Goal: Task Accomplishment & Management: Manage account settings

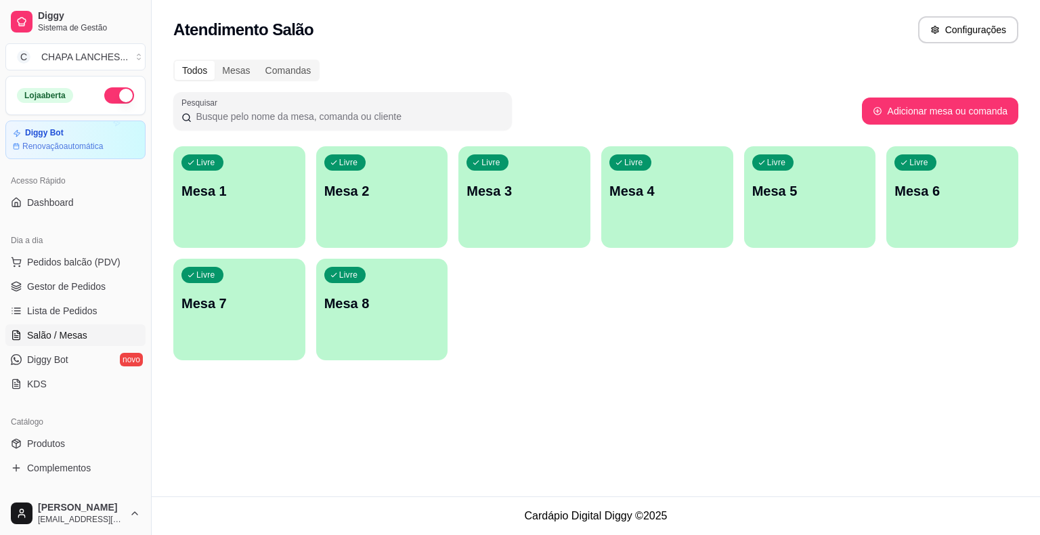
click at [251, 218] on div "Livre Mesa 1" at bounding box center [239, 188] width 132 height 85
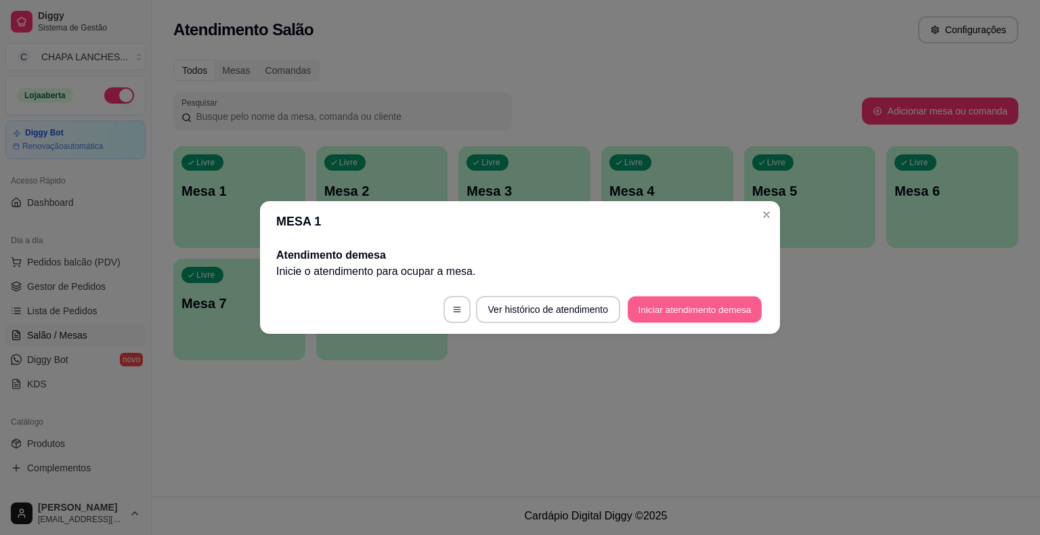
click at [704, 316] on button "Iniciar atendimento de mesa" at bounding box center [695, 310] width 134 height 26
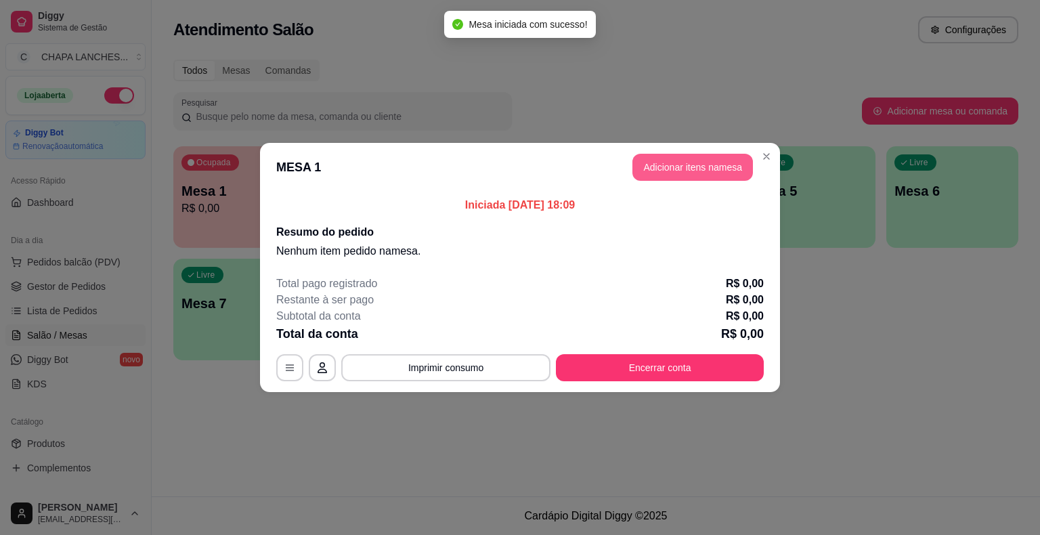
click at [676, 169] on button "Adicionar itens na mesa" at bounding box center [693, 167] width 121 height 27
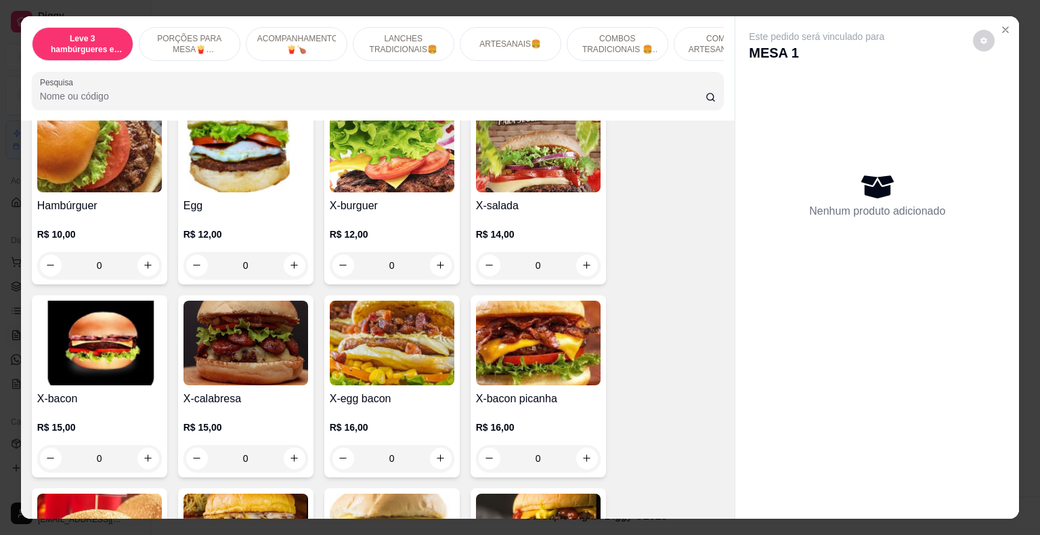
scroll to position [1151, 0]
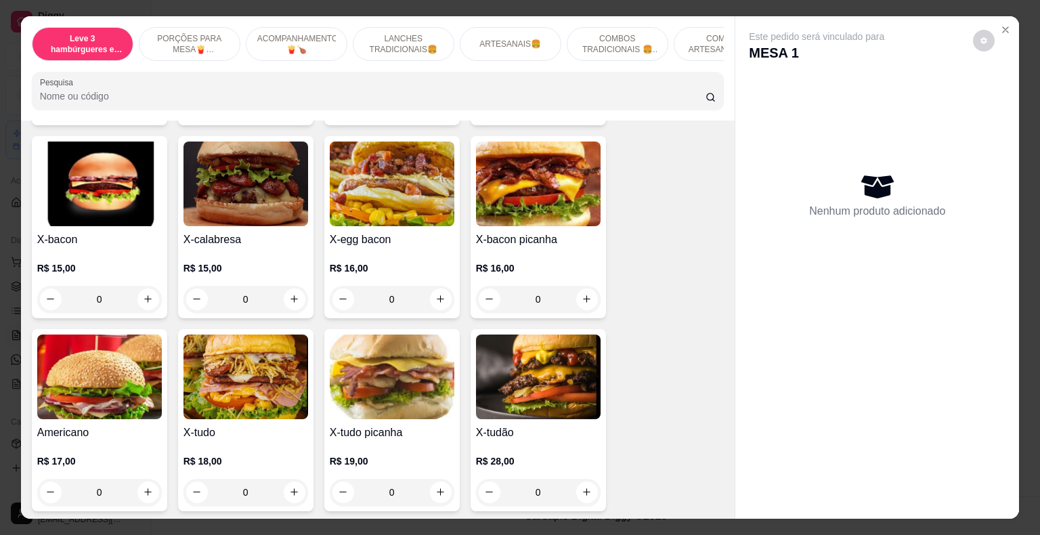
click at [438, 286] on div "0" at bounding box center [392, 299] width 125 height 27
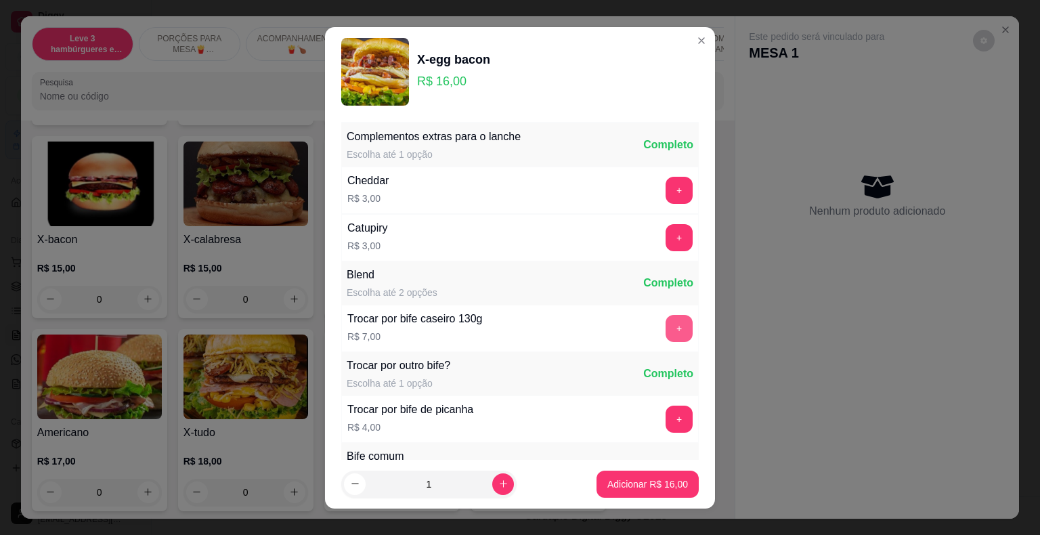
click at [666, 324] on button "+" at bounding box center [679, 328] width 27 height 27
click at [650, 484] on p "Adicionar R$ 23,00" at bounding box center [648, 484] width 81 height 14
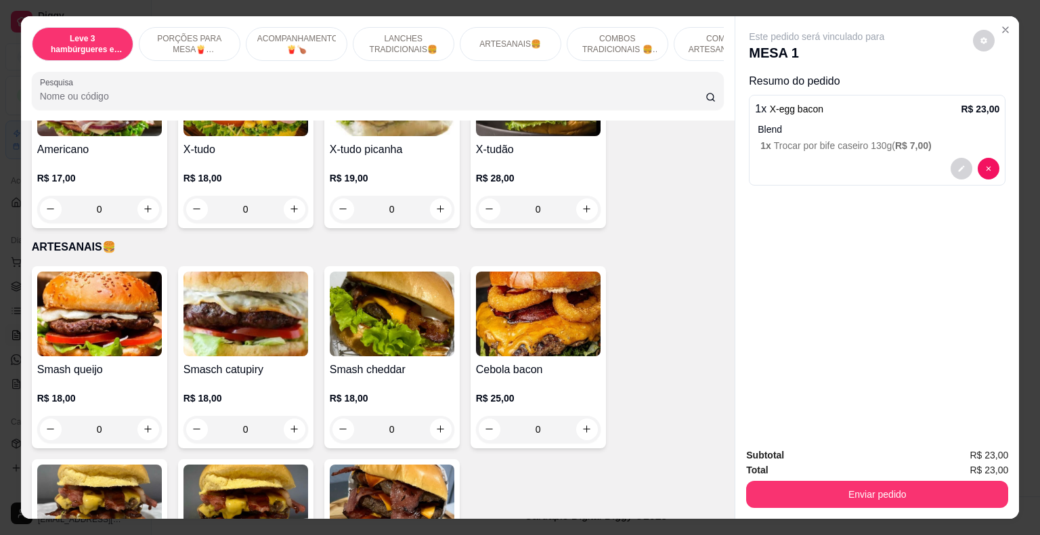
scroll to position [1558, 0]
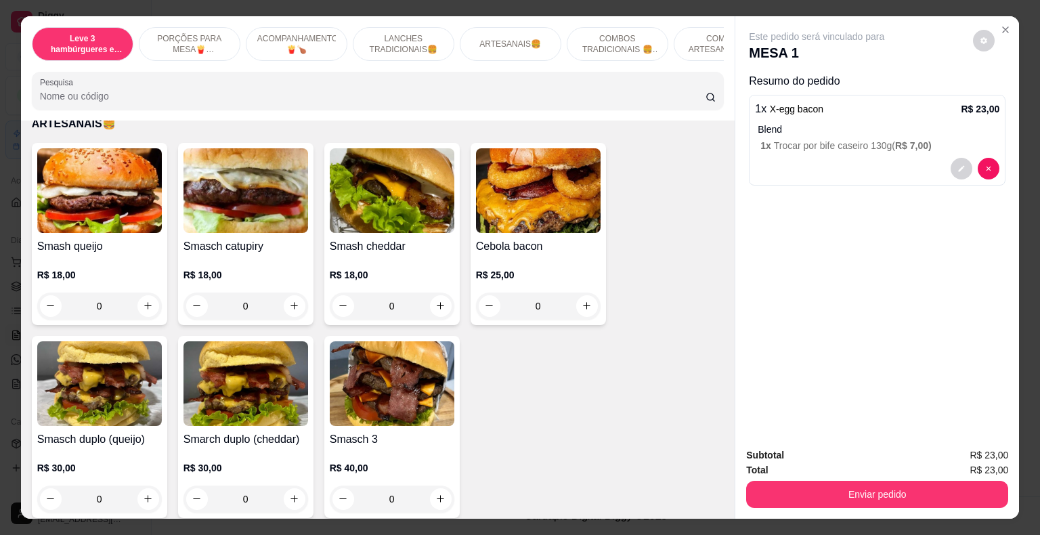
click at [435, 293] on div "0" at bounding box center [392, 306] width 125 height 27
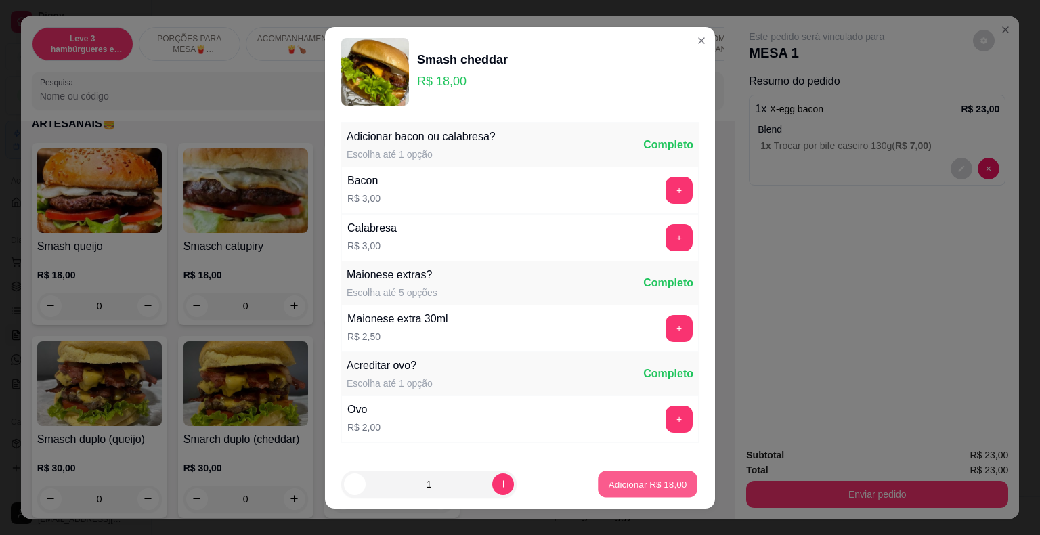
click at [654, 486] on p "Adicionar R$ 18,00" at bounding box center [648, 483] width 79 height 13
type input "1"
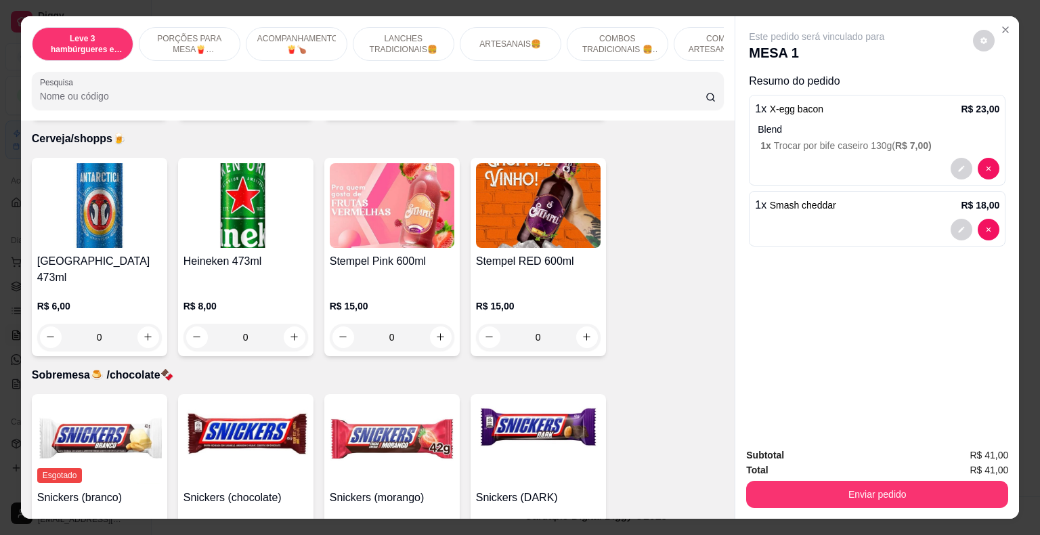
scroll to position [3768, 0]
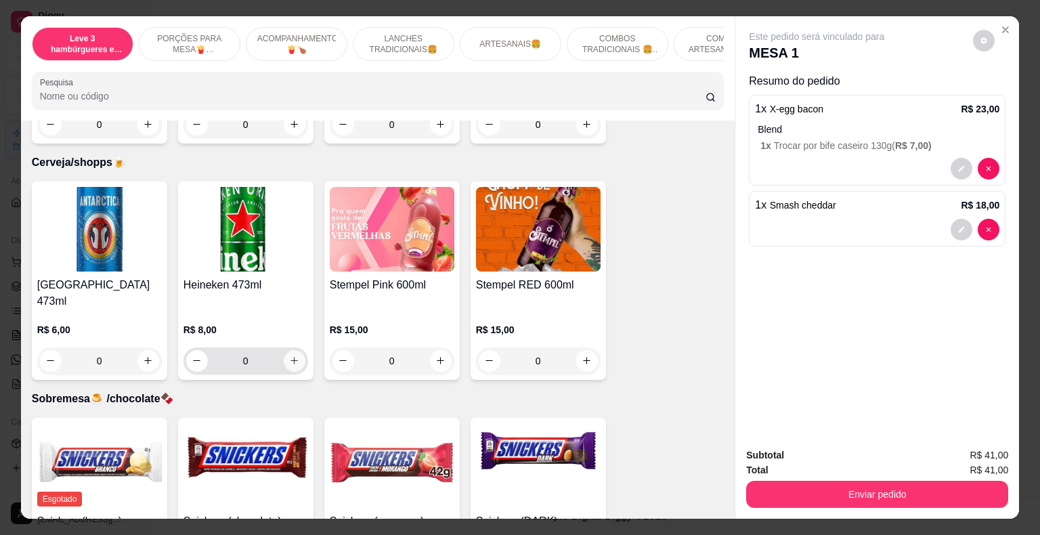
click at [289, 356] on icon "increase-product-quantity" at bounding box center [294, 361] width 10 height 10
type input "1"
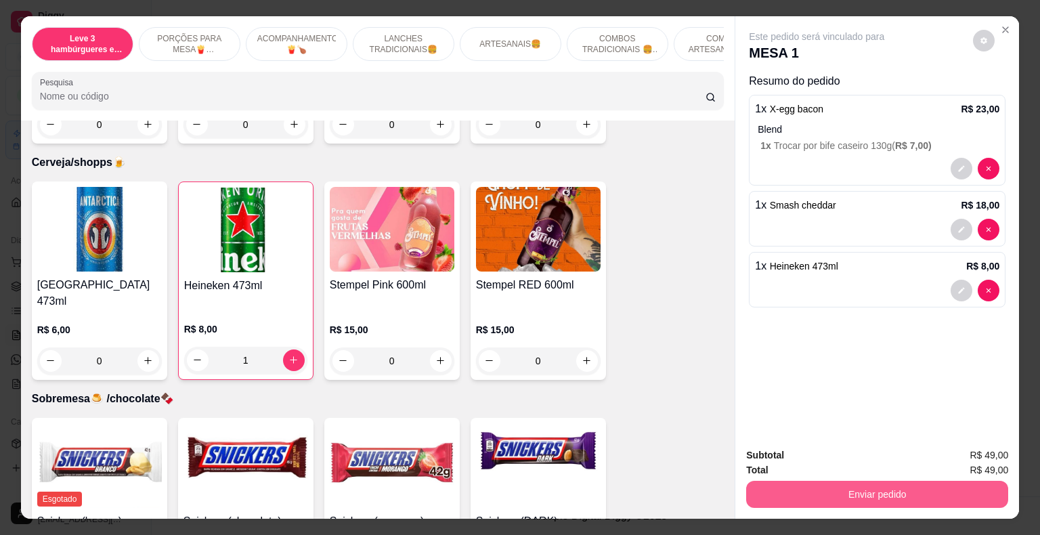
click at [886, 489] on button "Enviar pedido" at bounding box center [877, 494] width 262 height 27
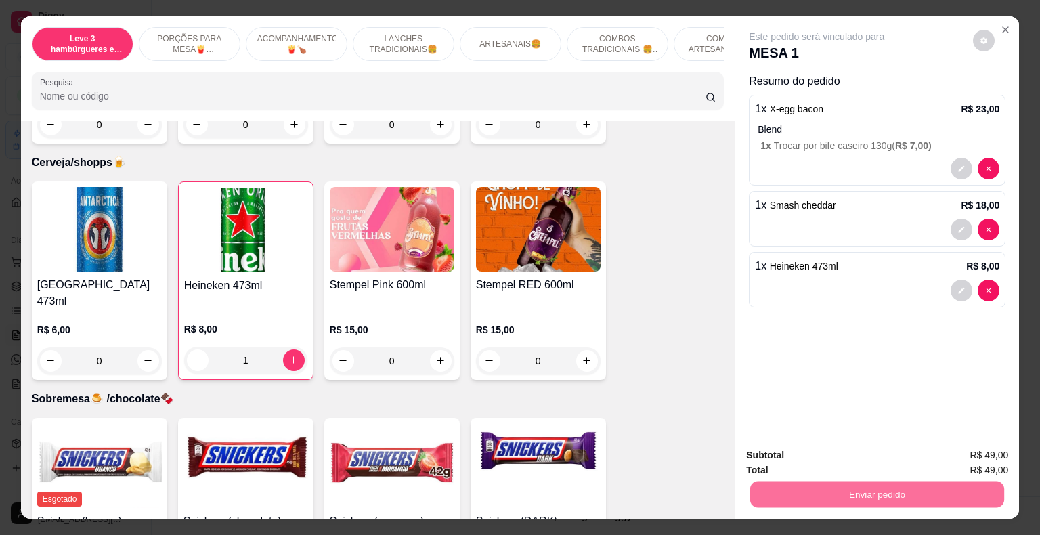
click at [855, 452] on button "Não registrar e enviar pedido" at bounding box center [832, 456] width 137 height 25
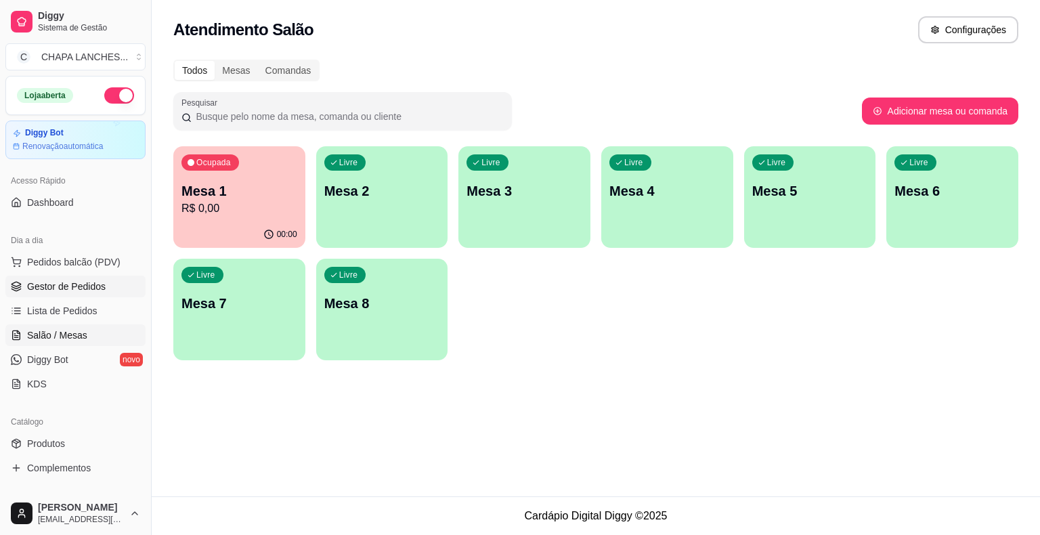
click at [81, 289] on span "Gestor de Pedidos" at bounding box center [66, 287] width 79 height 14
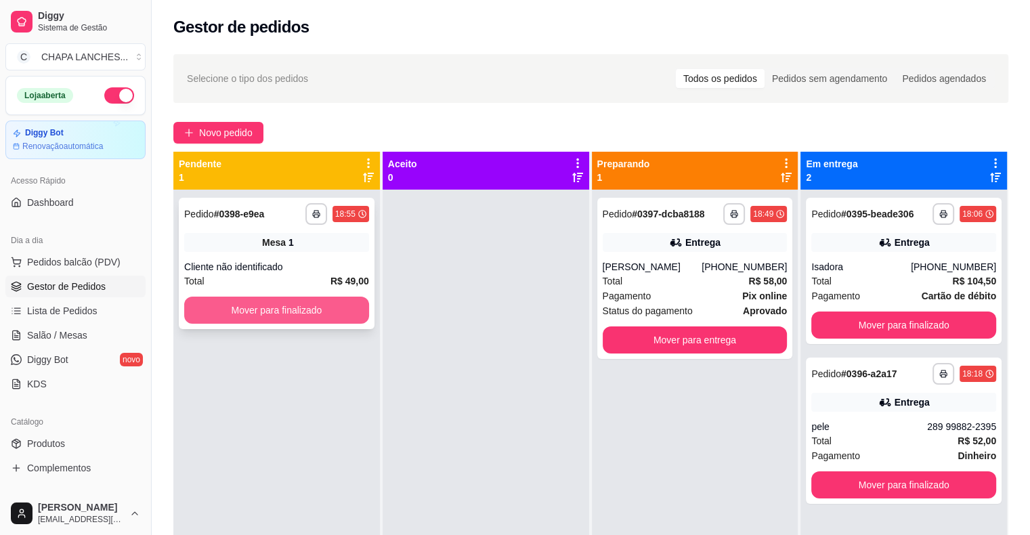
click at [286, 307] on button "Mover para finalizado" at bounding box center [276, 310] width 185 height 27
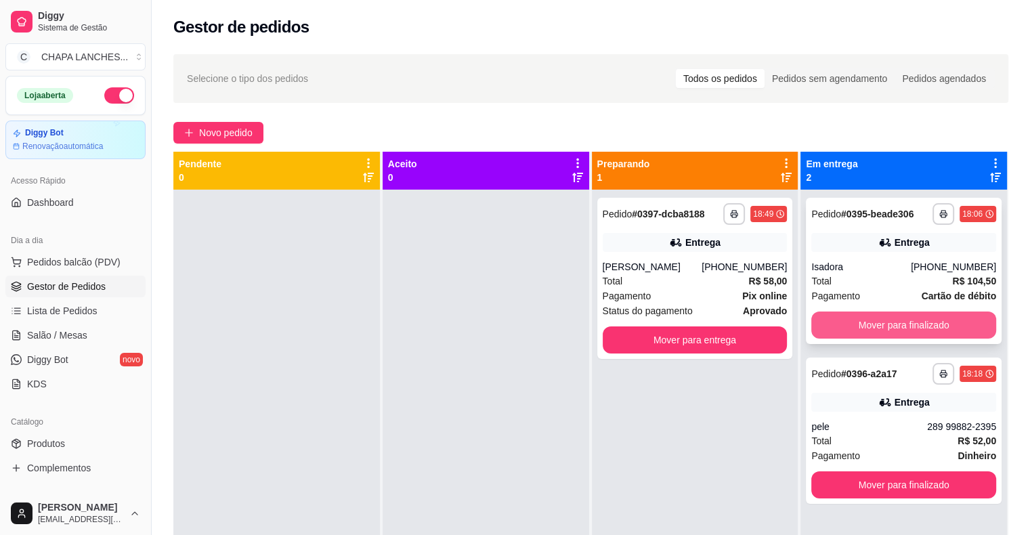
click at [918, 315] on button "Mover para finalizado" at bounding box center [903, 325] width 185 height 27
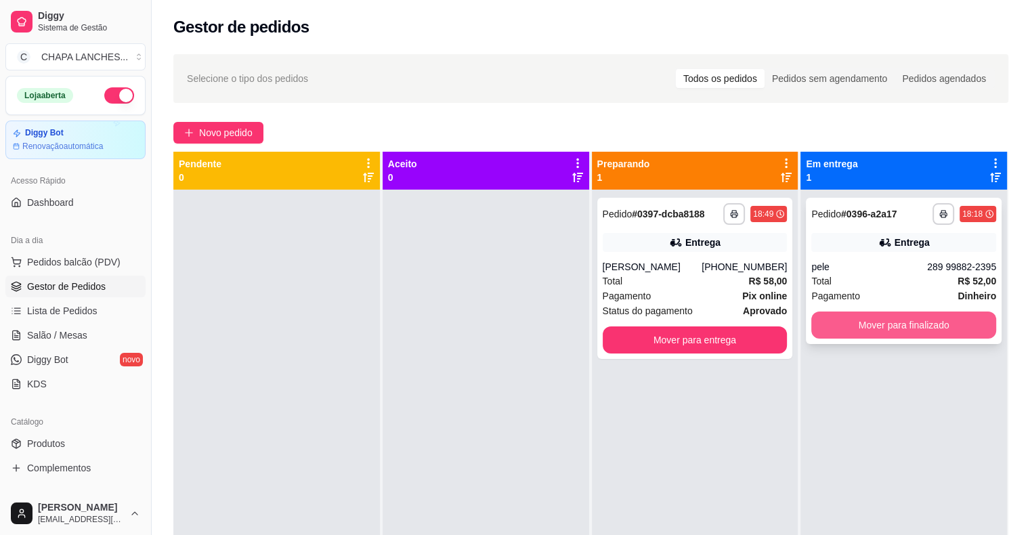
click at [899, 326] on button "Mover para finalizado" at bounding box center [903, 325] width 185 height 27
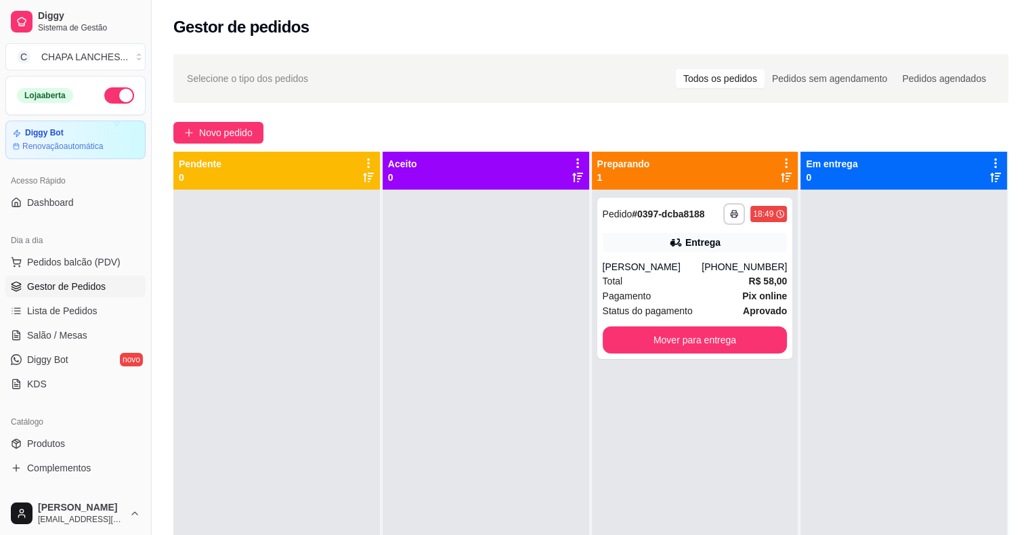
click at [882, 415] on div at bounding box center [904, 457] width 207 height 535
click at [709, 343] on button "Mover para entrega" at bounding box center [694, 340] width 179 height 26
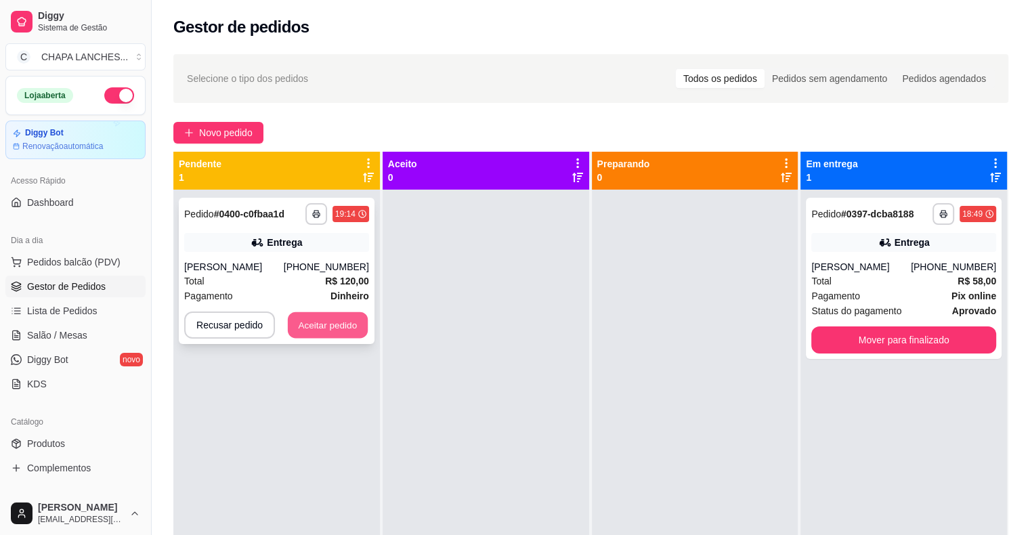
click at [355, 331] on button "Aceitar pedido" at bounding box center [328, 325] width 80 height 26
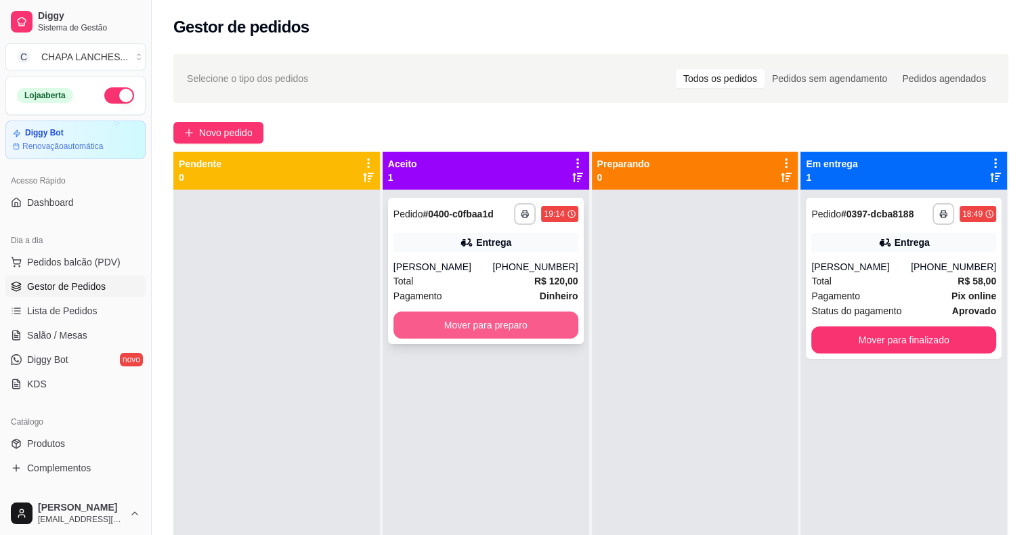
click at [448, 331] on button "Mover para preparo" at bounding box center [485, 325] width 185 height 27
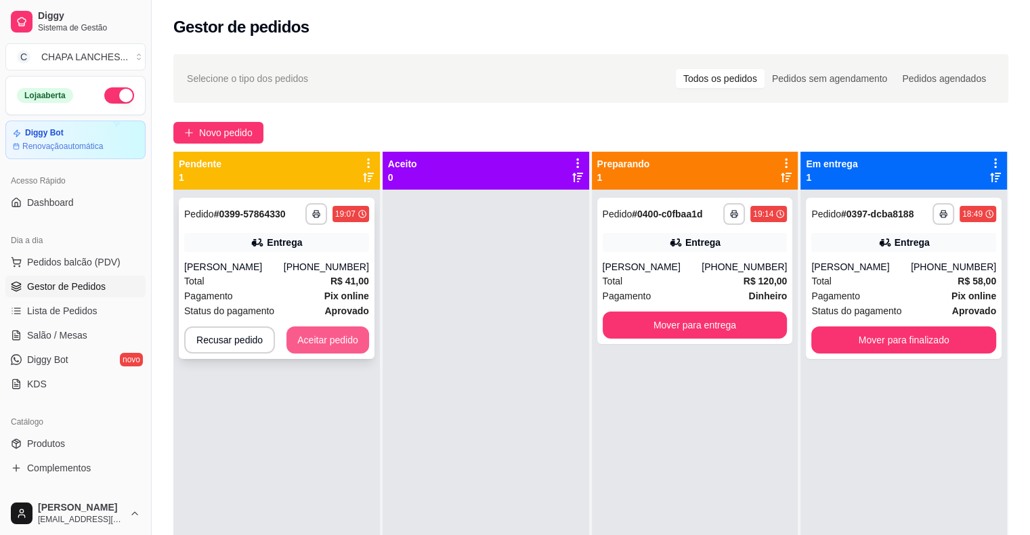
click at [347, 345] on button "Aceitar pedido" at bounding box center [327, 339] width 83 height 27
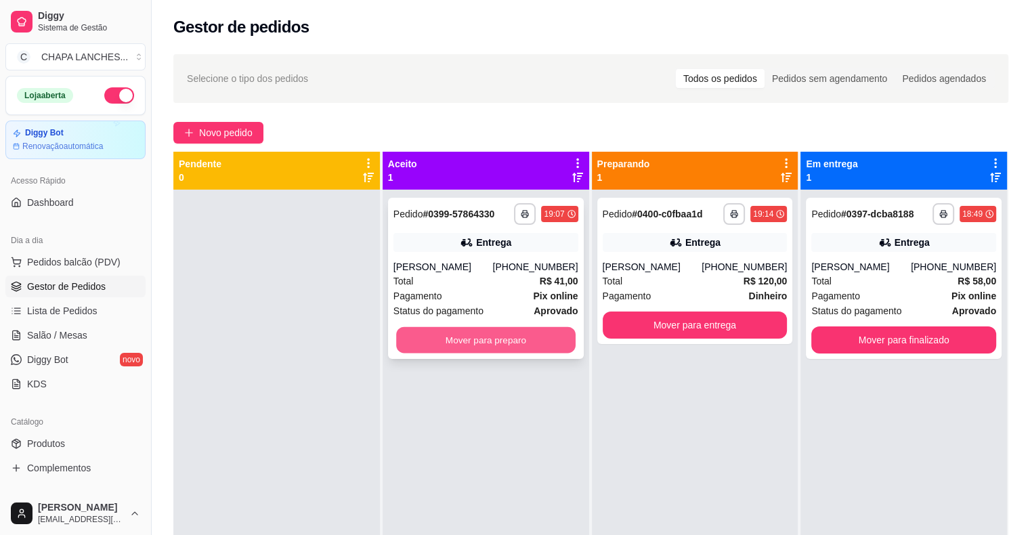
click at [446, 341] on button "Mover para preparo" at bounding box center [485, 340] width 179 height 26
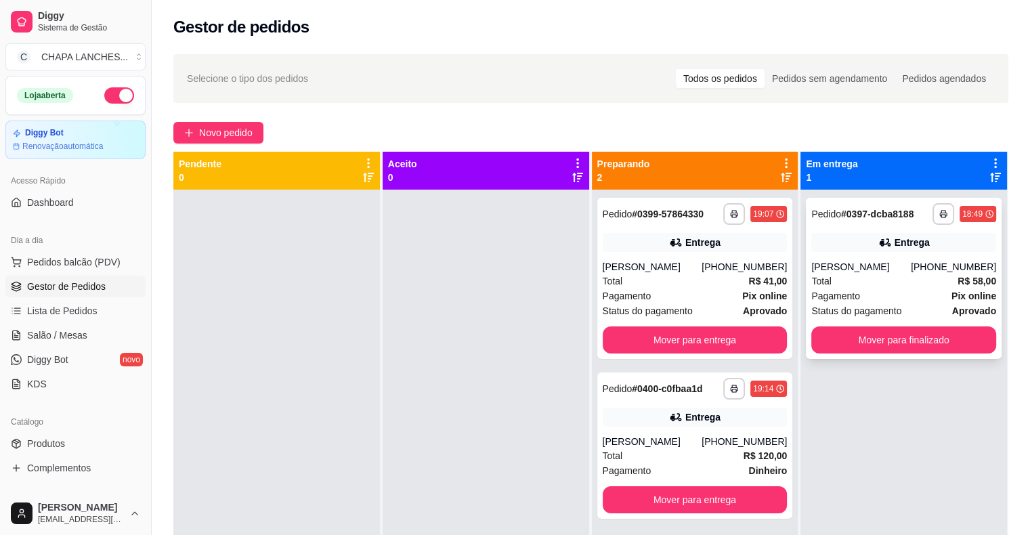
click at [887, 297] on div "Pagamento Pix online" at bounding box center [903, 296] width 185 height 15
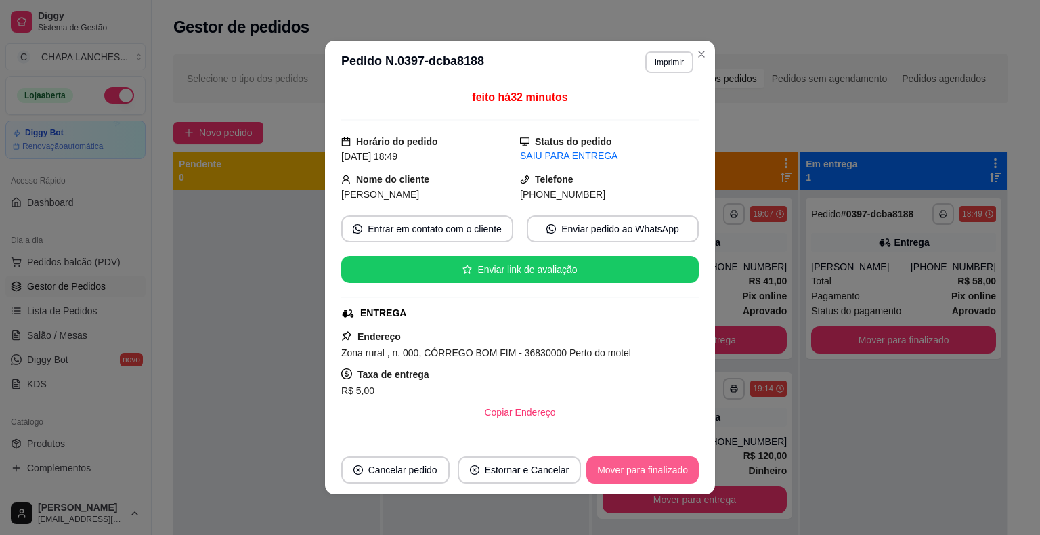
click at [645, 465] on button "Mover para finalizado" at bounding box center [643, 469] width 112 height 27
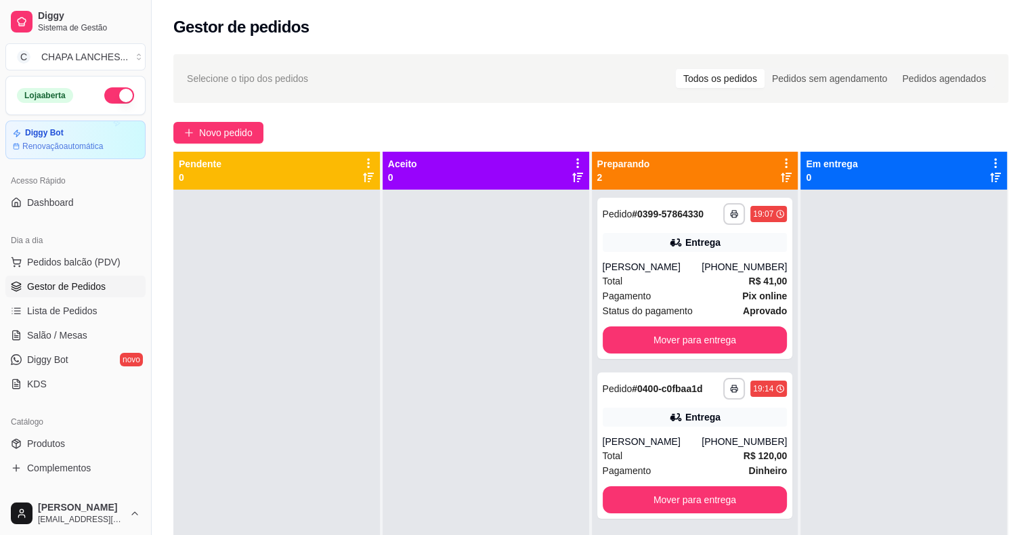
drag, startPoint x: 859, startPoint y: 478, endPoint x: 930, endPoint y: 408, distance: 100.1
click at [887, 461] on div at bounding box center [904, 457] width 207 height 535
click at [760, 336] on button "Mover para entrega" at bounding box center [695, 339] width 185 height 27
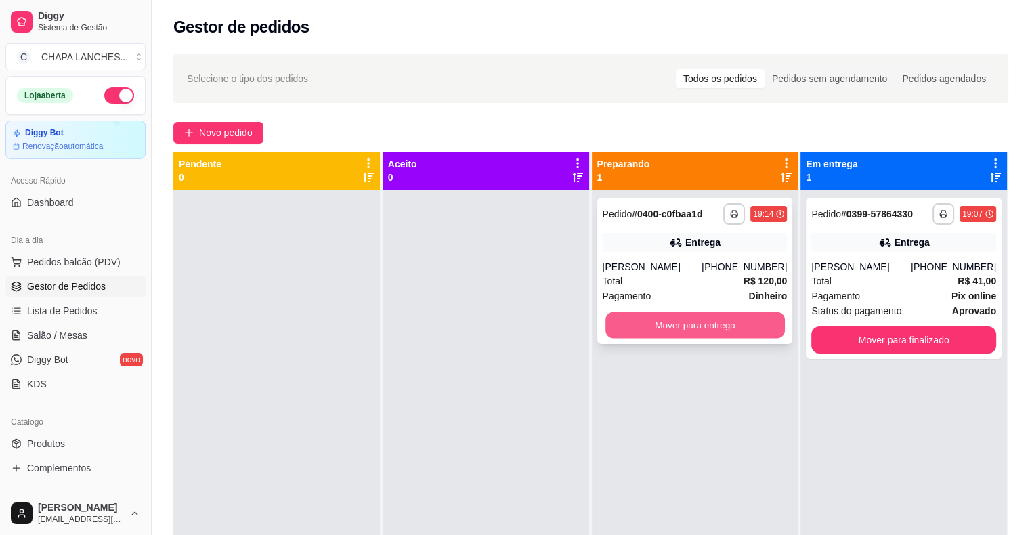
click at [773, 326] on button "Mover para entrega" at bounding box center [694, 325] width 179 height 26
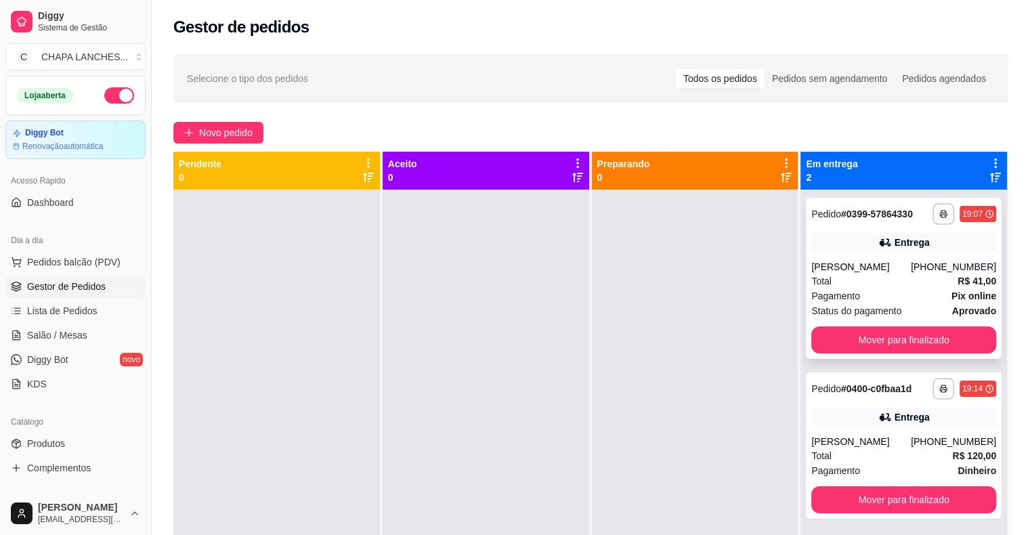
click at [866, 311] on span "Status do pagamento" at bounding box center [856, 310] width 90 height 15
click at [851, 443] on div "[PERSON_NAME]" at bounding box center [861, 442] width 100 height 14
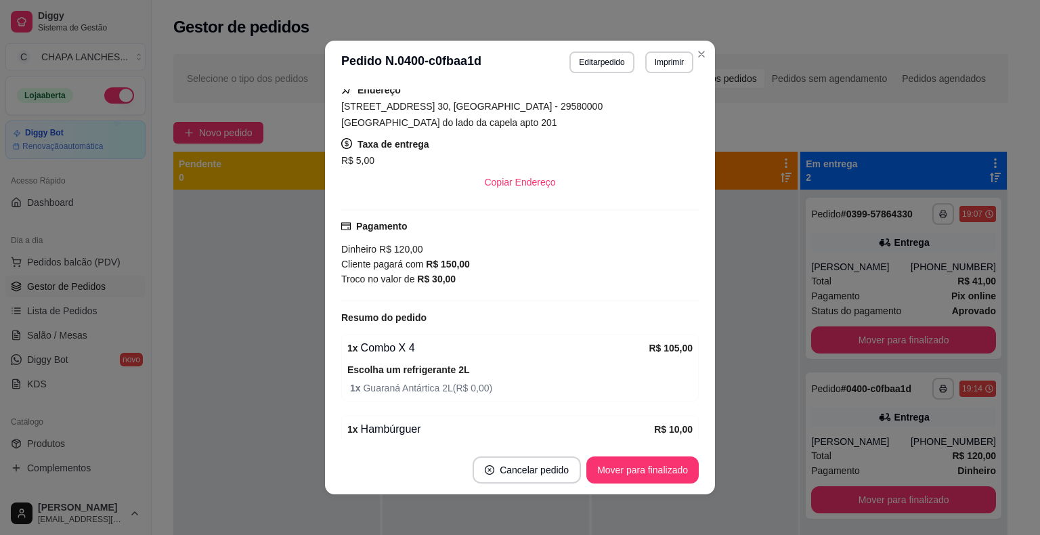
scroll to position [271, 0]
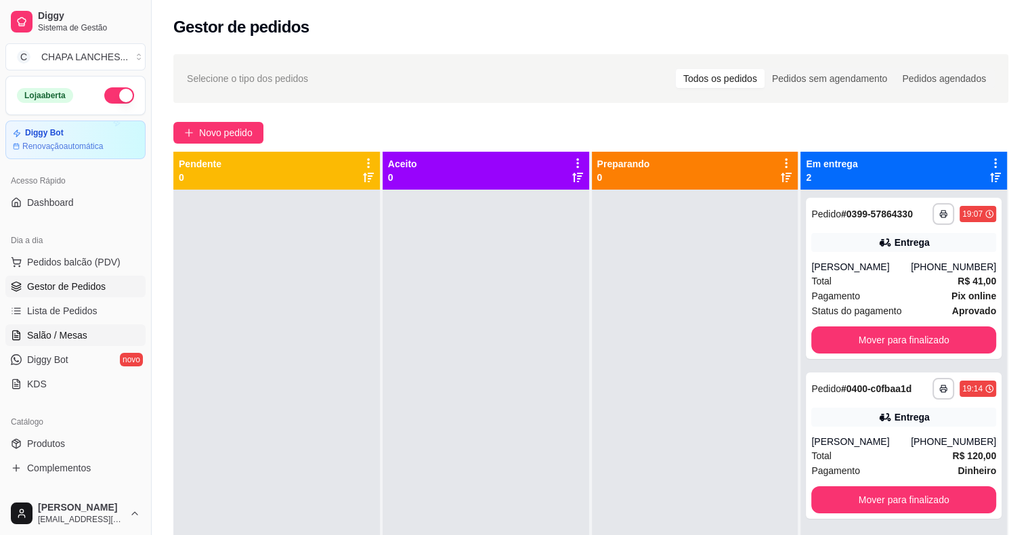
click at [79, 336] on span "Salão / Mesas" at bounding box center [57, 335] width 60 height 14
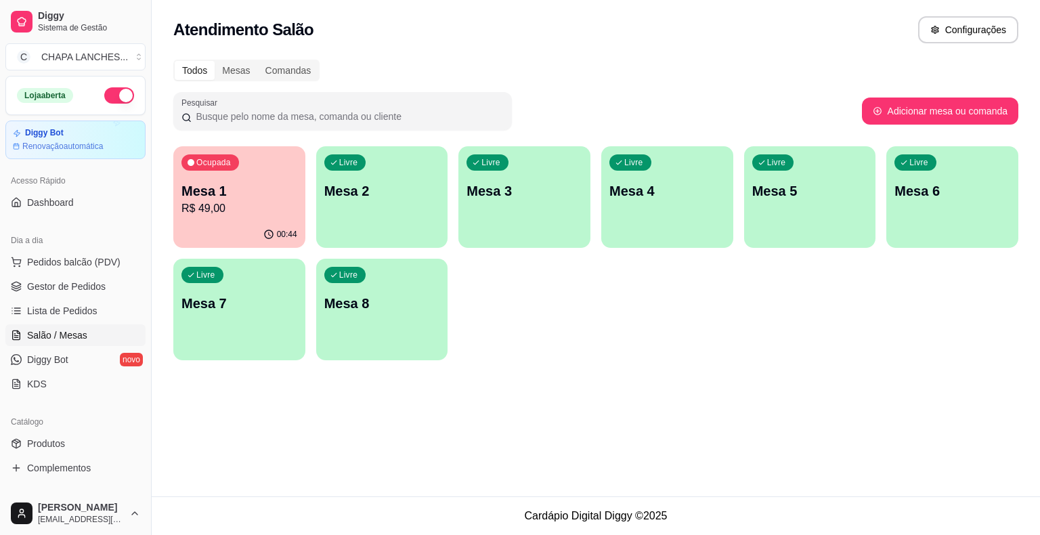
click at [253, 205] on p "R$ 49,00" at bounding box center [240, 208] width 116 height 16
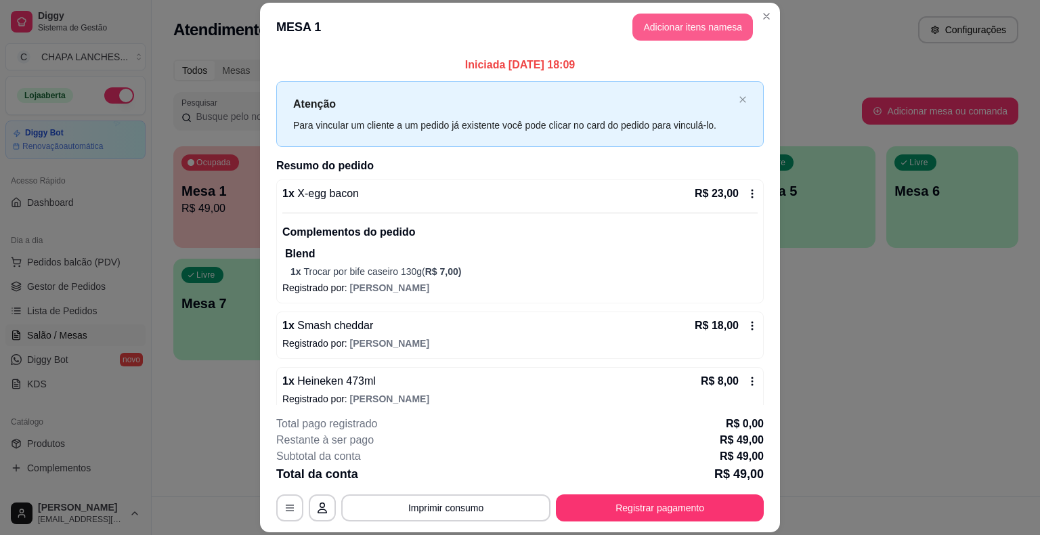
click at [710, 28] on button "Adicionar itens na mesa" at bounding box center [693, 27] width 121 height 27
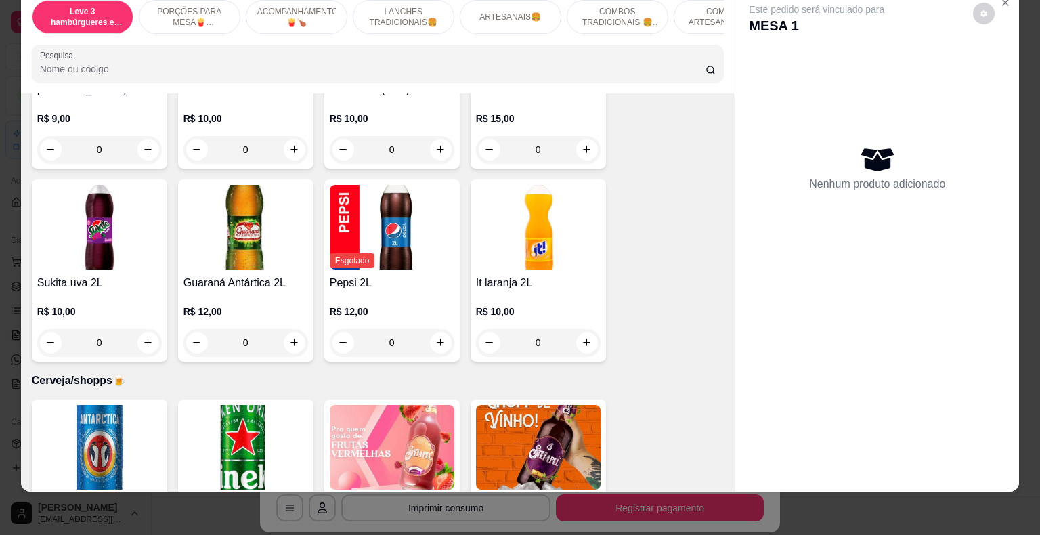
scroll to position [3835, 0]
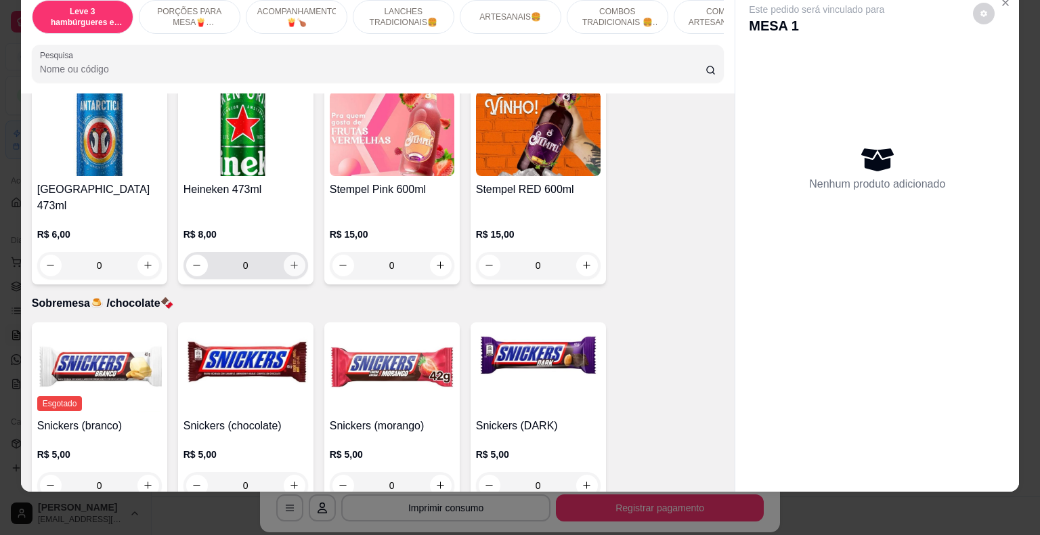
click at [284, 255] on button "increase-product-quantity" at bounding box center [295, 266] width 22 height 22
type input "1"
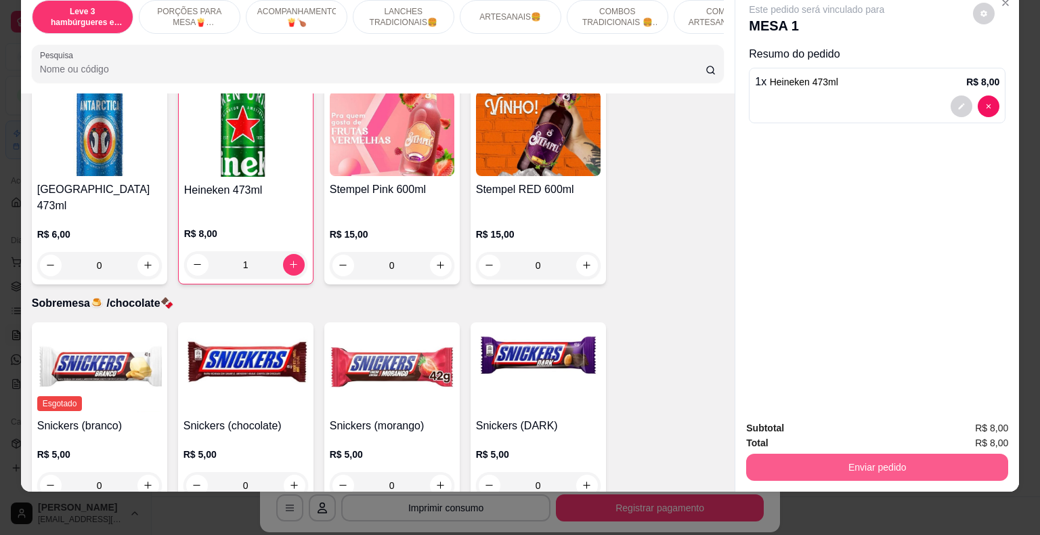
click at [817, 465] on button "Enviar pedido" at bounding box center [877, 467] width 262 height 27
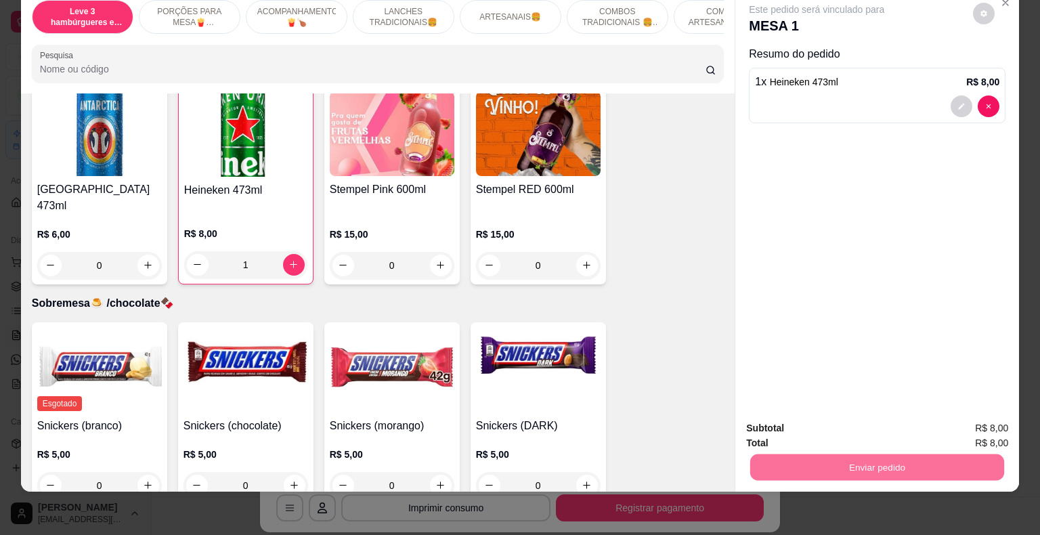
click at [818, 420] on button "Não registrar e enviar pedido" at bounding box center [832, 424] width 141 height 26
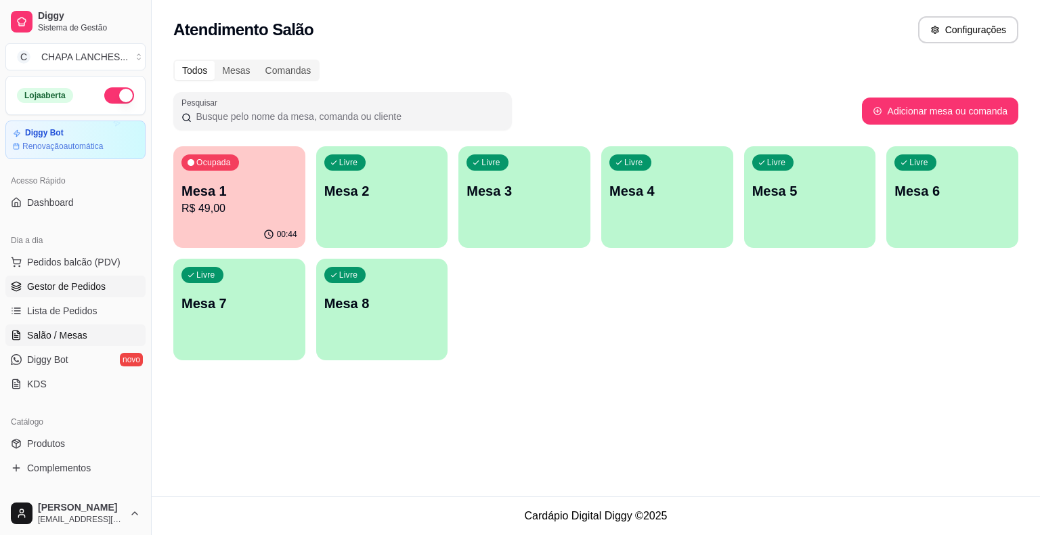
click at [92, 287] on span "Gestor de Pedidos" at bounding box center [66, 287] width 79 height 14
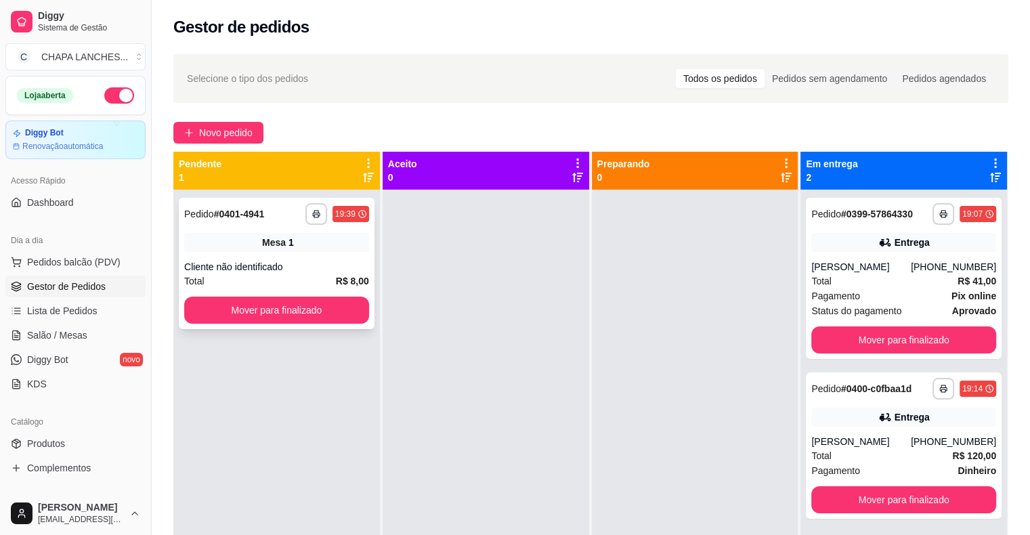
click at [268, 328] on div "**********" at bounding box center [277, 263] width 196 height 131
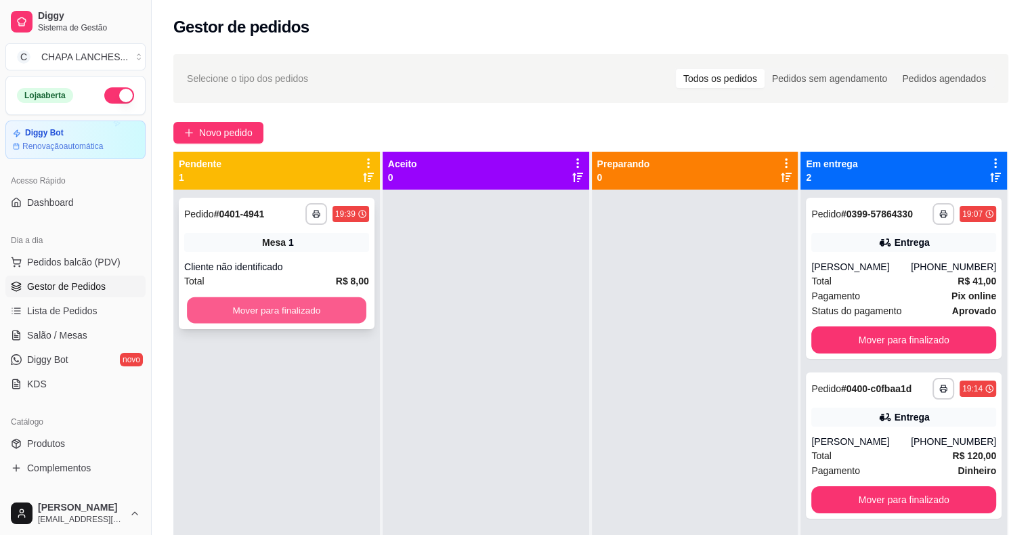
click at [232, 316] on button "Mover para finalizado" at bounding box center [276, 310] width 179 height 26
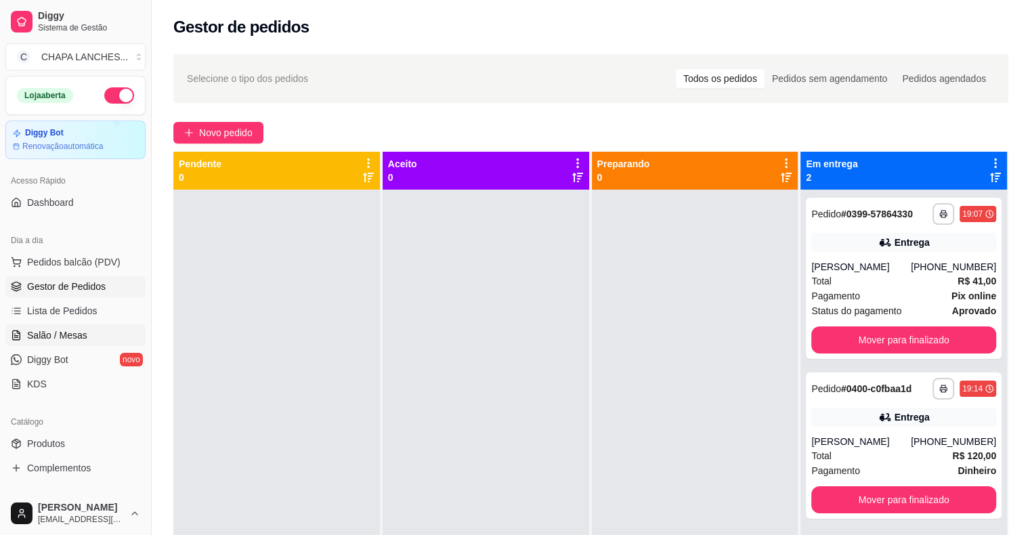
click at [84, 335] on span "Salão / Mesas" at bounding box center [57, 335] width 60 height 14
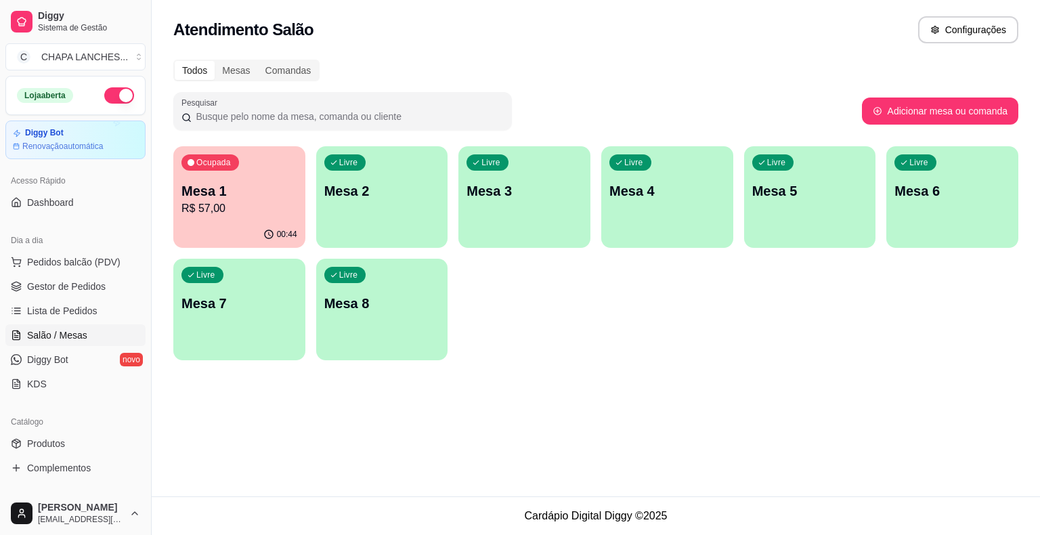
click at [265, 221] on button "Ocupada Mesa 1 R$ 57,00 00:44" at bounding box center [239, 197] width 132 height 102
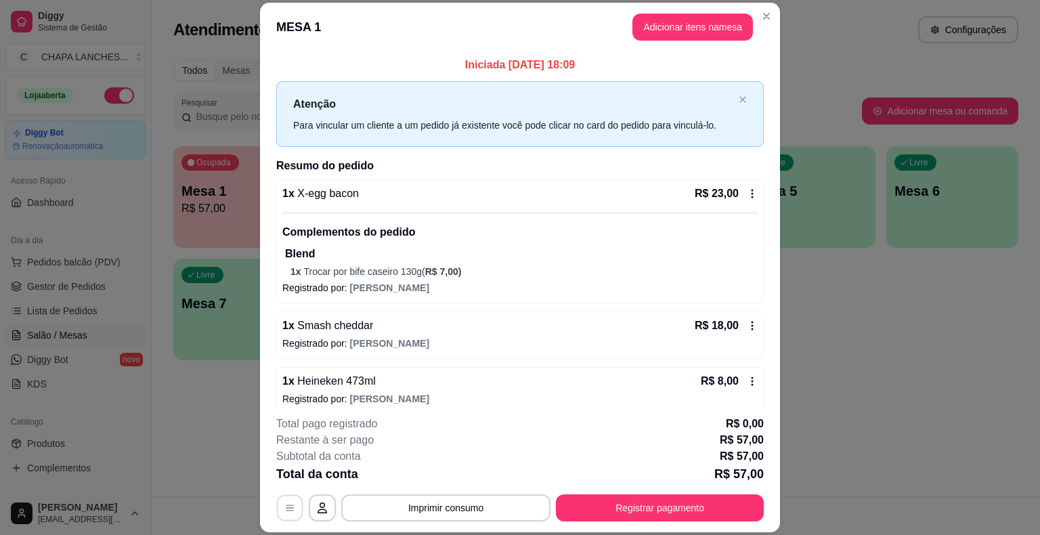
click at [287, 511] on icon "button" at bounding box center [289, 508] width 11 height 11
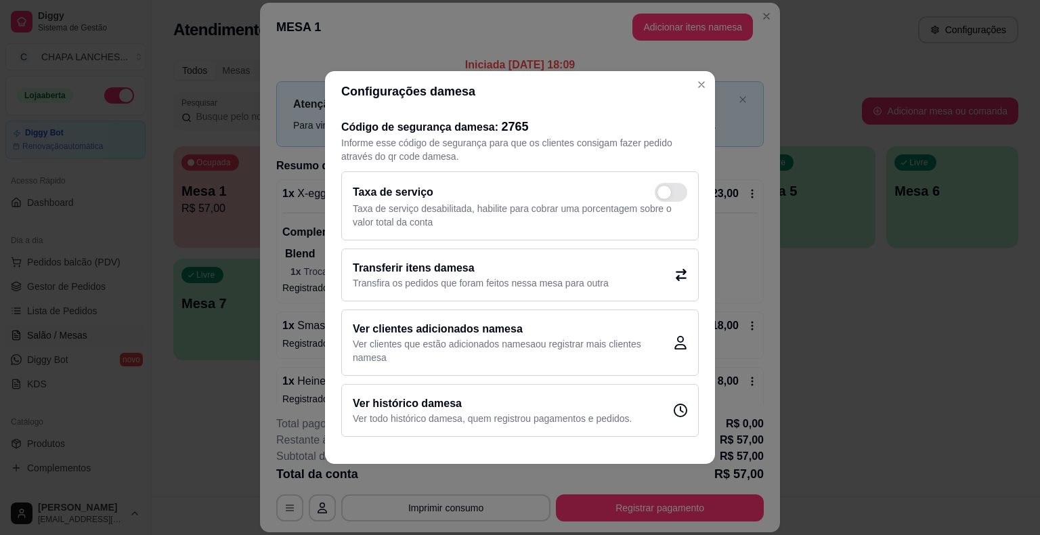
click at [519, 272] on h2 "Transferir itens da mesa" at bounding box center [481, 268] width 256 height 16
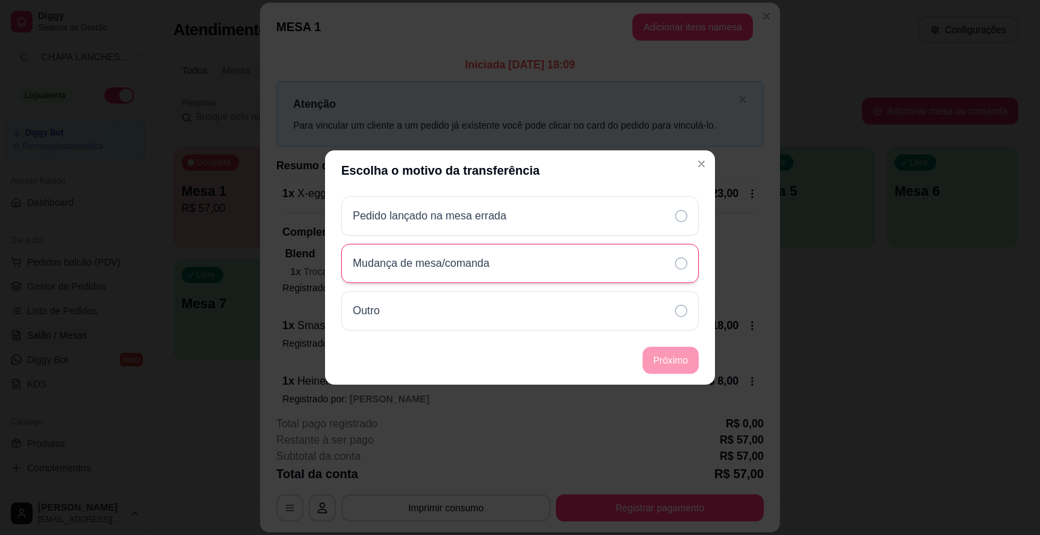
click at [466, 263] on p "Mudança de mesa/comanda" at bounding box center [421, 263] width 137 height 16
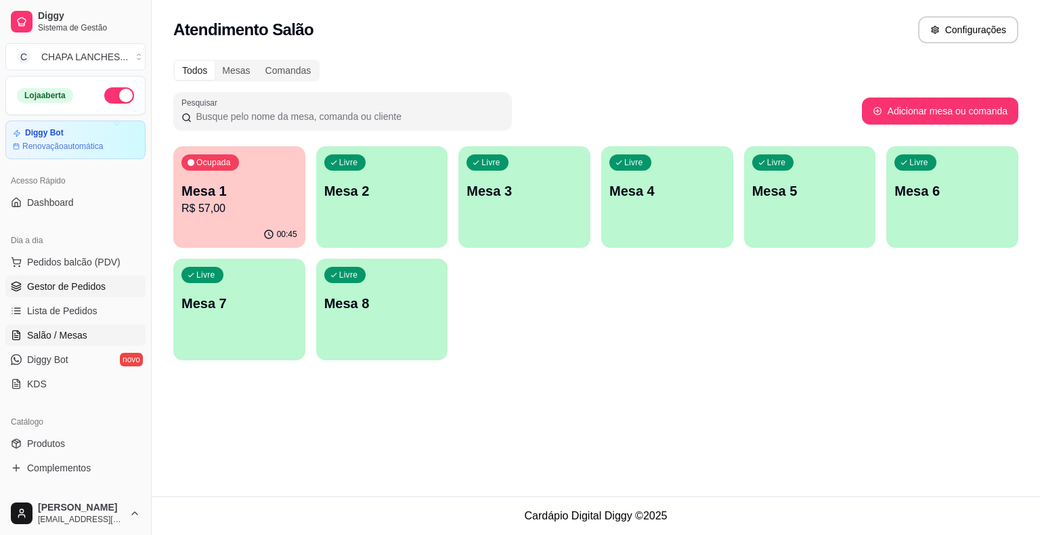
click at [79, 293] on link "Gestor de Pedidos" at bounding box center [75, 287] width 140 height 22
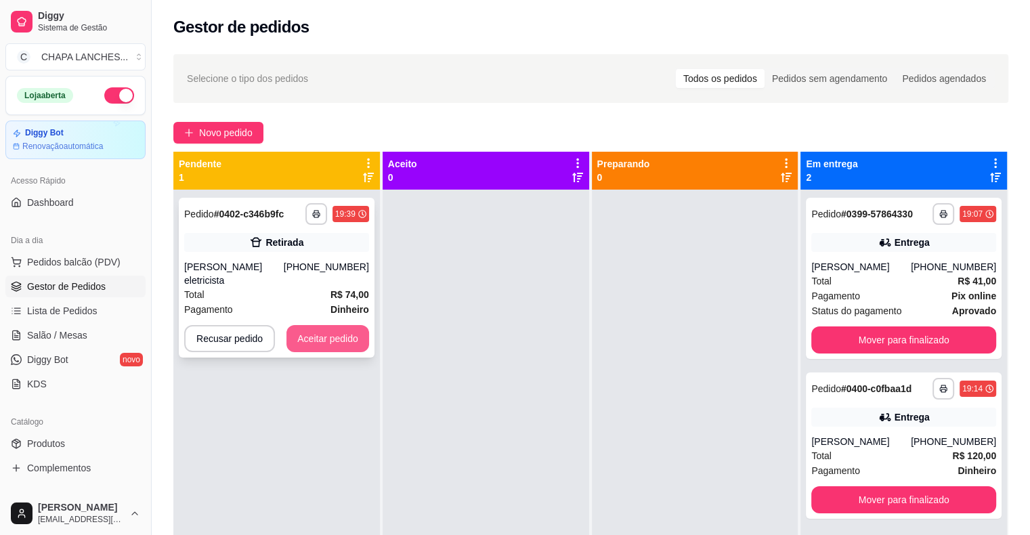
click at [341, 325] on button "Aceitar pedido" at bounding box center [327, 338] width 83 height 27
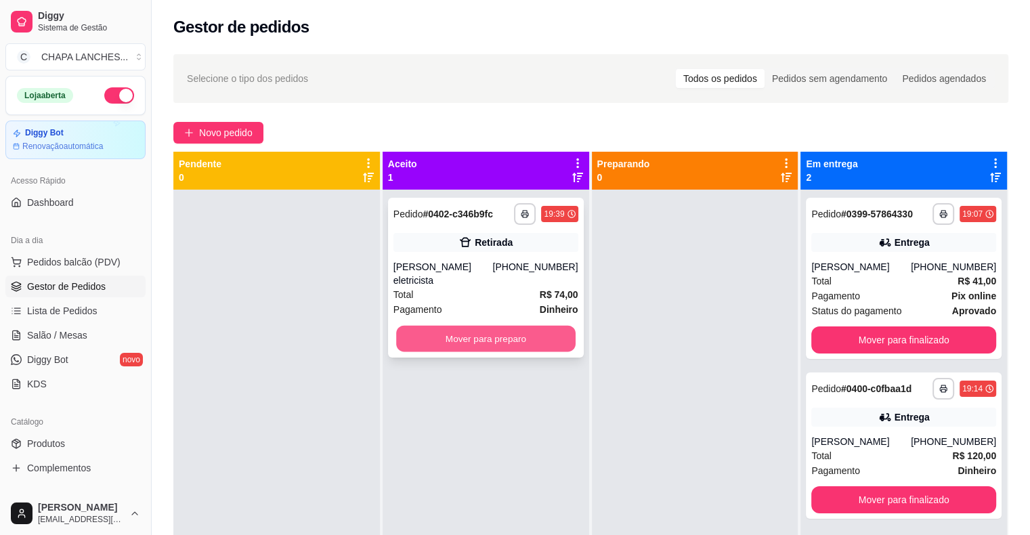
click at [508, 326] on button "Mover para preparo" at bounding box center [485, 339] width 179 height 26
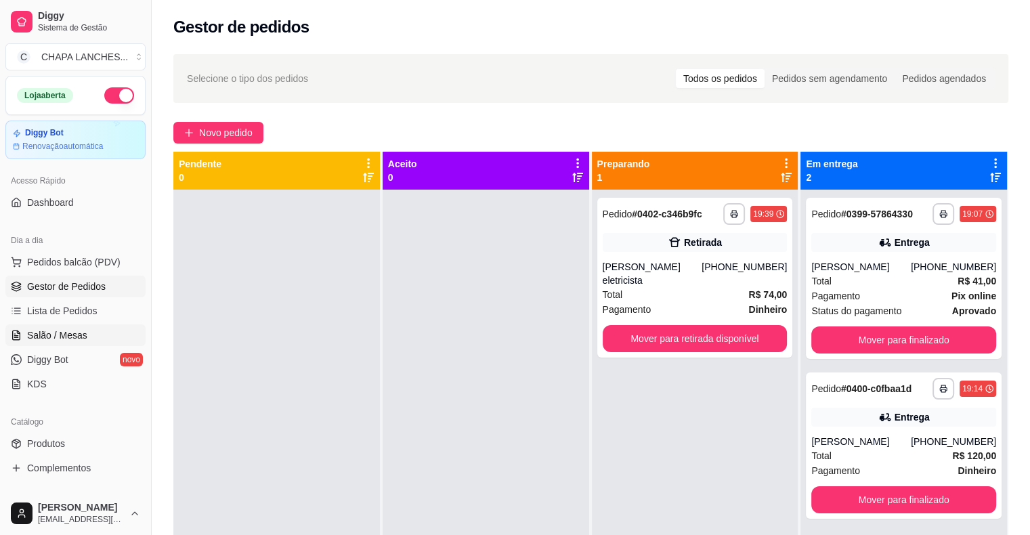
click at [62, 337] on span "Salão / Mesas" at bounding box center [57, 335] width 60 height 14
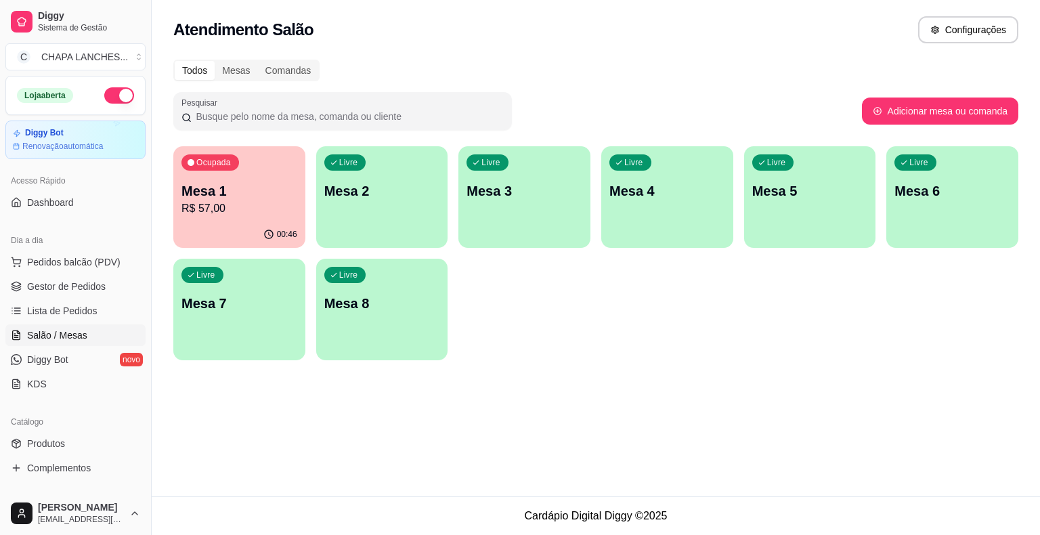
click at [360, 200] on div "Livre Mesa 2" at bounding box center [382, 188] width 132 height 85
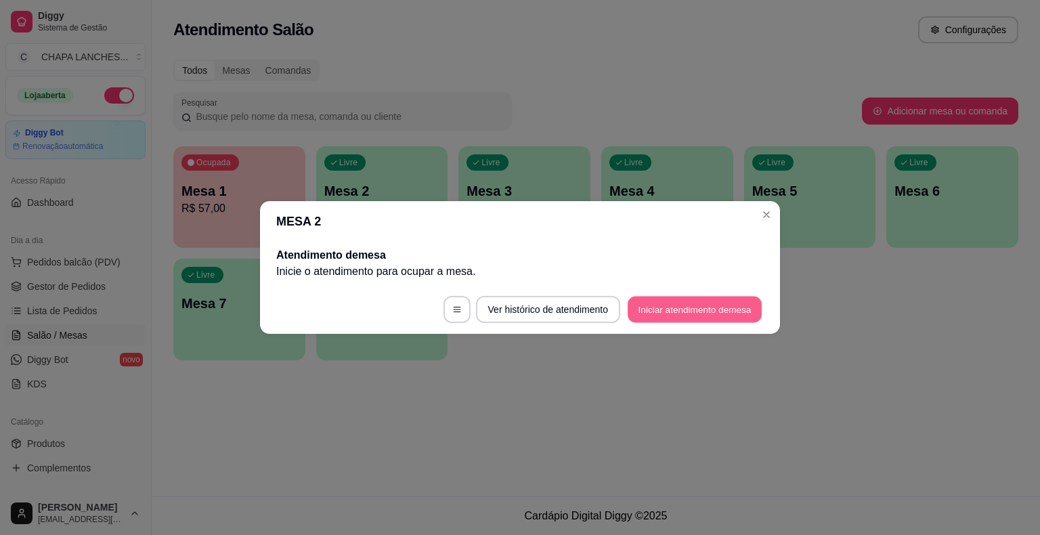
click at [718, 311] on button "Iniciar atendimento de mesa" at bounding box center [695, 310] width 134 height 26
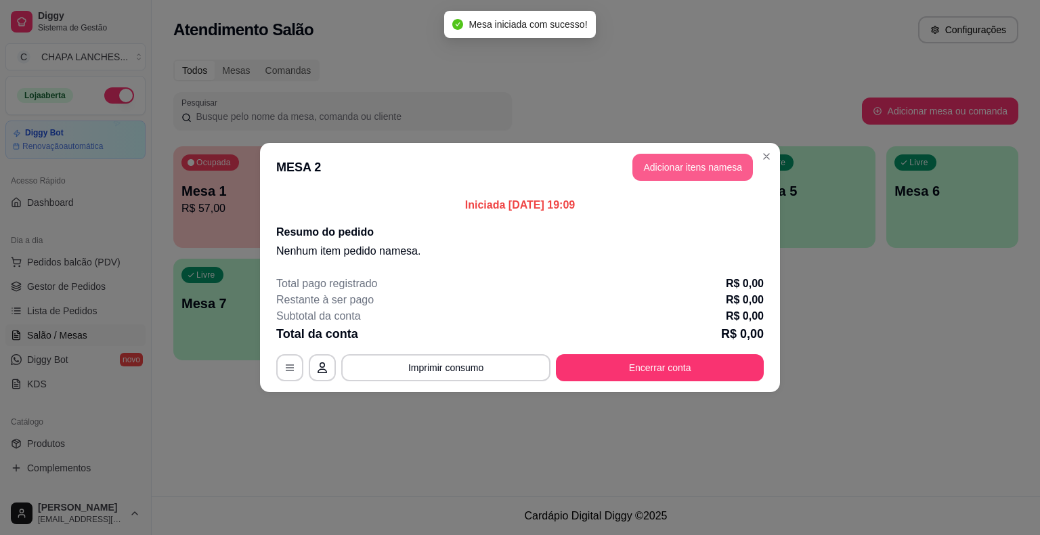
click at [662, 169] on button "Adicionar itens na mesa" at bounding box center [693, 167] width 121 height 27
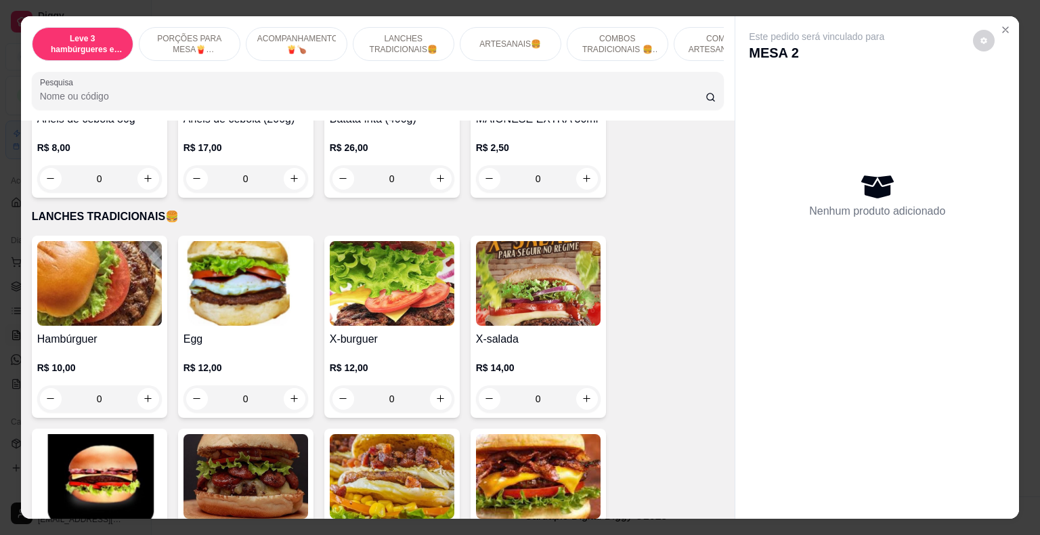
scroll to position [880, 0]
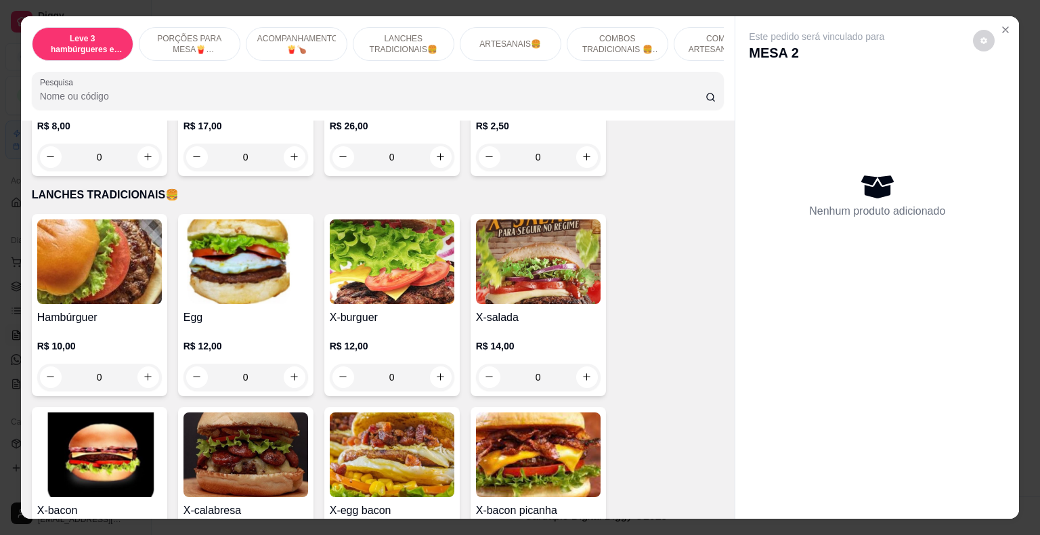
click at [284, 364] on div "0" at bounding box center [246, 377] width 125 height 27
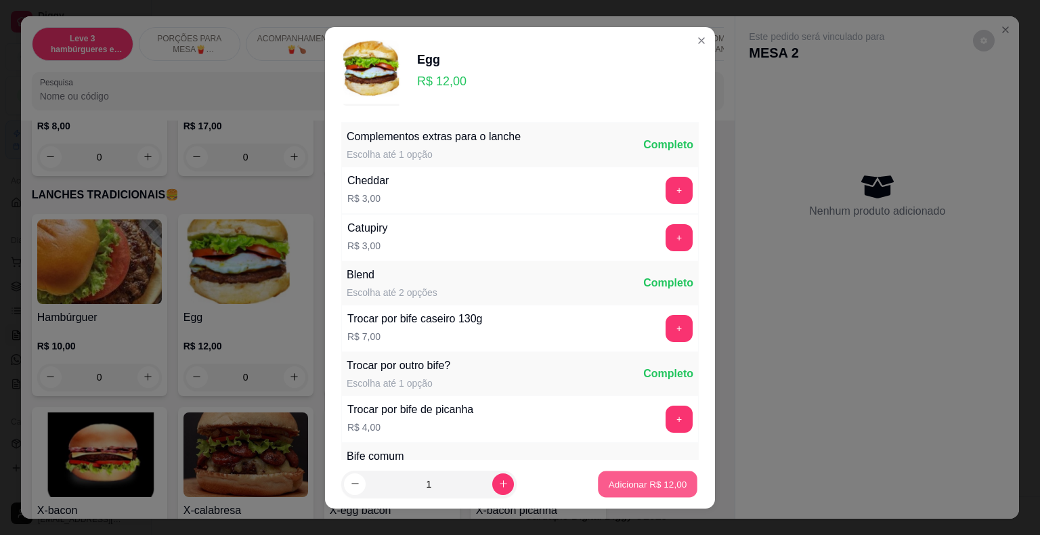
click at [656, 481] on p "Adicionar R$ 12,00" at bounding box center [648, 483] width 79 height 13
type input "1"
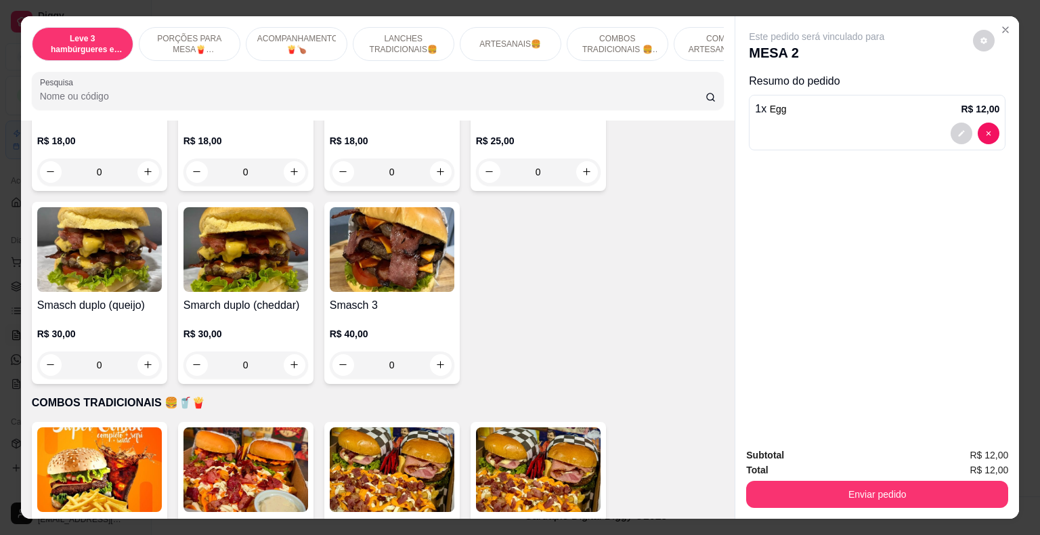
scroll to position [1964, 0]
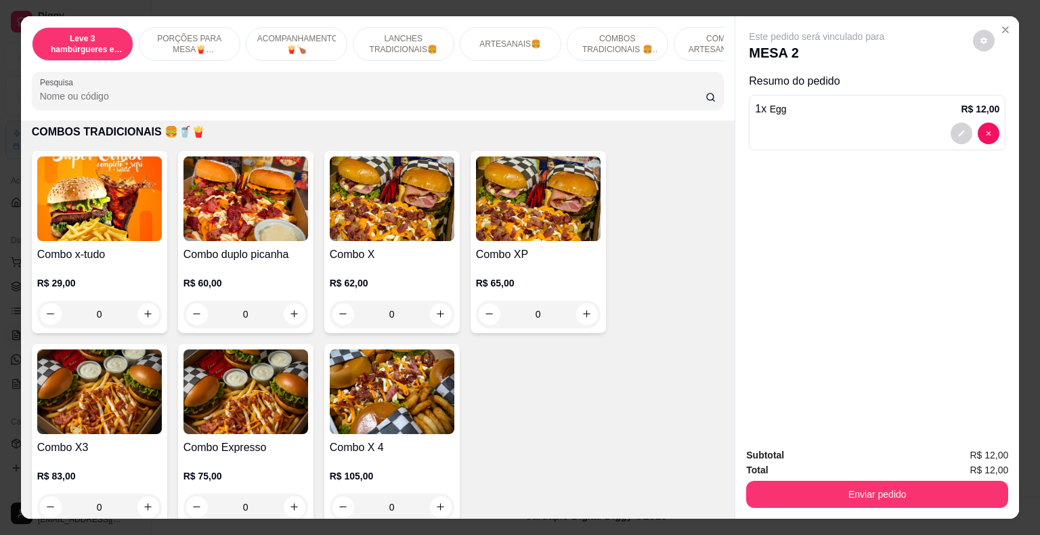
click at [142, 301] on div "0" at bounding box center [99, 314] width 125 height 27
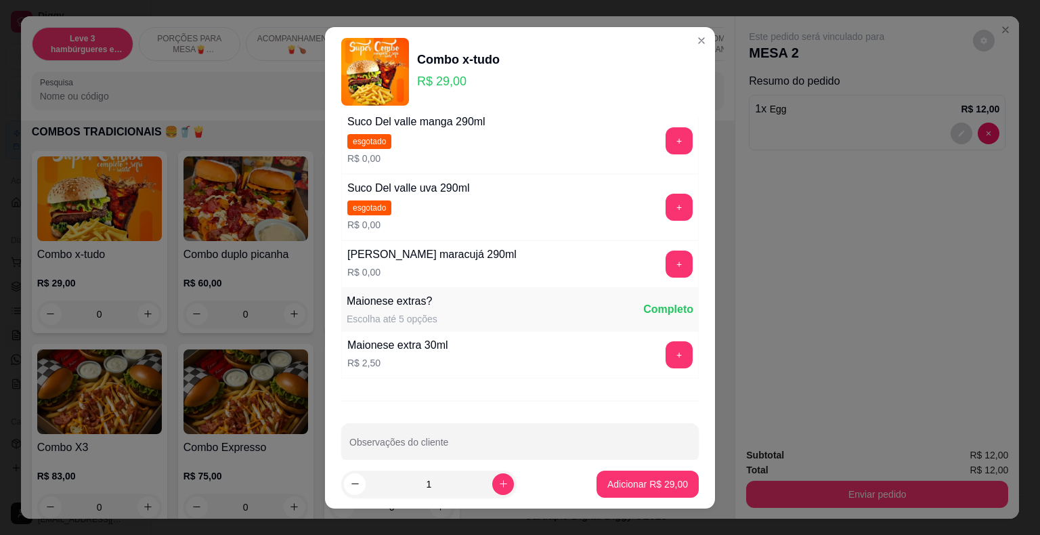
scroll to position [934, 0]
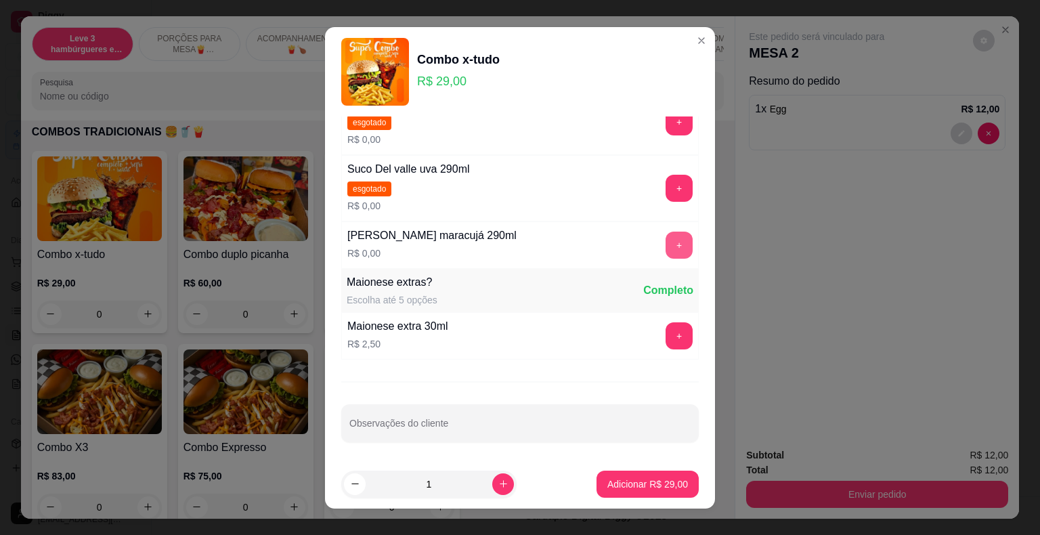
click at [666, 241] on button "+" at bounding box center [679, 245] width 27 height 27
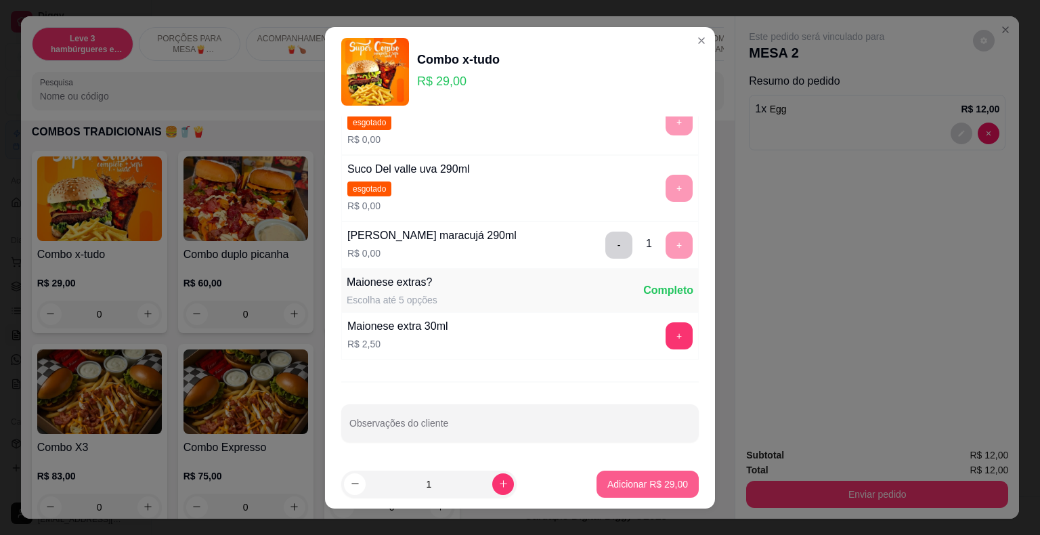
click at [623, 484] on p "Adicionar R$ 29,00" at bounding box center [648, 484] width 81 height 14
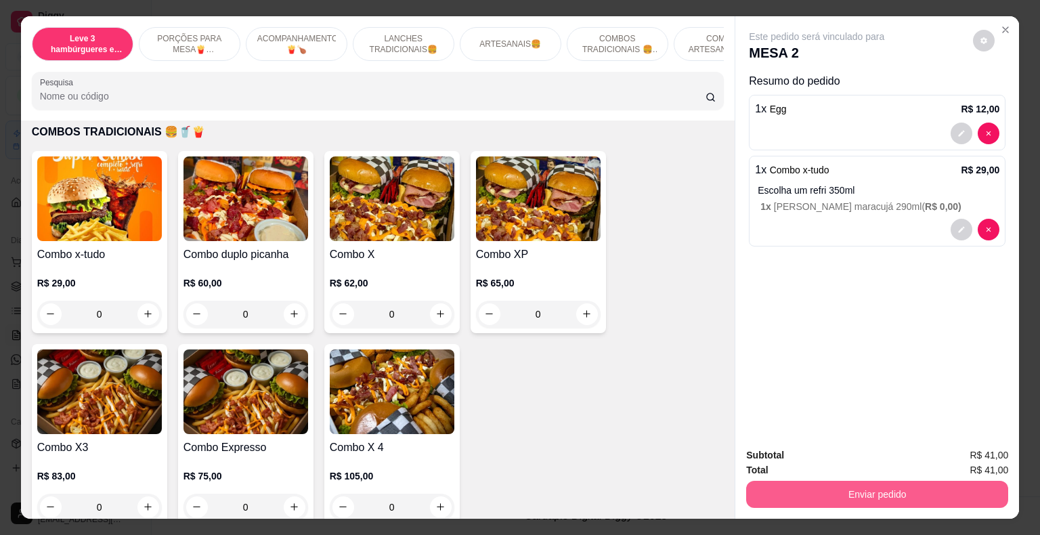
click at [809, 491] on button "Enviar pedido" at bounding box center [877, 494] width 262 height 27
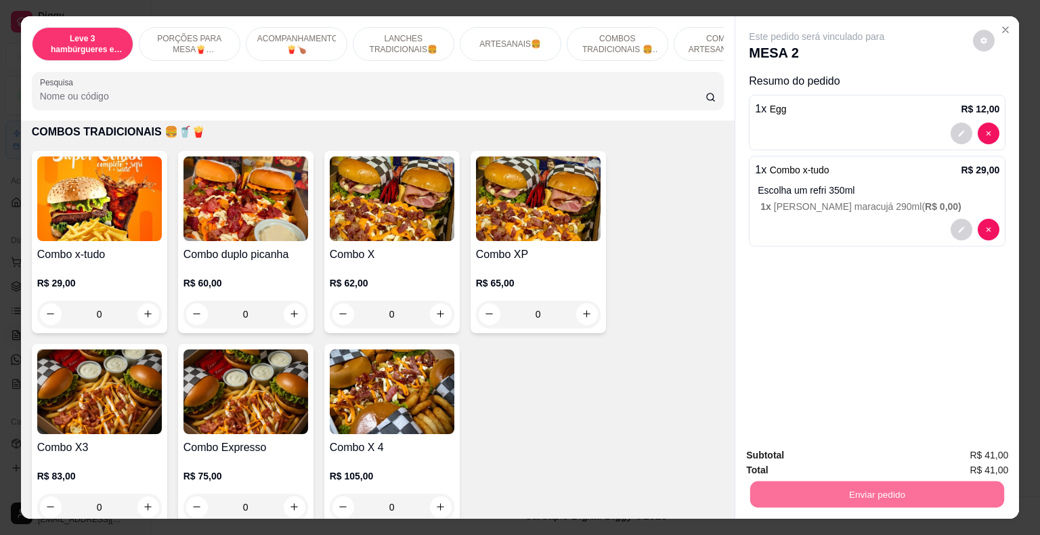
click at [818, 459] on button "Não registrar e enviar pedido" at bounding box center [832, 457] width 141 height 26
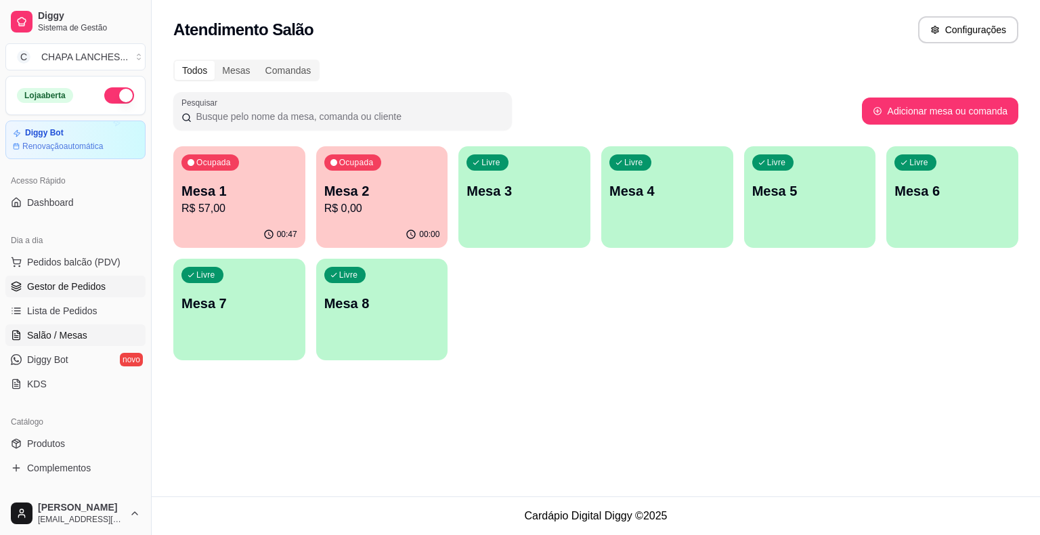
click at [62, 282] on span "Gestor de Pedidos" at bounding box center [66, 287] width 79 height 14
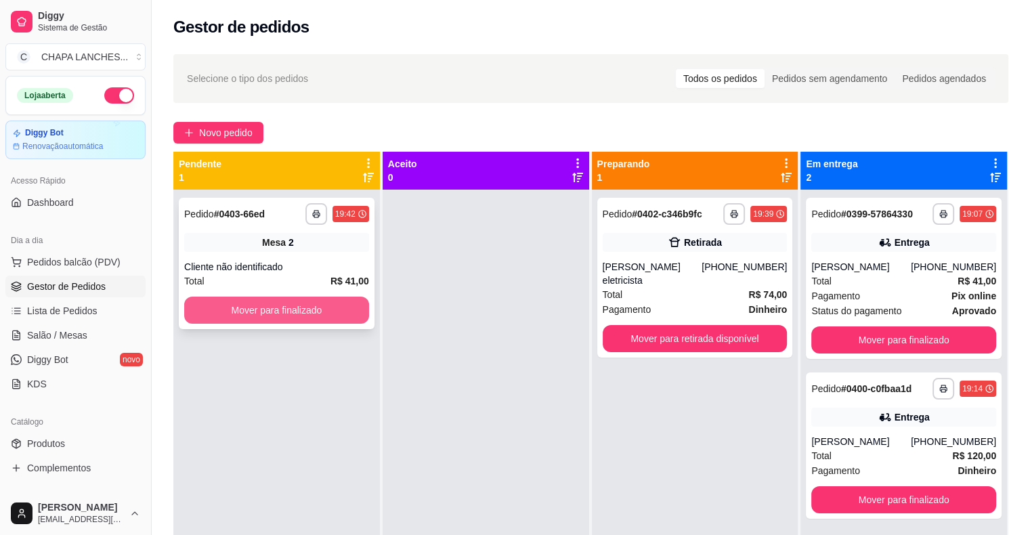
click at [242, 305] on button "Mover para finalizado" at bounding box center [276, 310] width 185 height 27
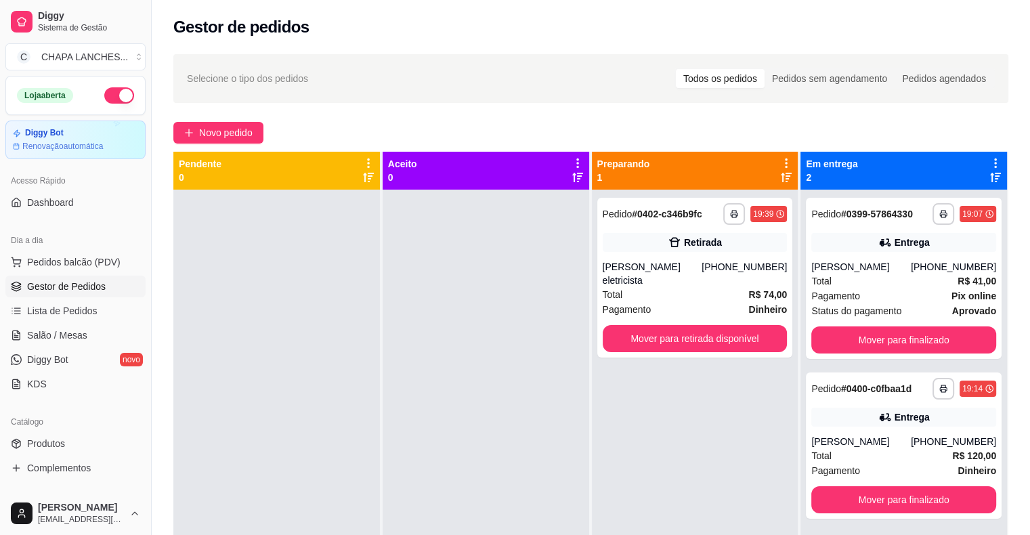
drag, startPoint x: 238, startPoint y: 301, endPoint x: 203, endPoint y: 314, distance: 36.9
click at [217, 309] on div at bounding box center [276, 457] width 207 height 535
click at [645, 272] on div "[PERSON_NAME] eletricista" at bounding box center [653, 273] width 100 height 27
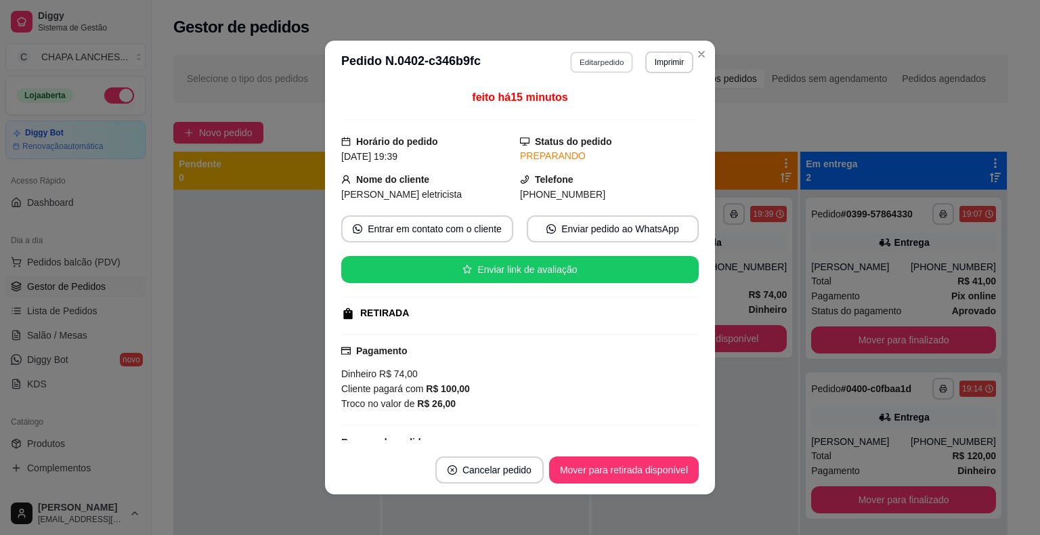
click at [591, 60] on button "Editar pedido" at bounding box center [602, 61] width 63 height 21
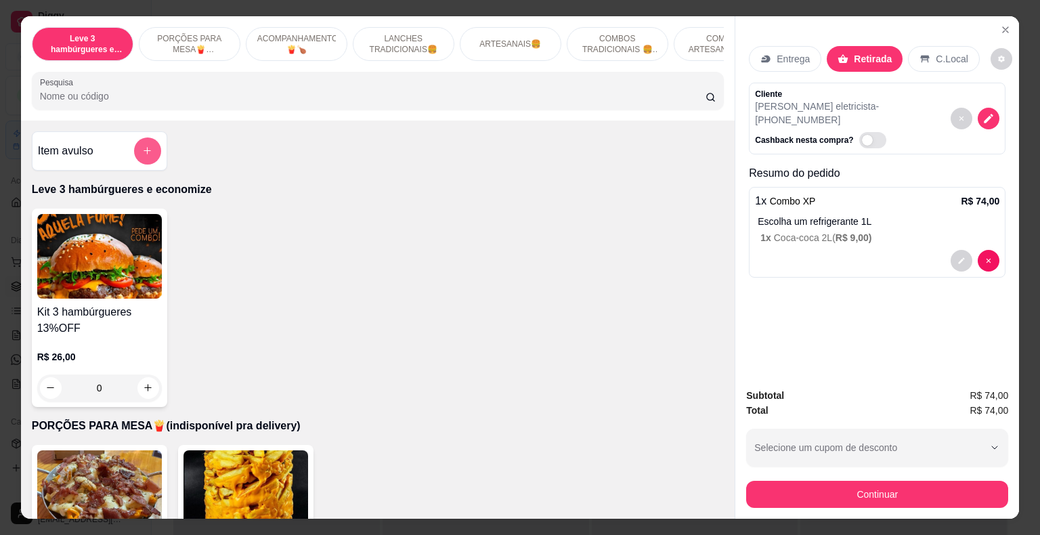
click at [142, 152] on icon "add-separate-item" at bounding box center [147, 151] width 10 height 10
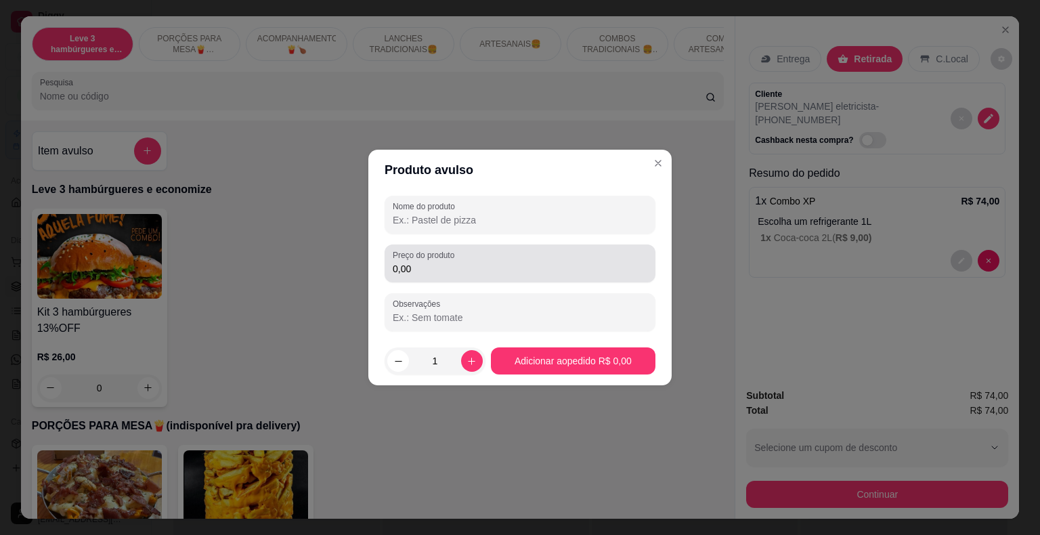
click at [448, 262] on input "0,00" at bounding box center [520, 269] width 255 height 14
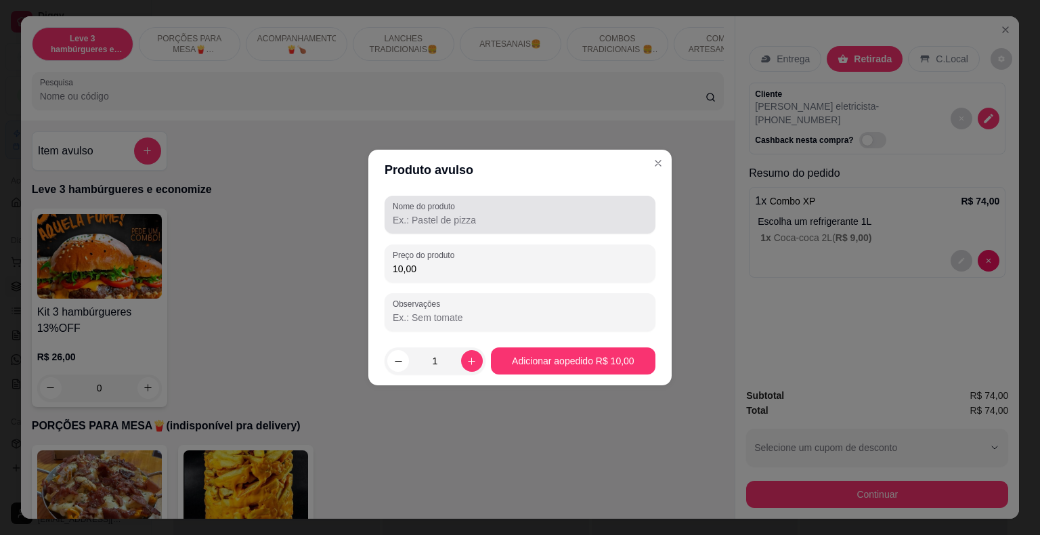
type input "10,00"
click at [431, 224] on input "Nome do produto" at bounding box center [520, 220] width 255 height 14
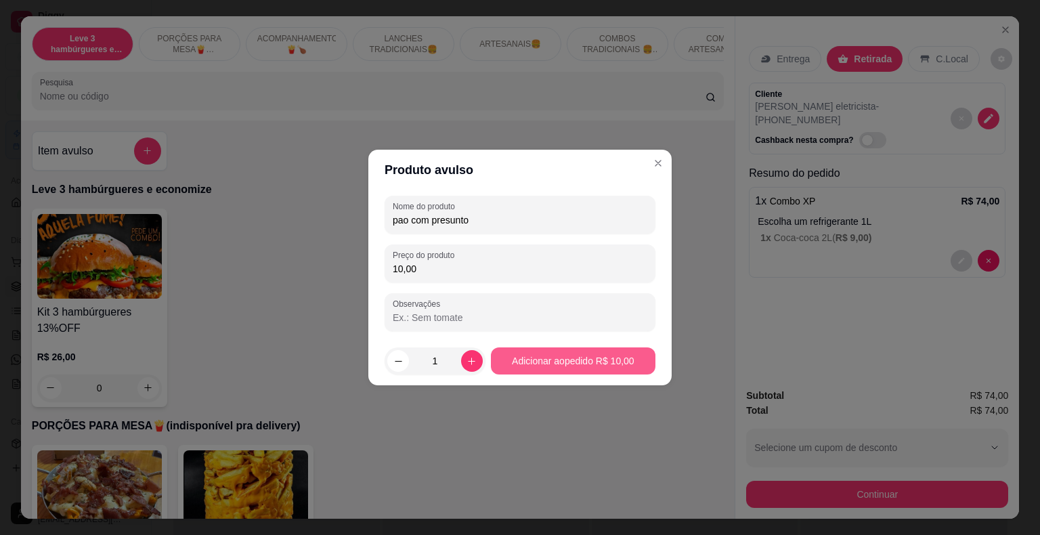
type input "pao com presunto"
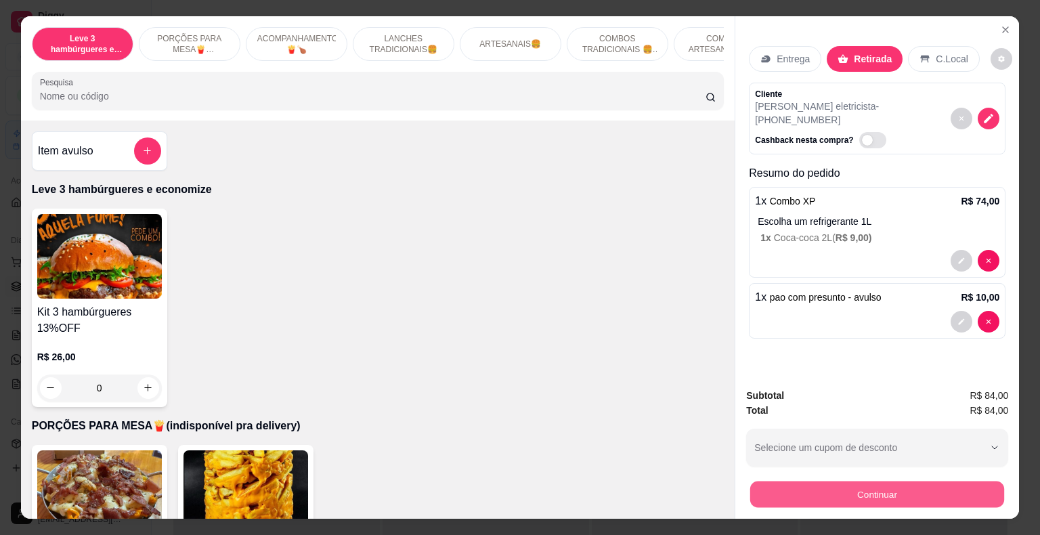
click at [793, 486] on button "Continuar" at bounding box center [877, 495] width 254 height 26
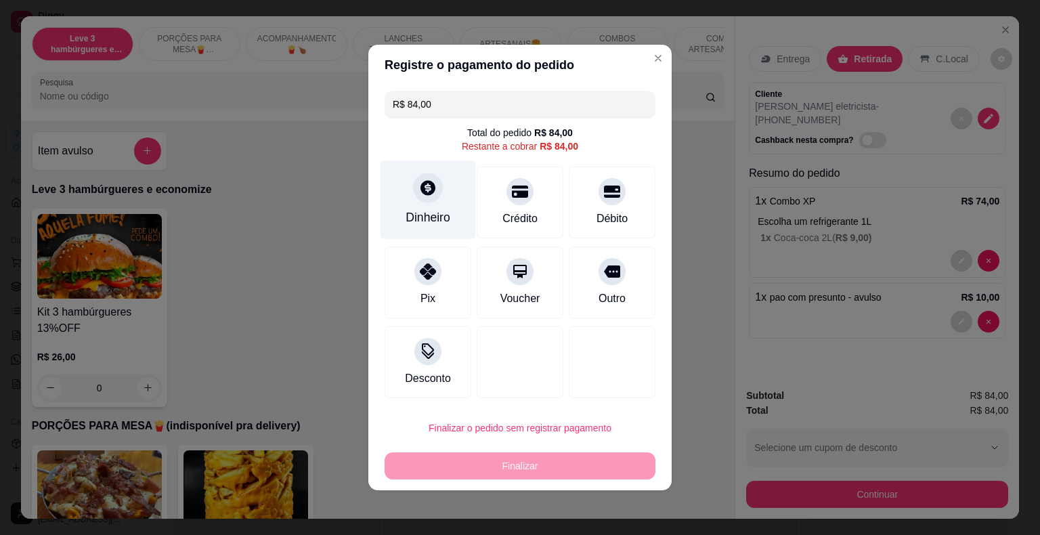
click at [420, 203] on div "Dinheiro" at bounding box center [428, 200] width 95 height 79
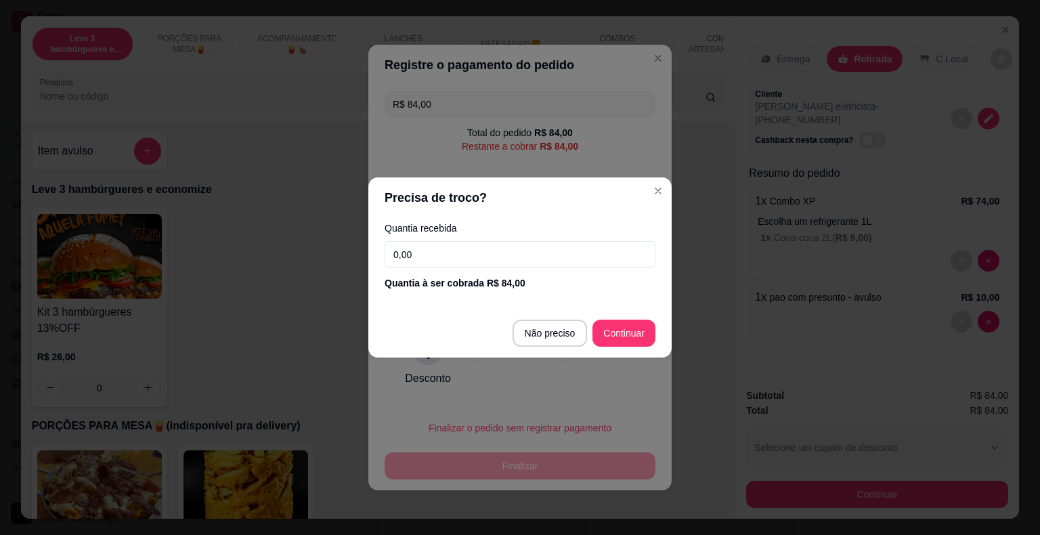
click at [441, 261] on input "0,00" at bounding box center [520, 254] width 271 height 27
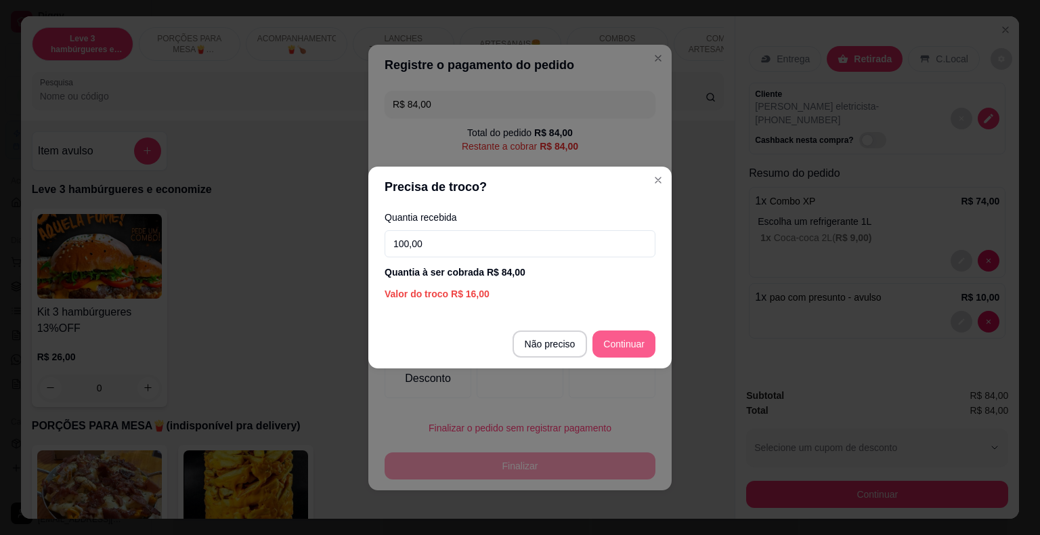
type input "100,00"
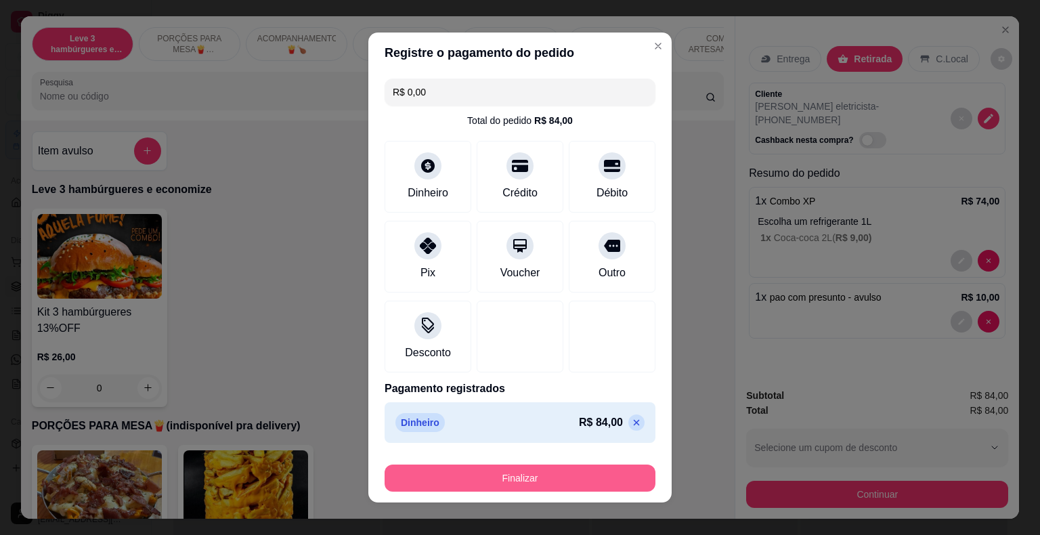
click at [577, 485] on button "Finalizar" at bounding box center [520, 478] width 271 height 27
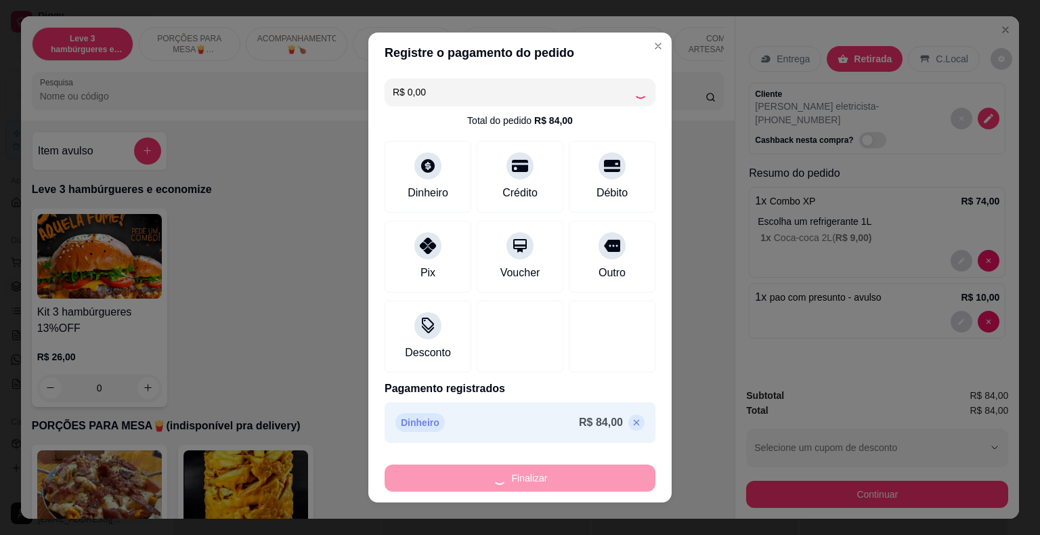
type input "-R$ 84,00"
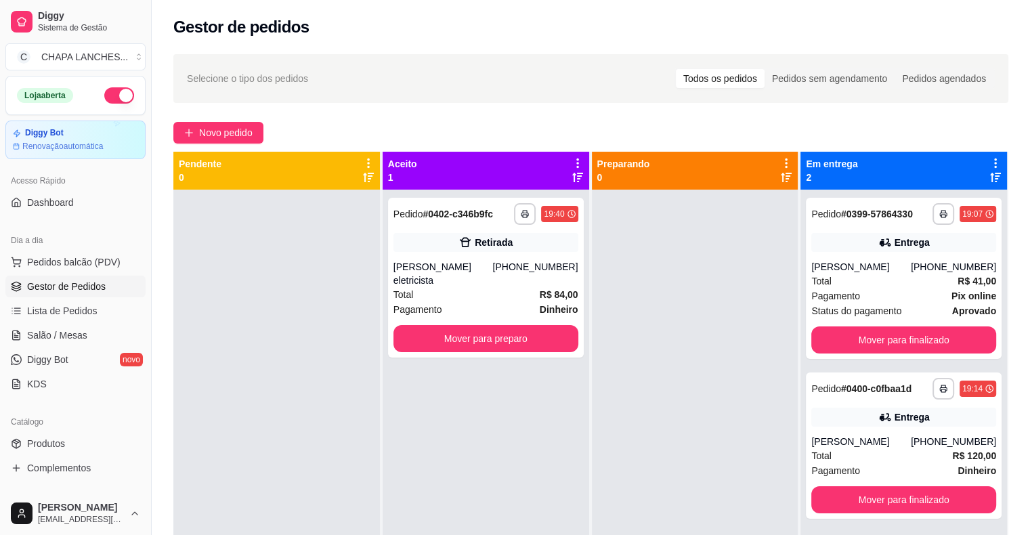
click at [87, 286] on span "Gestor de Pedidos" at bounding box center [66, 287] width 79 height 14
click at [68, 331] on span "Salão / Mesas" at bounding box center [57, 335] width 60 height 14
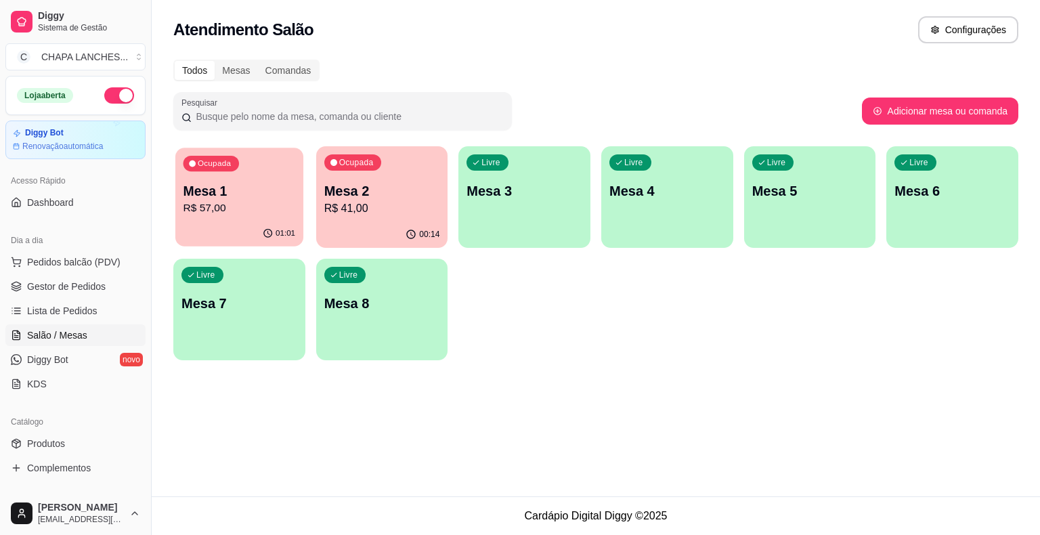
click at [241, 210] on p "R$ 57,00" at bounding box center [240, 208] width 112 height 16
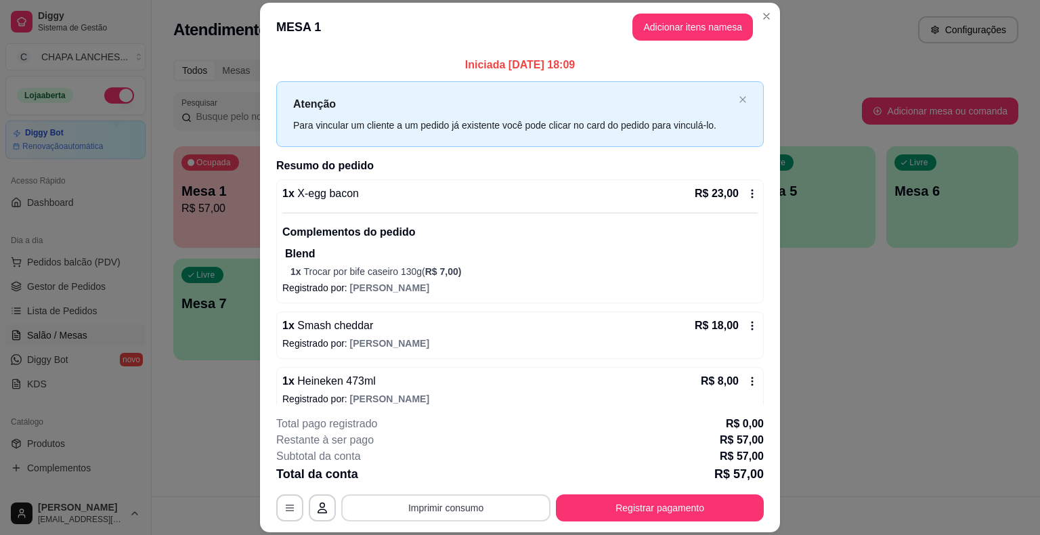
click at [442, 509] on button "Imprimir consumo" at bounding box center [445, 507] width 209 height 27
click at [457, 471] on button "IMPRESSORA" at bounding box center [445, 477] width 98 height 22
click at [656, 507] on button "Registrar pagamento" at bounding box center [660, 507] width 208 height 27
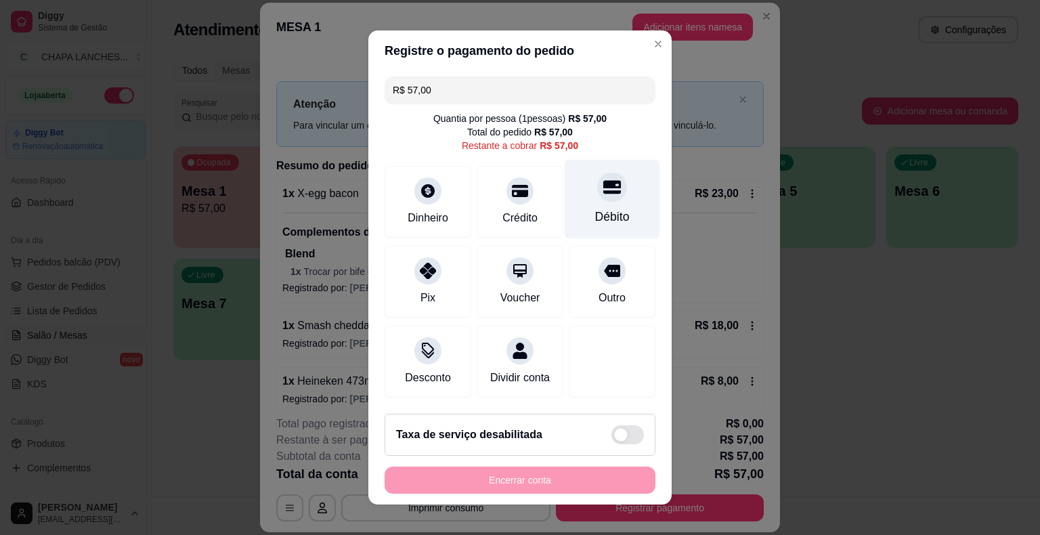
click at [604, 209] on div "Débito" at bounding box center [612, 217] width 35 height 18
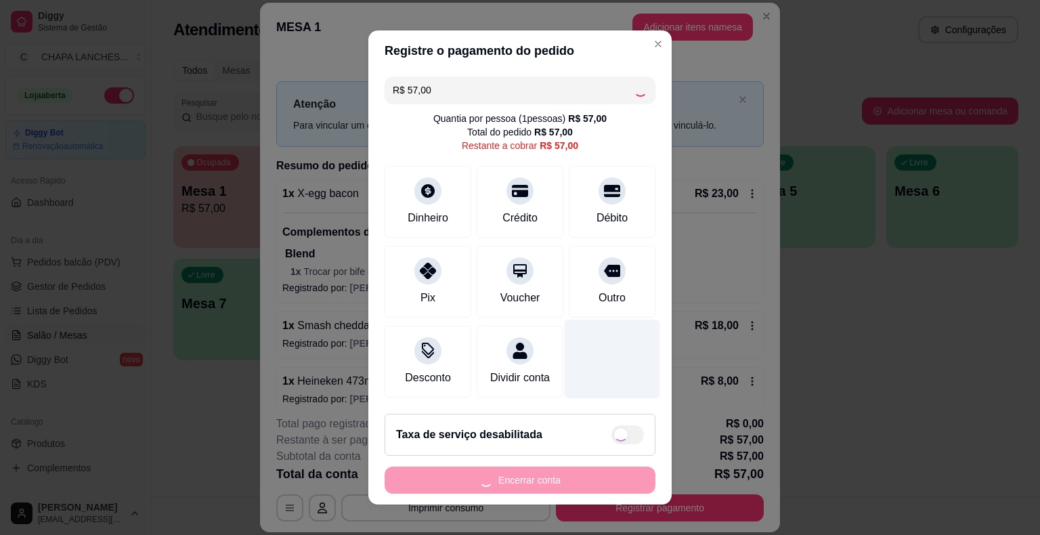
type input "R$ 0,00"
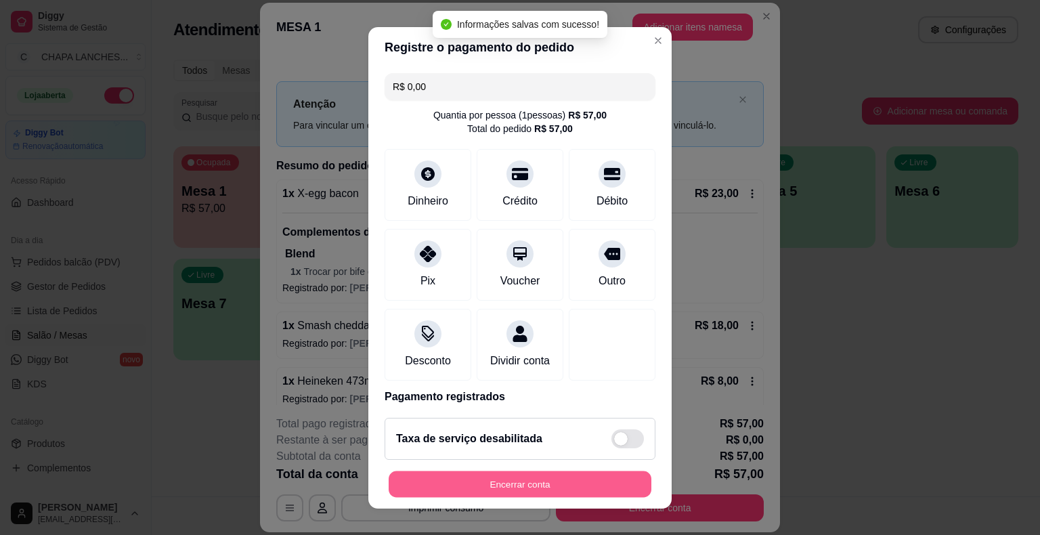
click at [551, 489] on button "Encerrar conta" at bounding box center [520, 484] width 263 height 26
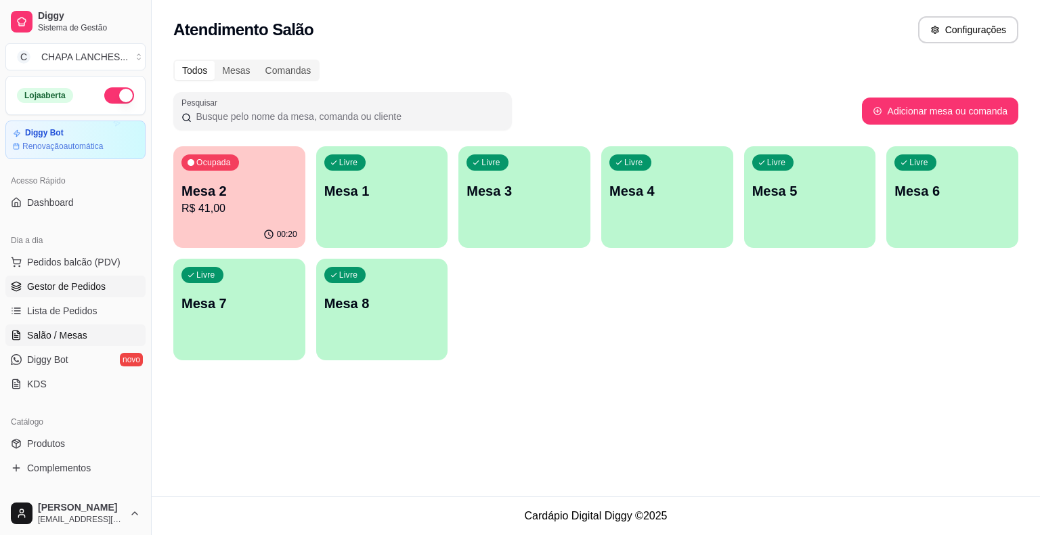
click at [75, 289] on span "Gestor de Pedidos" at bounding box center [66, 287] width 79 height 14
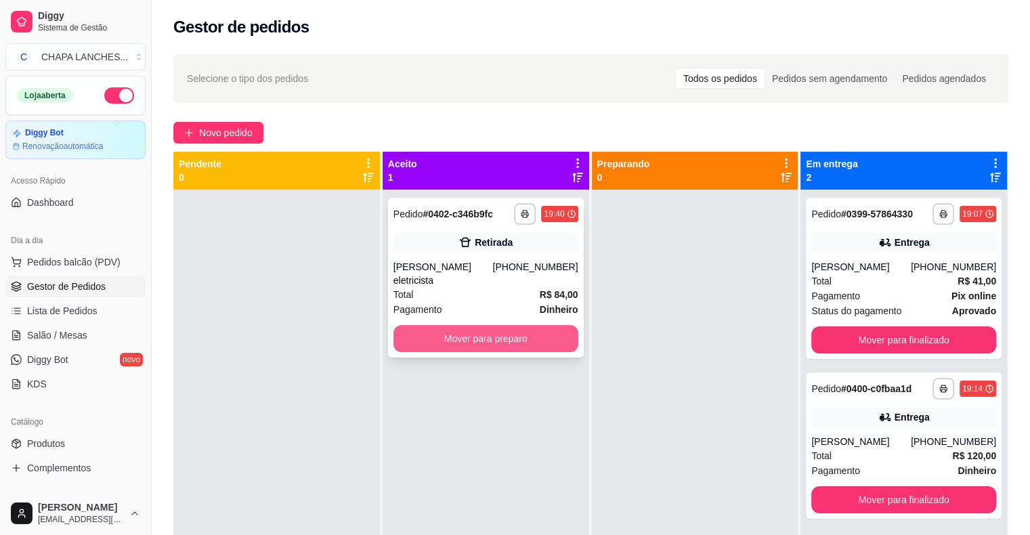
click at [511, 325] on button "Mover para preparo" at bounding box center [485, 338] width 185 height 27
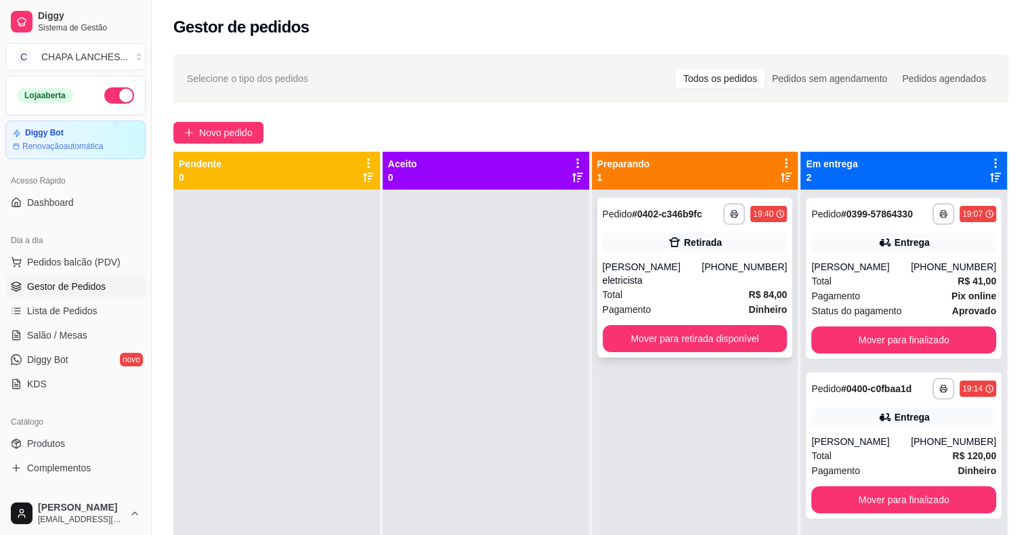
click at [647, 287] on div "Total R$ 84,00" at bounding box center [695, 294] width 185 height 15
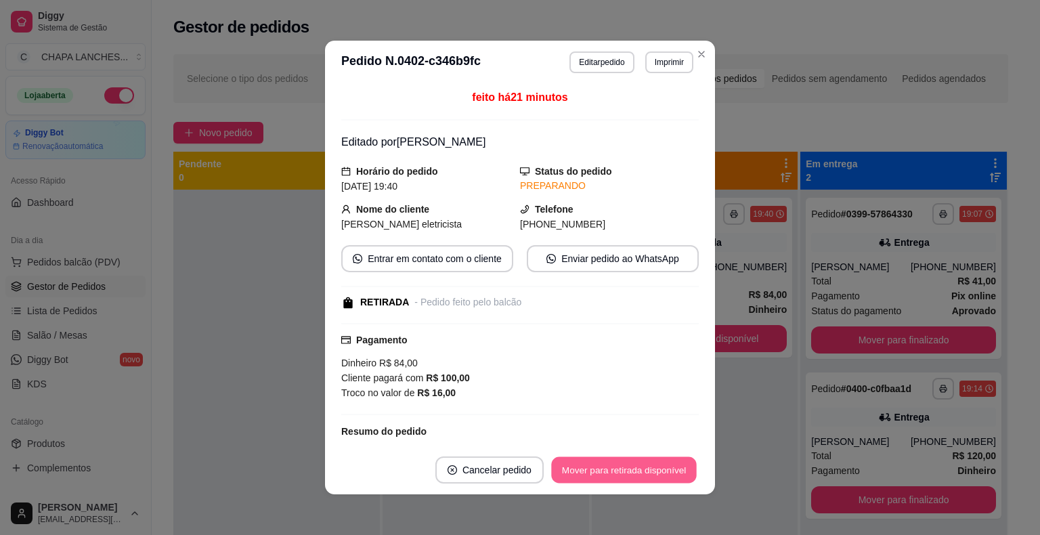
click at [657, 469] on button "Mover para retirada disponível" at bounding box center [623, 470] width 145 height 26
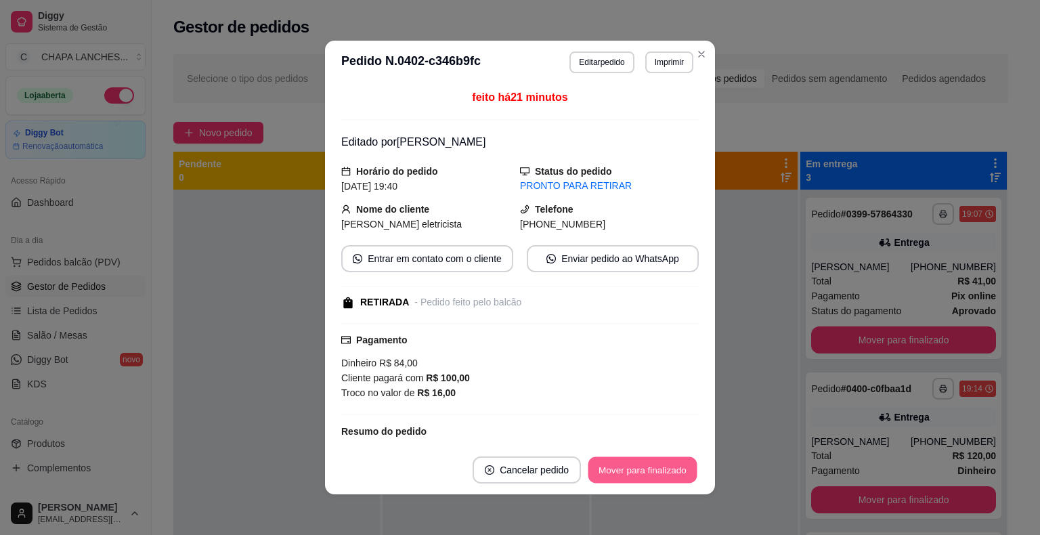
click at [654, 473] on button "Mover para finalizado" at bounding box center [643, 470] width 109 height 26
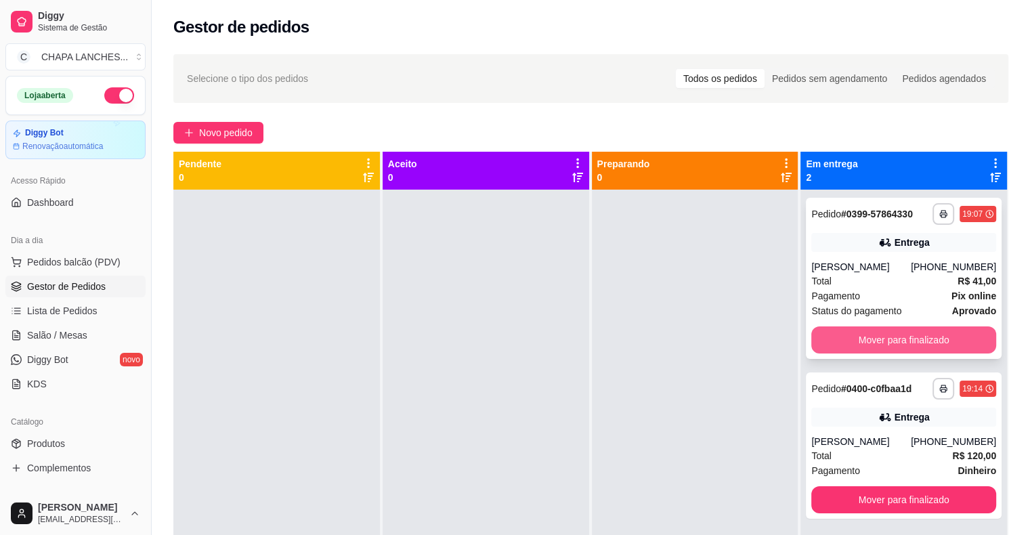
click at [822, 333] on button "Mover para finalizado" at bounding box center [903, 339] width 185 height 27
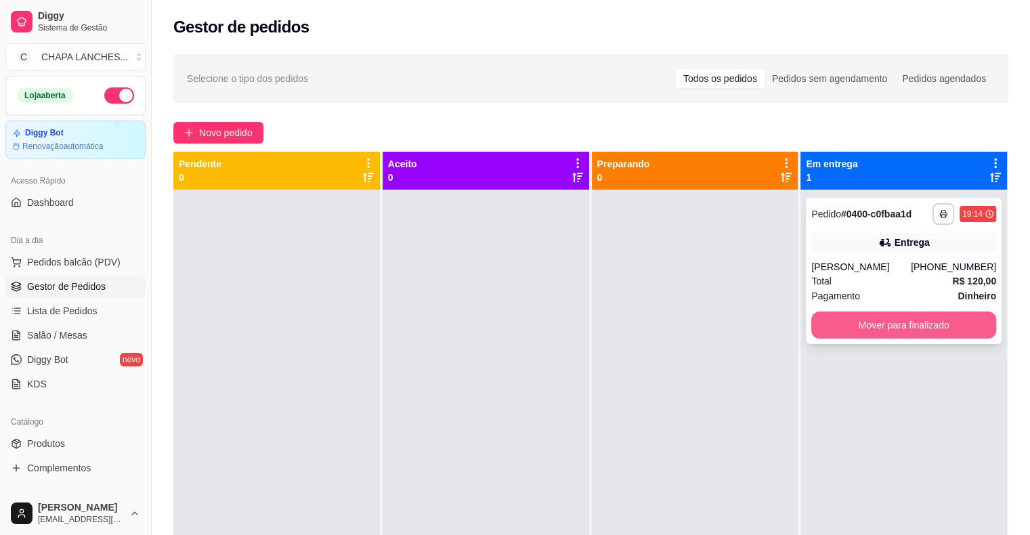
click at [833, 324] on button "Mover para finalizado" at bounding box center [903, 325] width 185 height 27
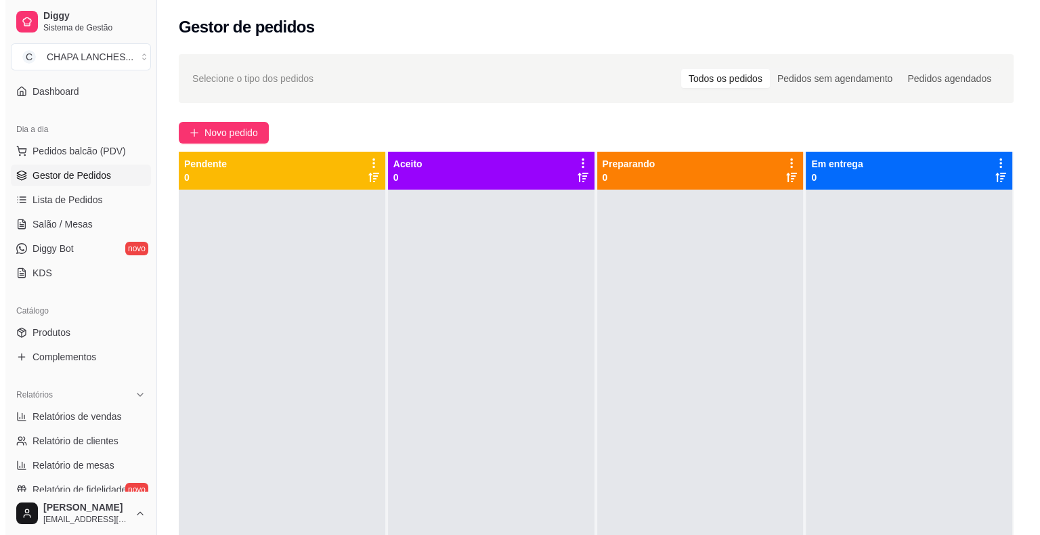
scroll to position [135, 0]
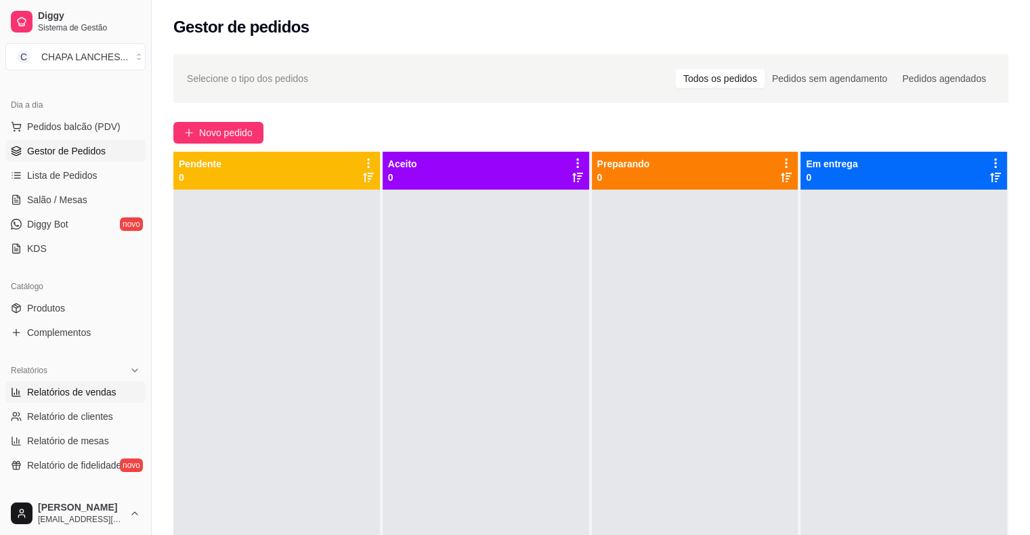
click at [81, 391] on span "Relatórios de vendas" at bounding box center [71, 392] width 89 height 14
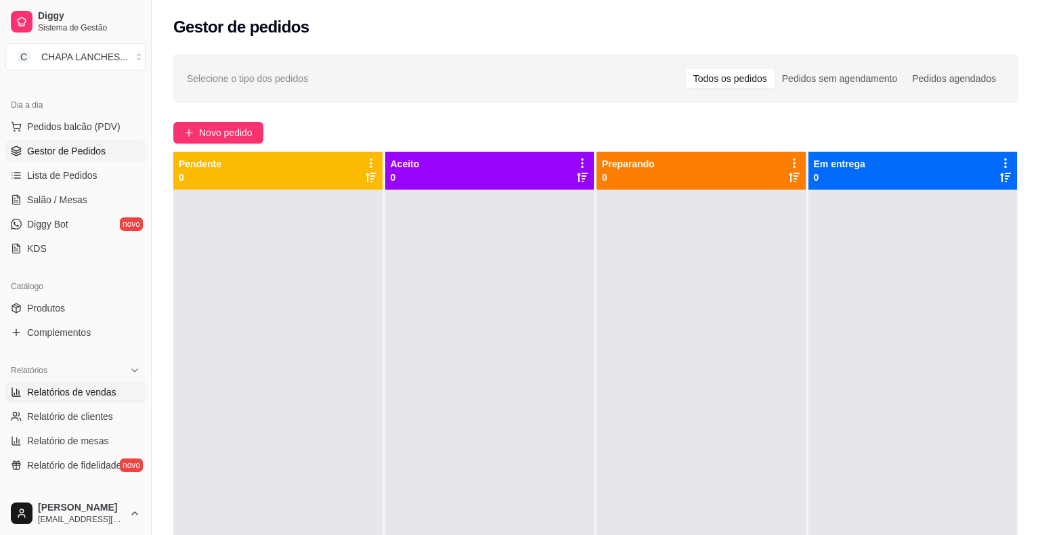
select select "ALL"
select select "0"
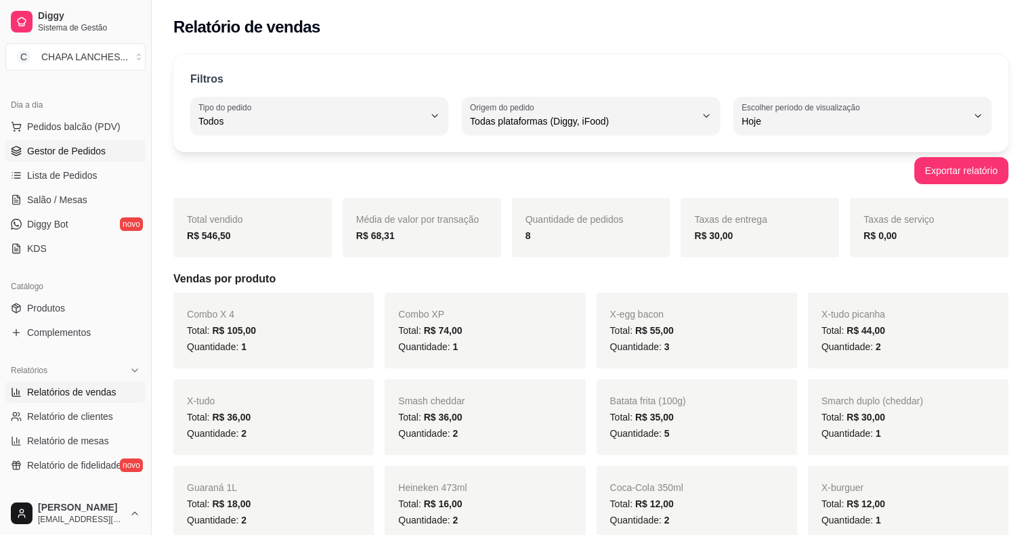
click at [57, 152] on span "Gestor de Pedidos" at bounding box center [66, 151] width 79 height 14
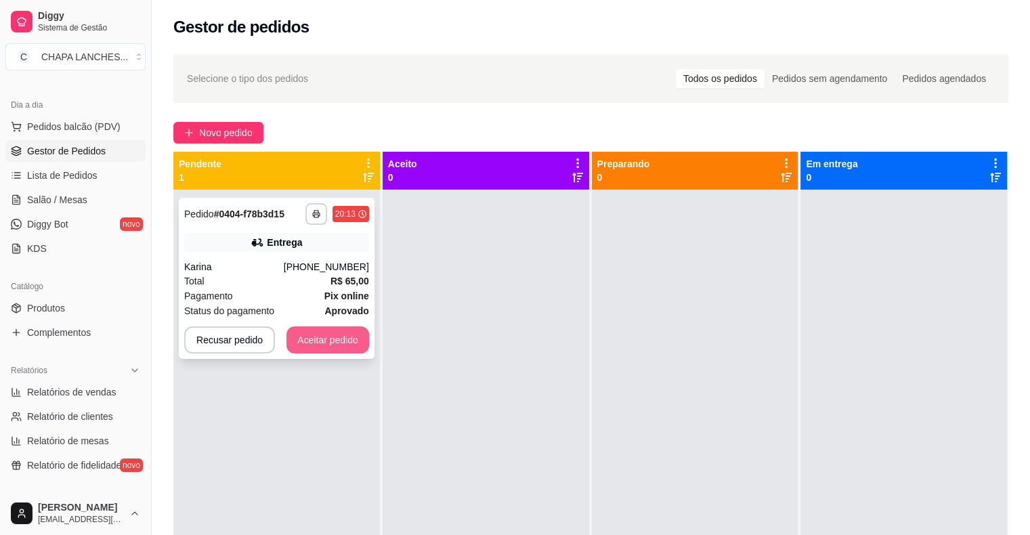
click at [330, 343] on button "Aceitar pedido" at bounding box center [327, 339] width 83 height 27
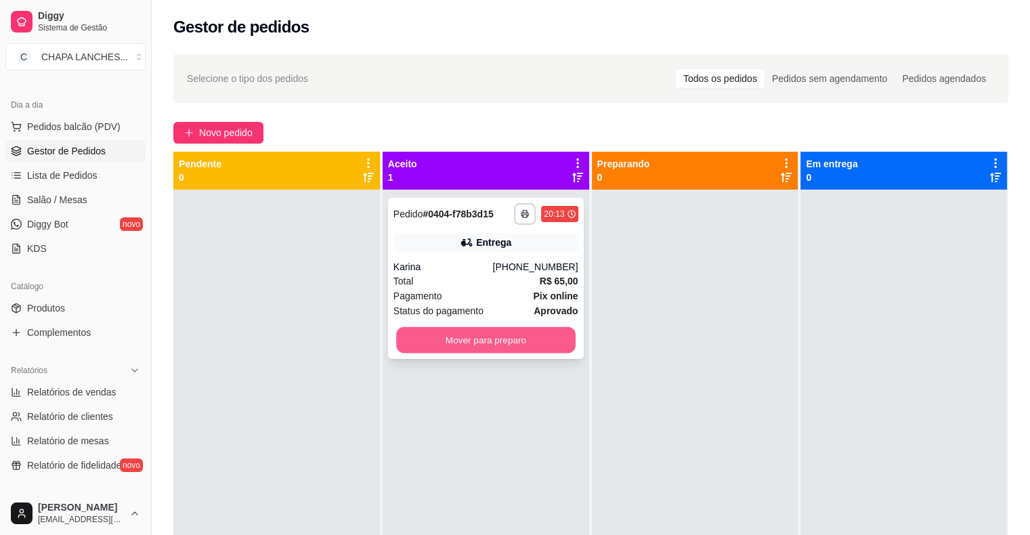
click at [503, 335] on button "Mover para preparo" at bounding box center [485, 340] width 179 height 26
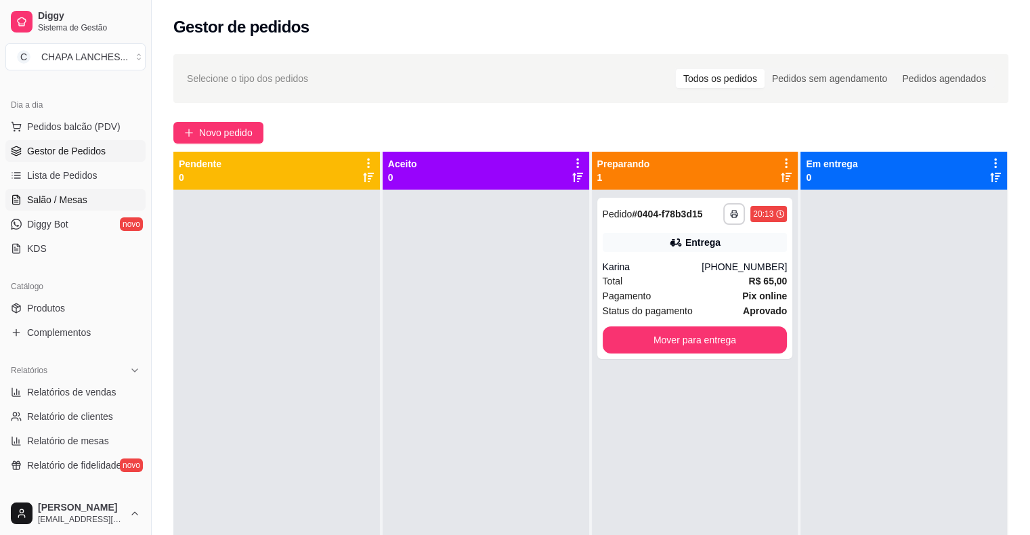
click at [83, 199] on span "Salão / Mesas" at bounding box center [57, 200] width 60 height 14
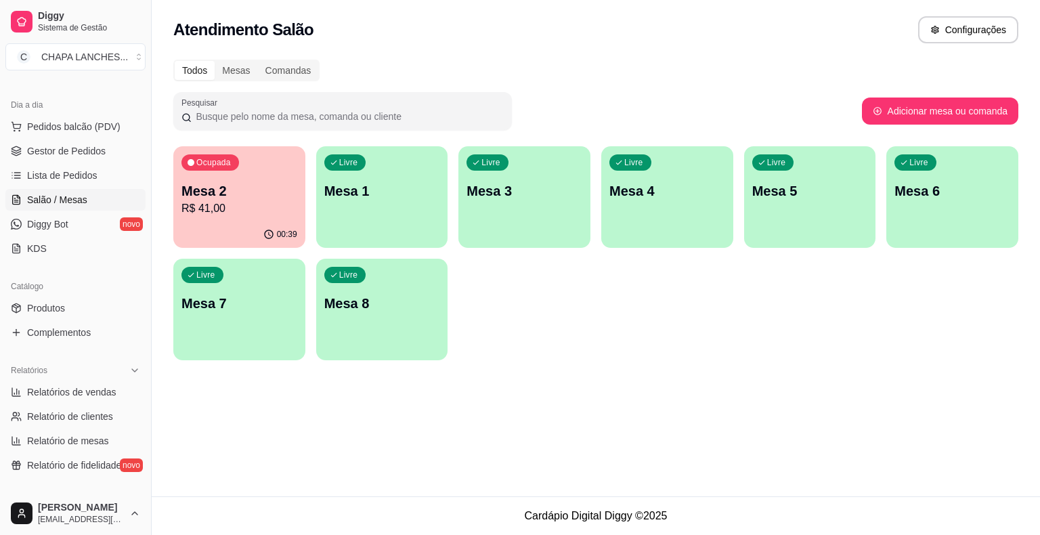
click at [252, 211] on p "R$ 41,00" at bounding box center [240, 208] width 116 height 16
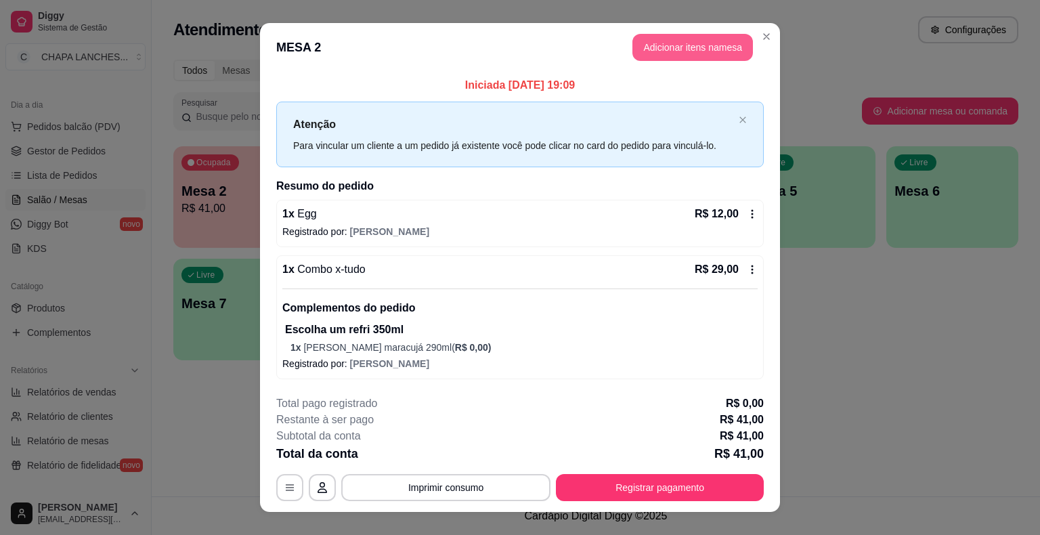
click at [677, 44] on button "Adicionar itens na mesa" at bounding box center [693, 47] width 121 height 27
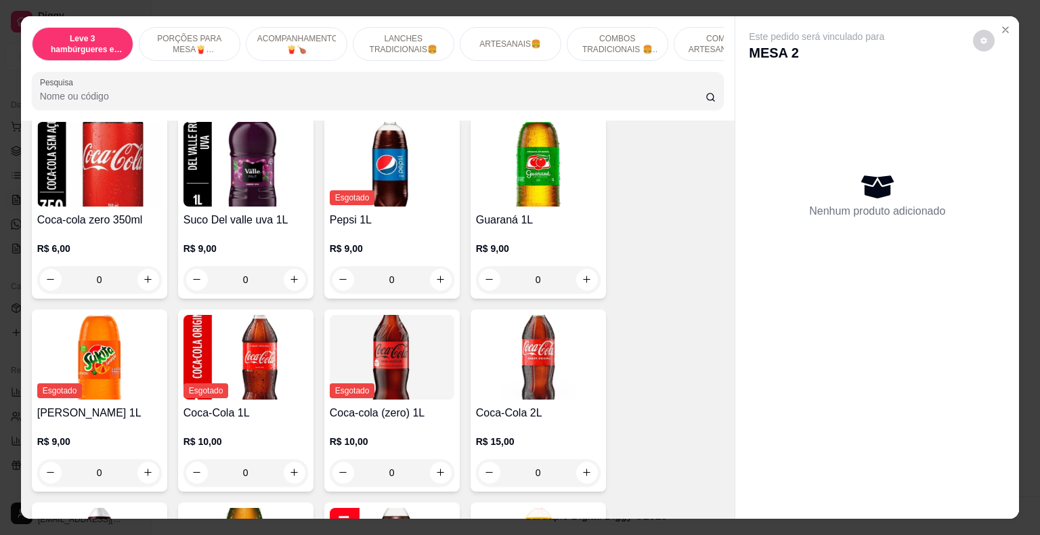
scroll to position [3090, 0]
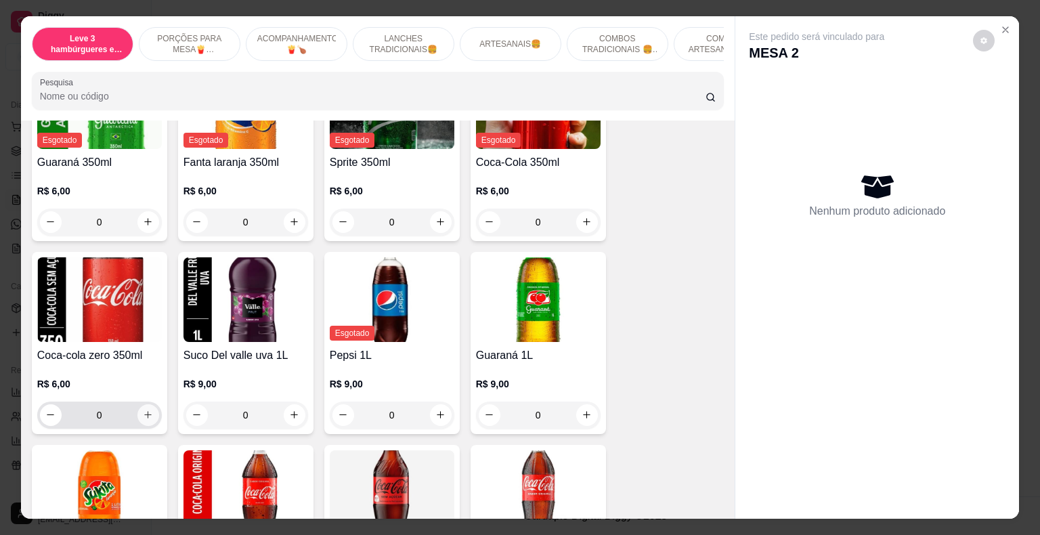
click at [137, 404] on button "increase-product-quantity" at bounding box center [148, 415] width 22 height 22
type input "1"
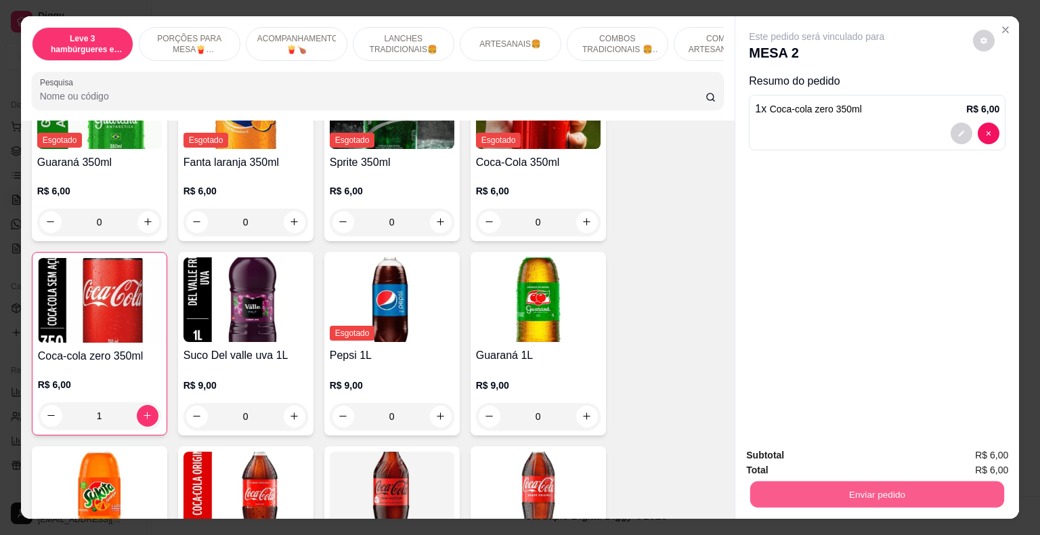
click at [802, 485] on button "Enviar pedido" at bounding box center [877, 495] width 254 height 26
click at [815, 452] on button "Não registrar e enviar pedido" at bounding box center [832, 457] width 141 height 26
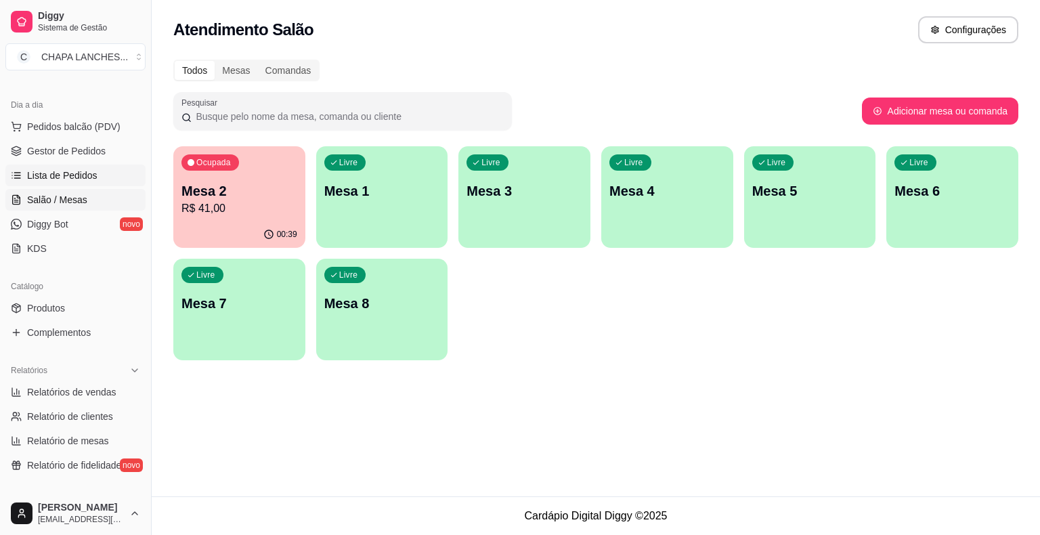
click at [73, 167] on link "Lista de Pedidos" at bounding box center [75, 176] width 140 height 22
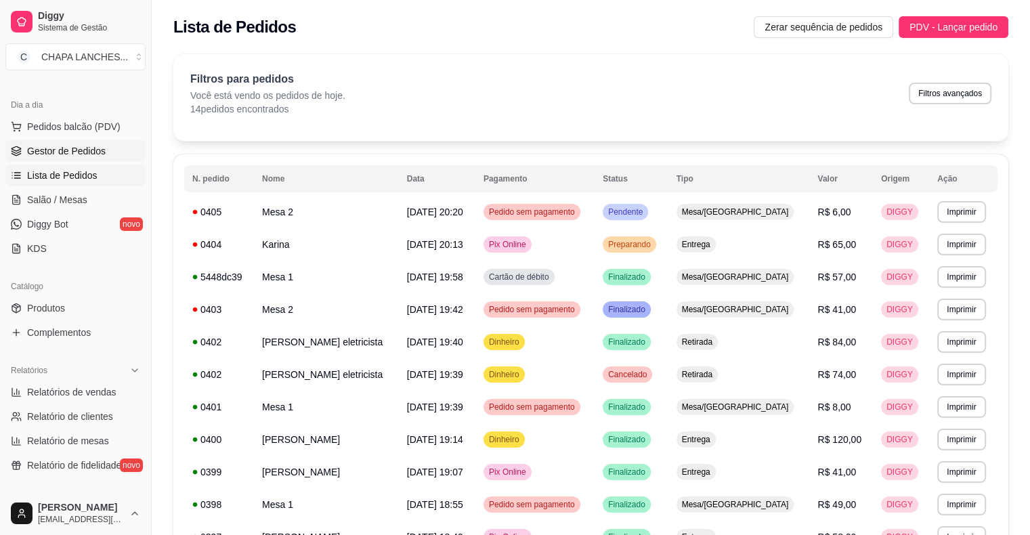
click at [70, 151] on span "Gestor de Pedidos" at bounding box center [66, 151] width 79 height 14
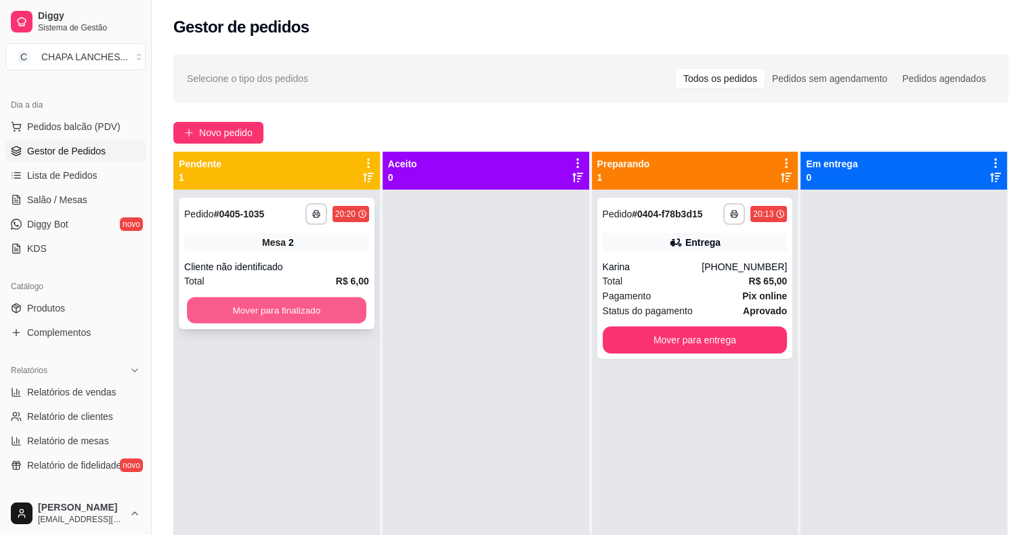
click at [339, 306] on button "Mover para finalizado" at bounding box center [276, 310] width 179 height 26
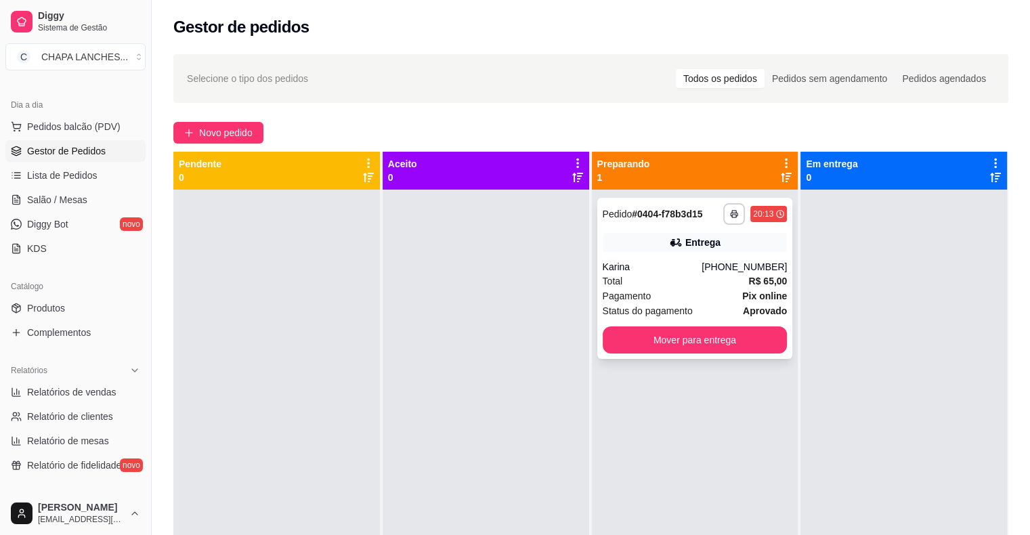
click at [628, 286] on div "Total R$ 65,00" at bounding box center [695, 281] width 185 height 15
click at [89, 203] on link "Salão / Mesas" at bounding box center [75, 200] width 140 height 22
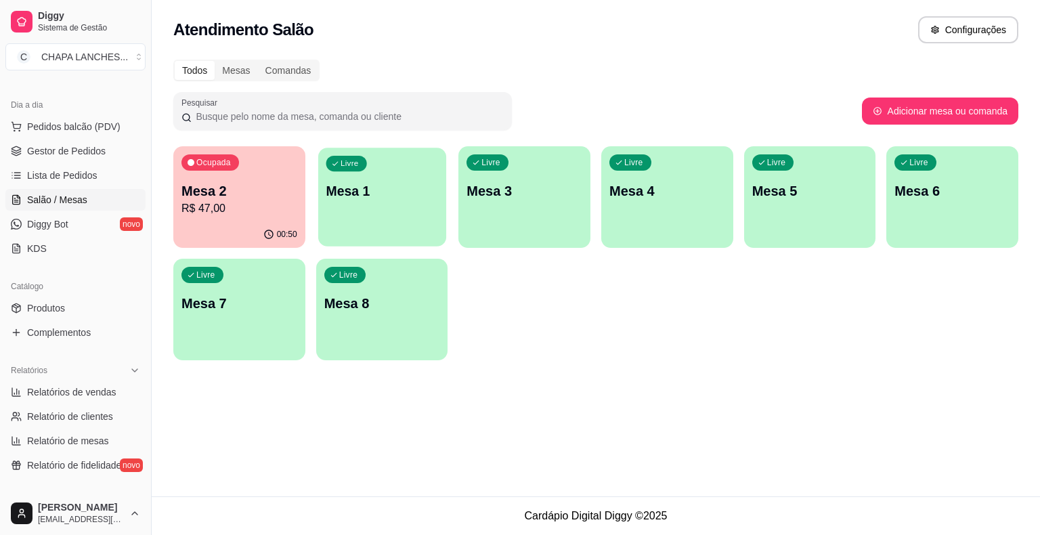
click at [371, 193] on p "Mesa 1" at bounding box center [382, 191] width 112 height 18
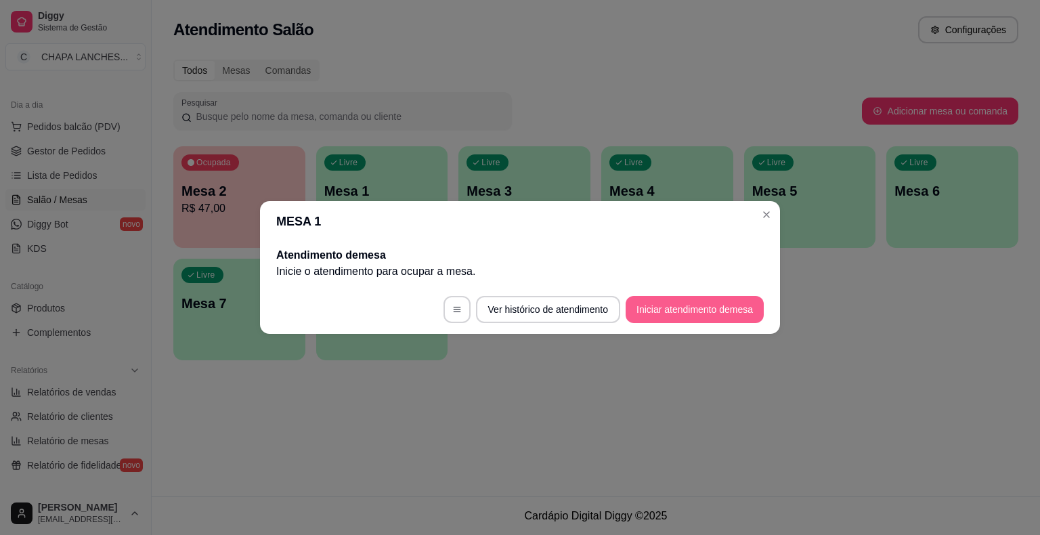
click at [670, 307] on button "Iniciar atendimento de mesa" at bounding box center [695, 309] width 138 height 27
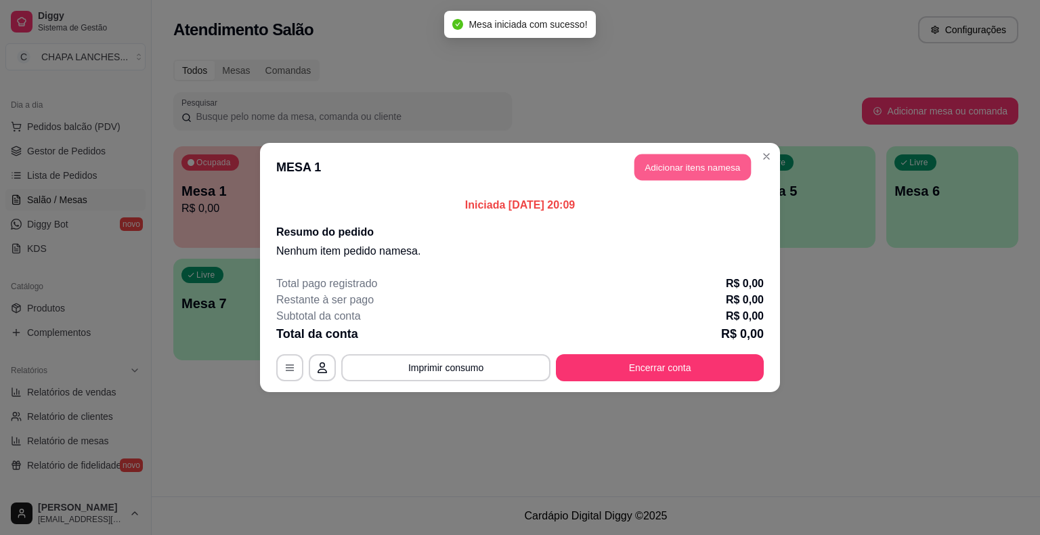
click at [690, 167] on button "Adicionar itens na mesa" at bounding box center [693, 167] width 116 height 26
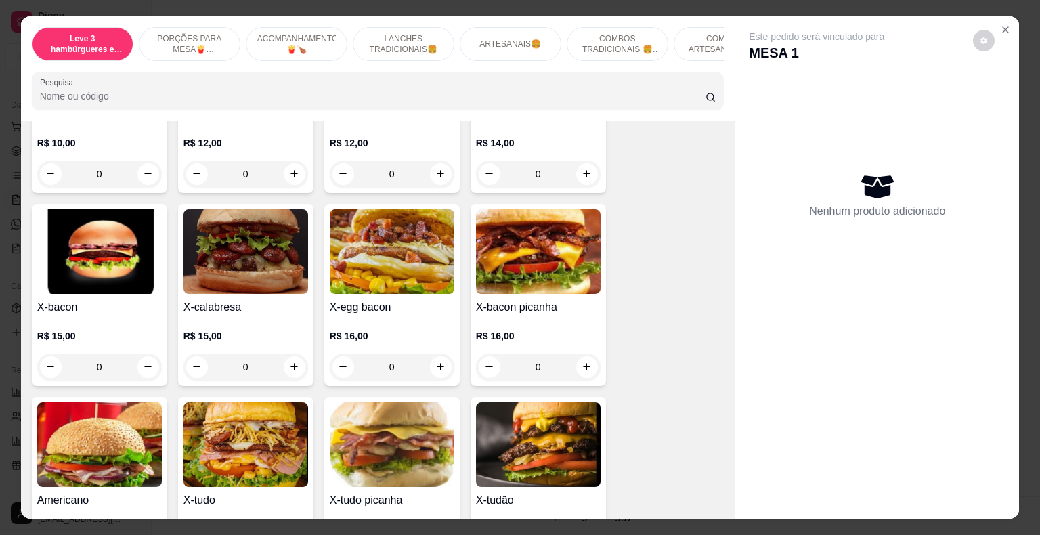
scroll to position [1287, 0]
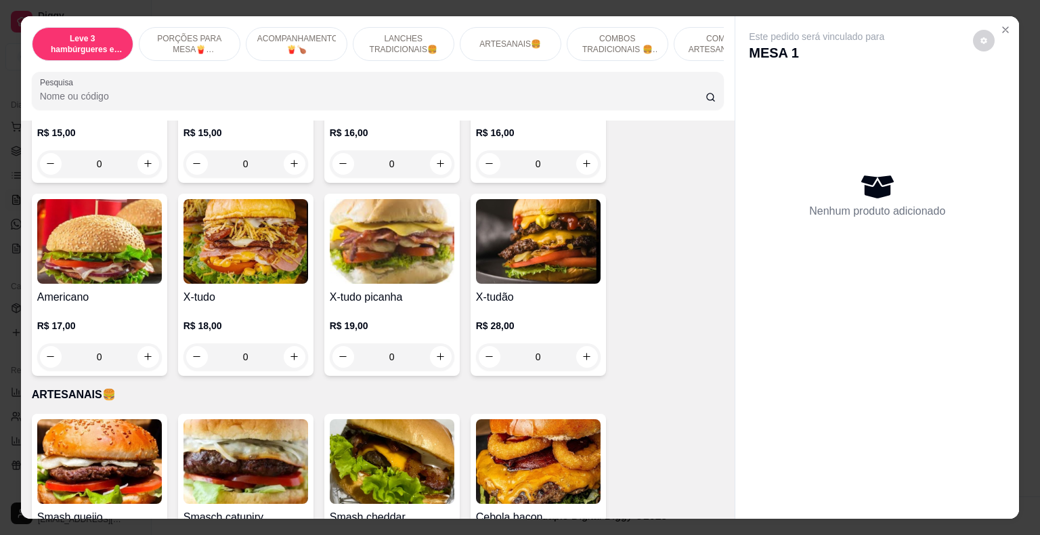
click at [436, 343] on div "0" at bounding box center [392, 356] width 125 height 27
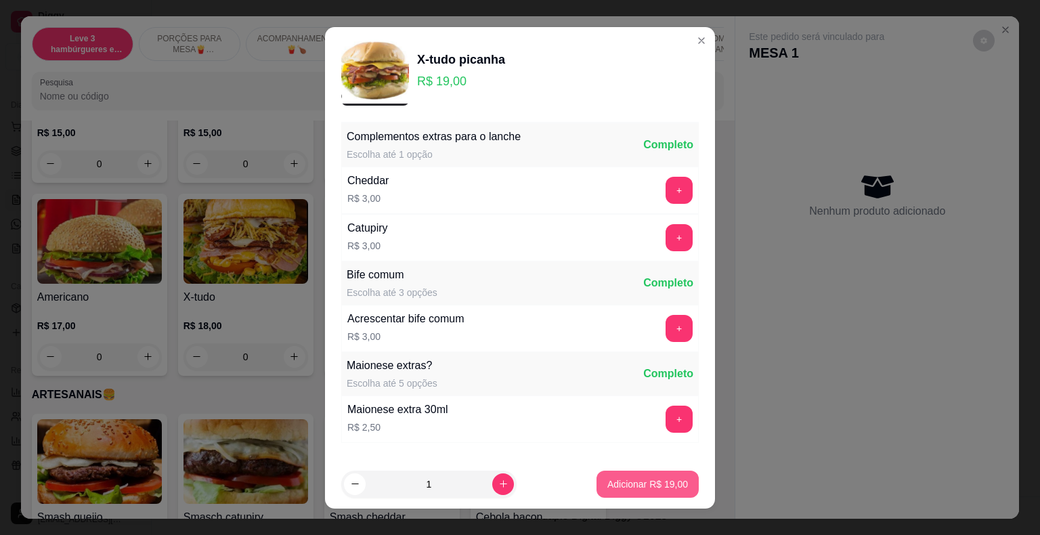
click at [647, 483] on p "Adicionar R$ 19,00" at bounding box center [648, 484] width 81 height 14
type input "1"
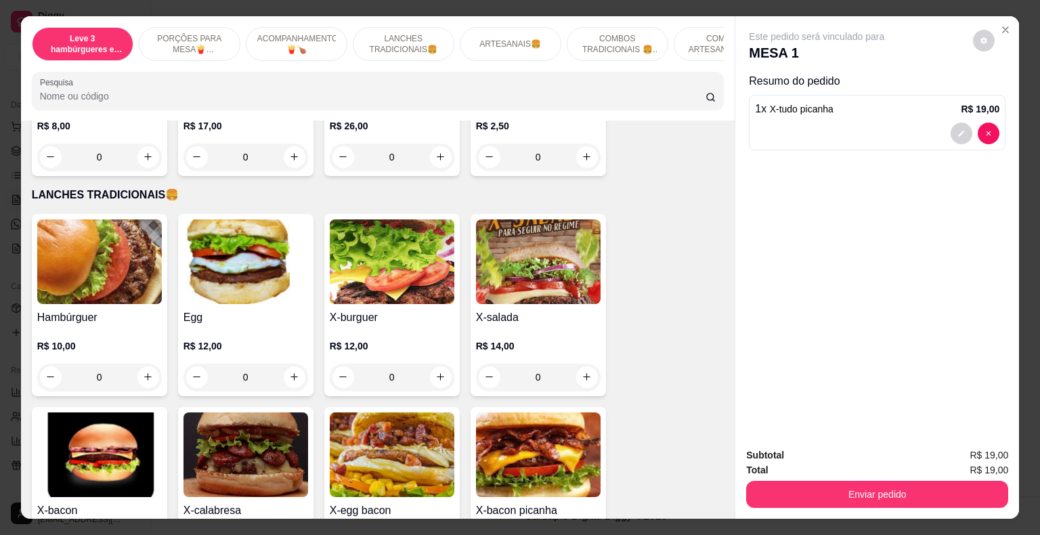
scroll to position [1084, 0]
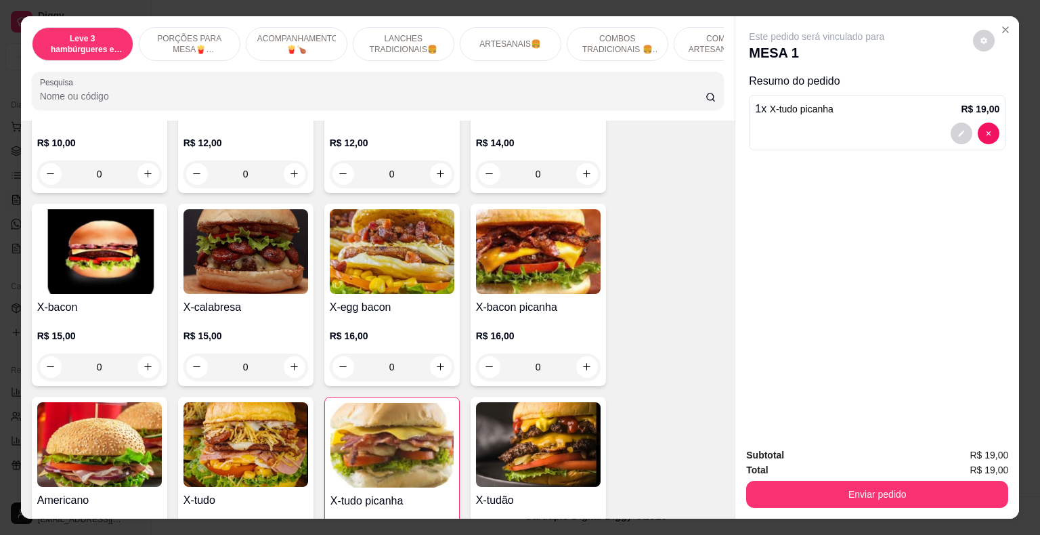
click at [296, 354] on div "0" at bounding box center [246, 367] width 125 height 27
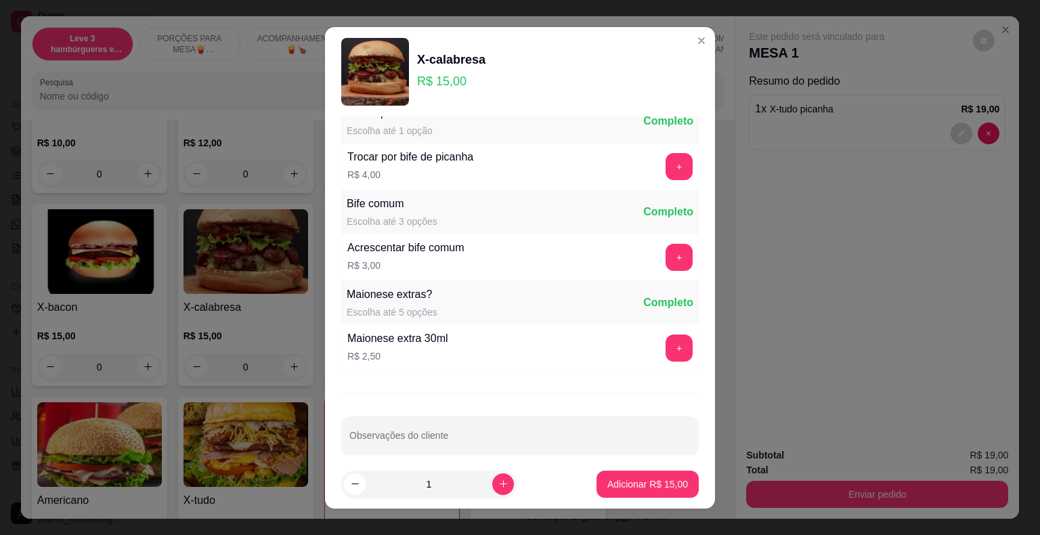
scroll to position [263, 0]
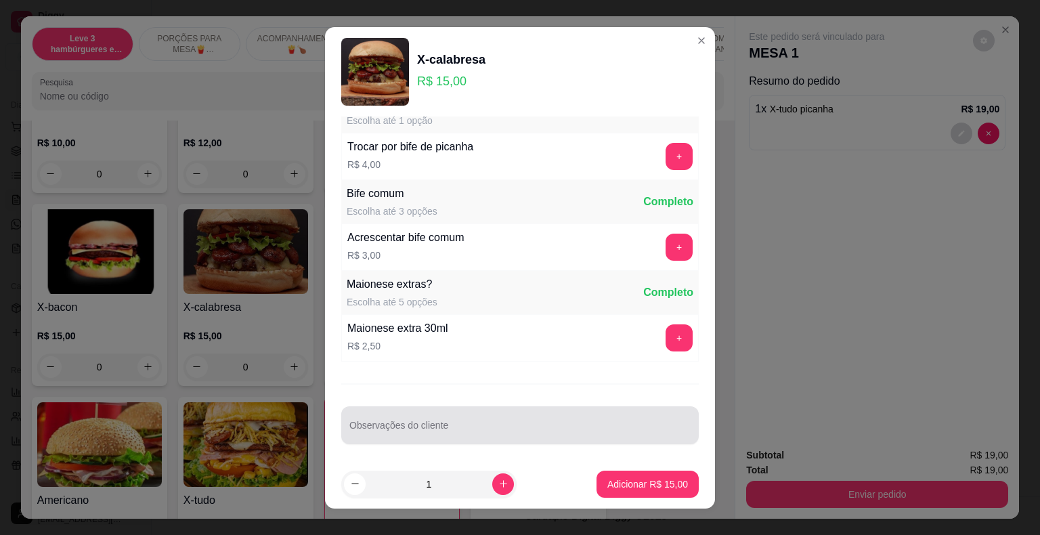
click at [409, 424] on input "Observações do cliente" at bounding box center [519, 431] width 341 height 14
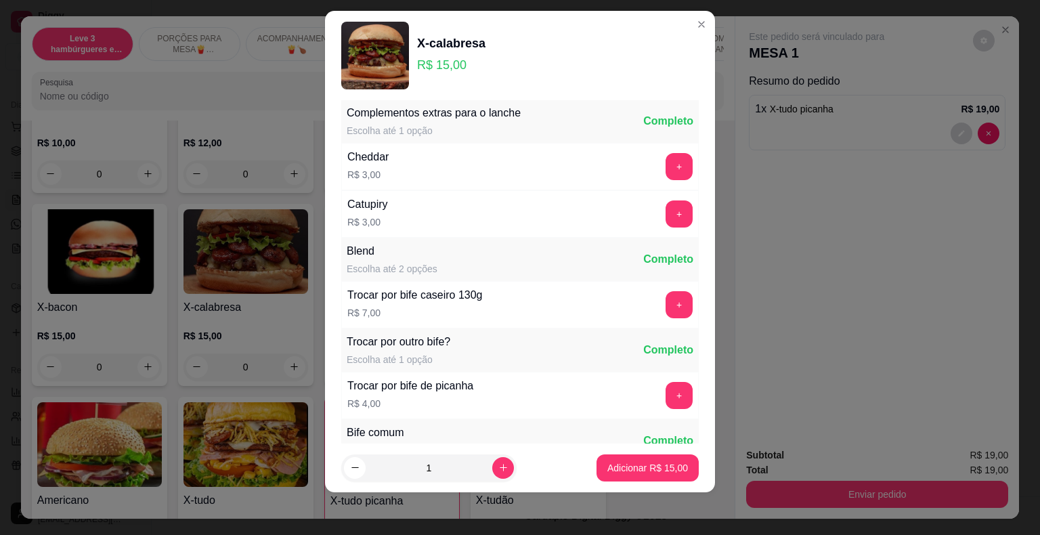
scroll to position [0, 0]
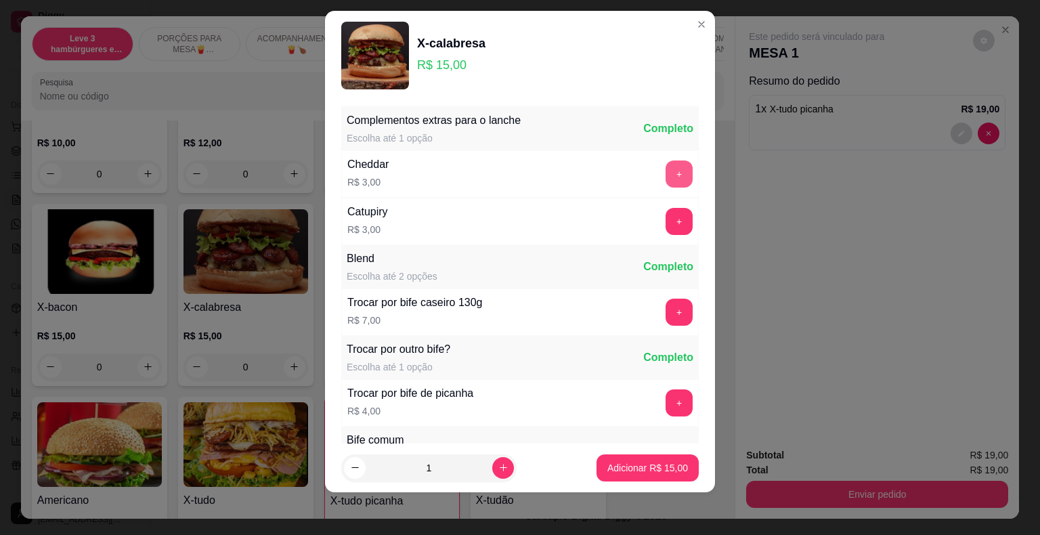
type input "sem salada"
click at [666, 167] on button "+" at bounding box center [679, 174] width 27 height 27
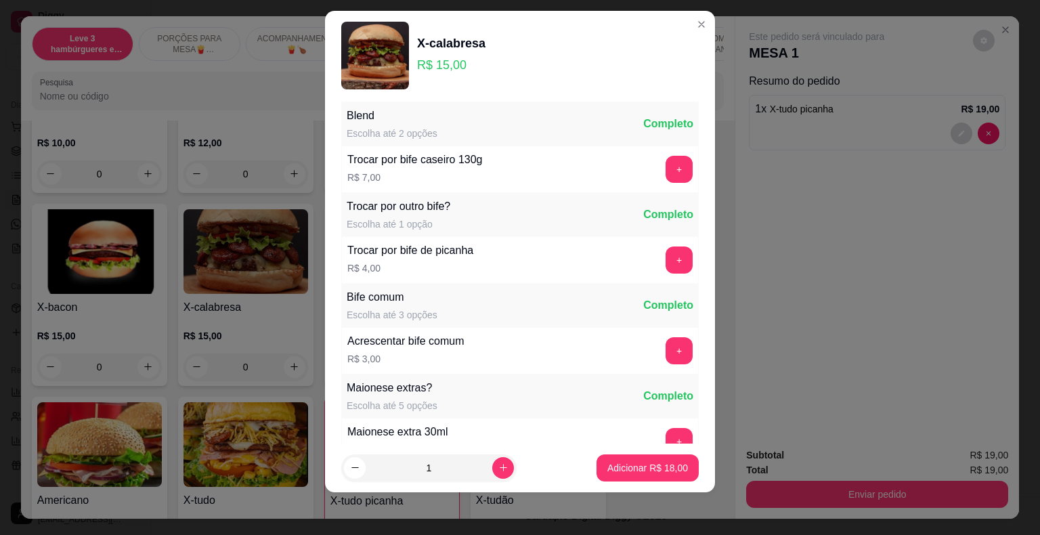
scroll to position [144, 0]
click at [668, 471] on p "Adicionar R$ 18,00" at bounding box center [648, 467] width 79 height 13
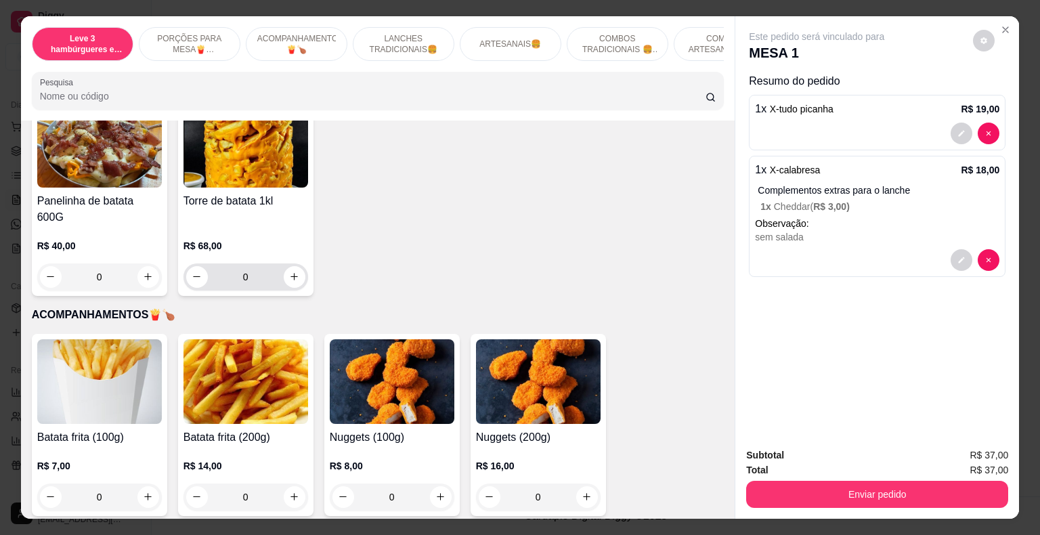
scroll to position [406, 0]
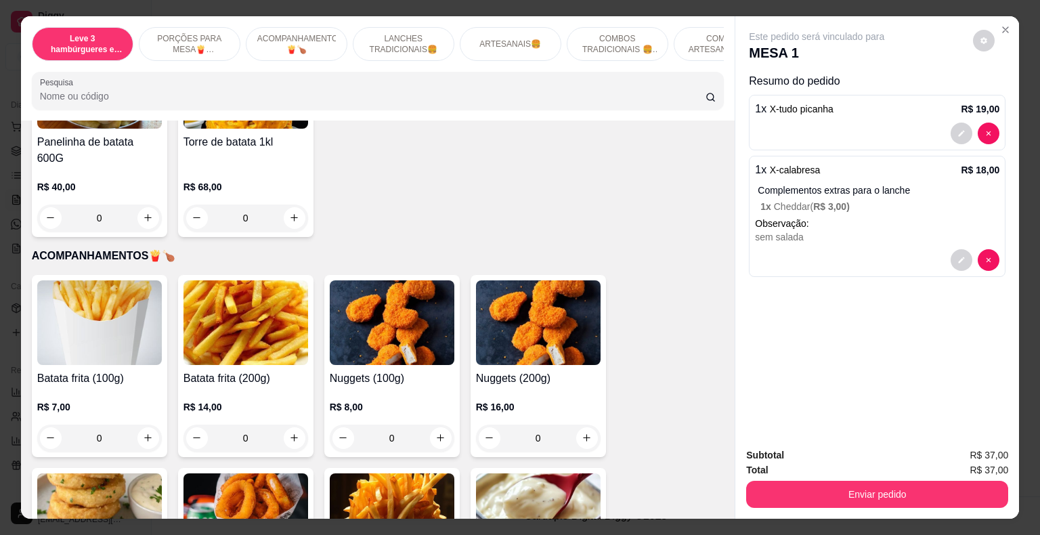
click at [289, 425] on div "0" at bounding box center [246, 438] width 125 height 27
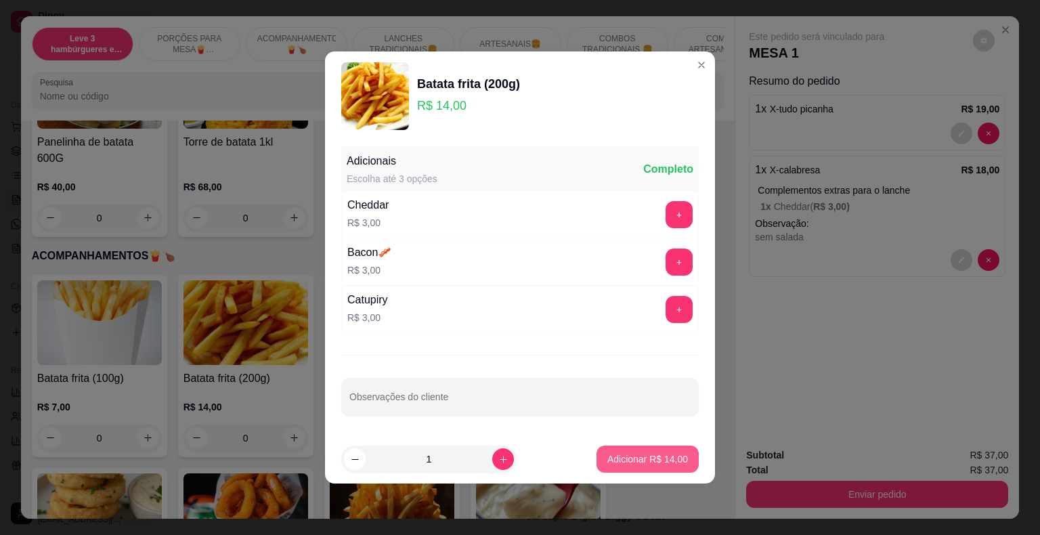
click at [634, 461] on p "Adicionar R$ 14,00" at bounding box center [648, 459] width 81 height 14
type input "1"
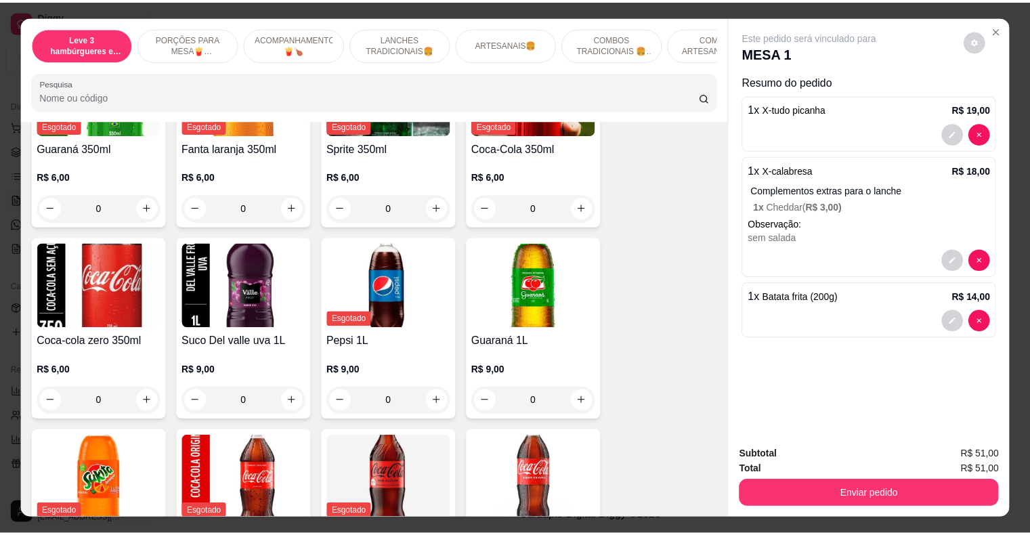
scroll to position [3115, 0]
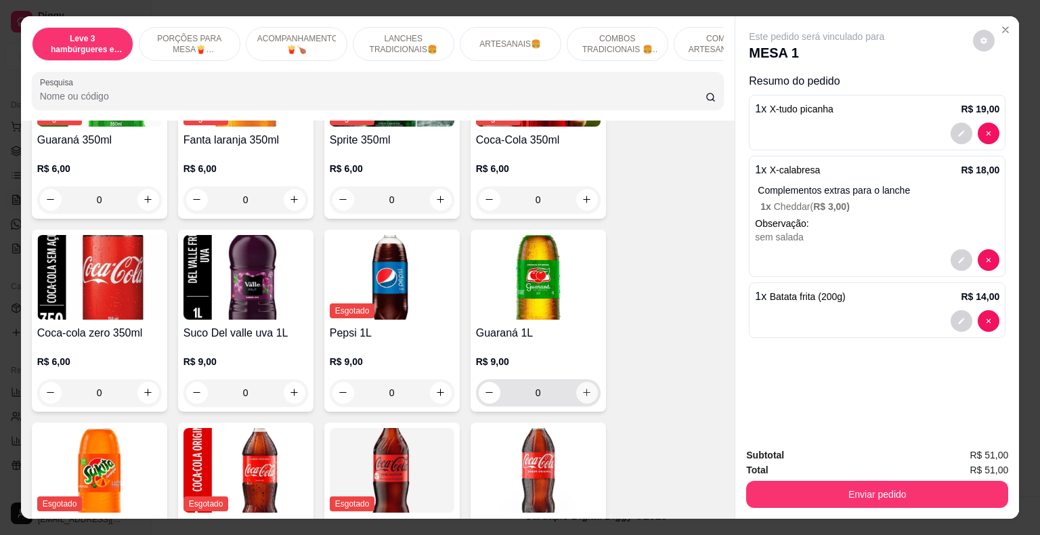
click at [583, 389] on icon "increase-product-quantity" at bounding box center [586, 392] width 7 height 7
type input "1"
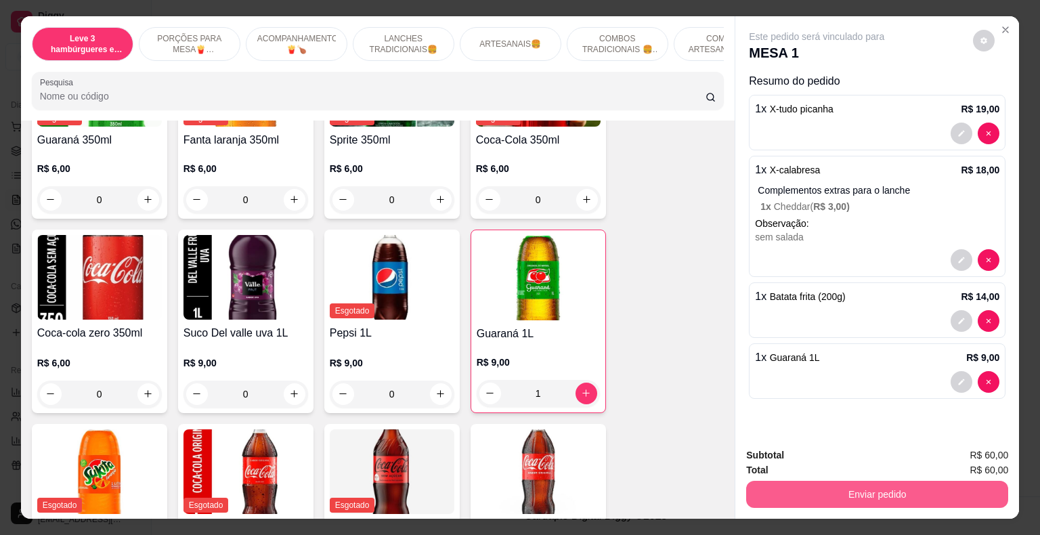
click at [803, 491] on button "Enviar pedido" at bounding box center [877, 494] width 262 height 27
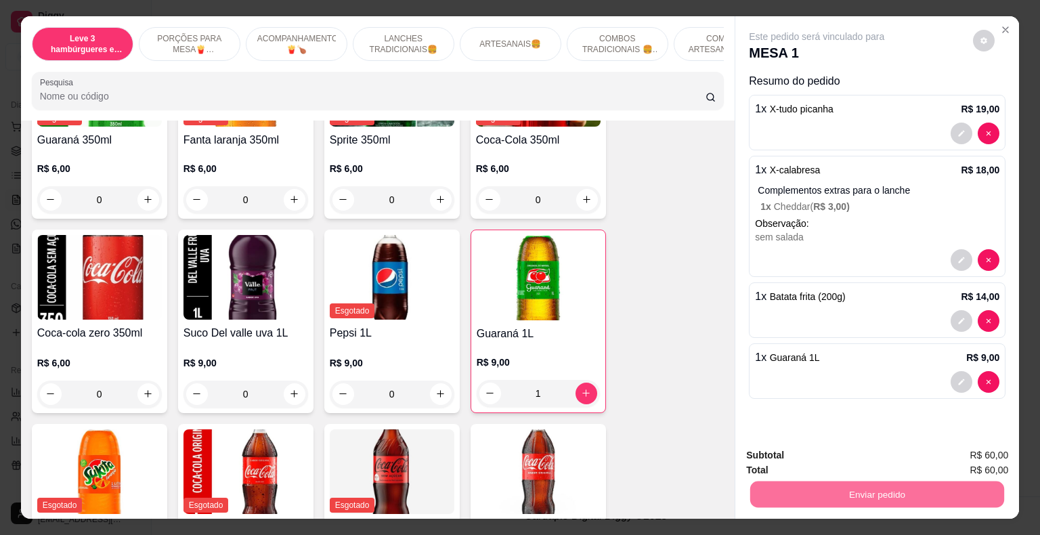
click at [793, 456] on button "Não registrar e enviar pedido" at bounding box center [832, 457] width 141 height 26
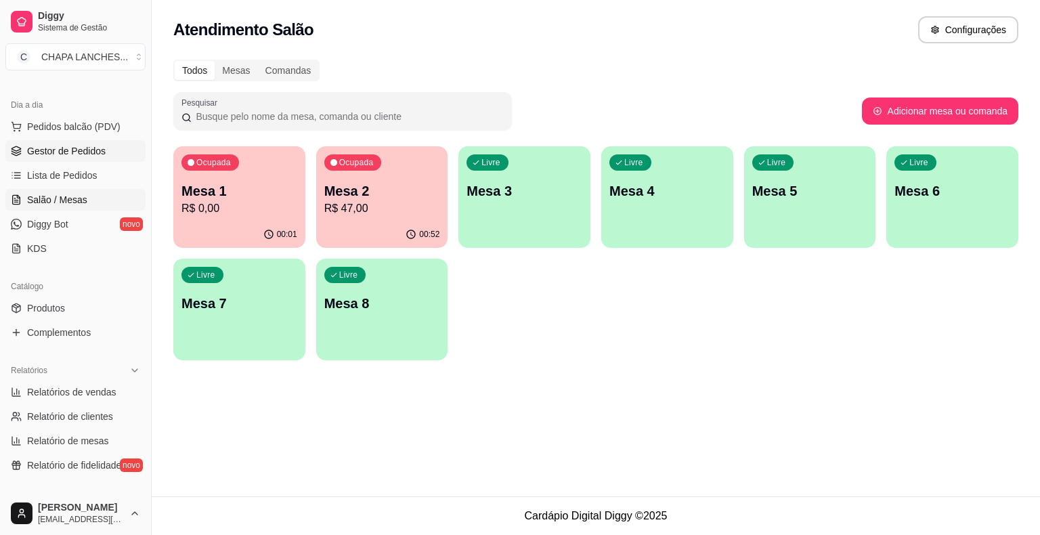
click at [72, 152] on span "Gestor de Pedidos" at bounding box center [66, 151] width 79 height 14
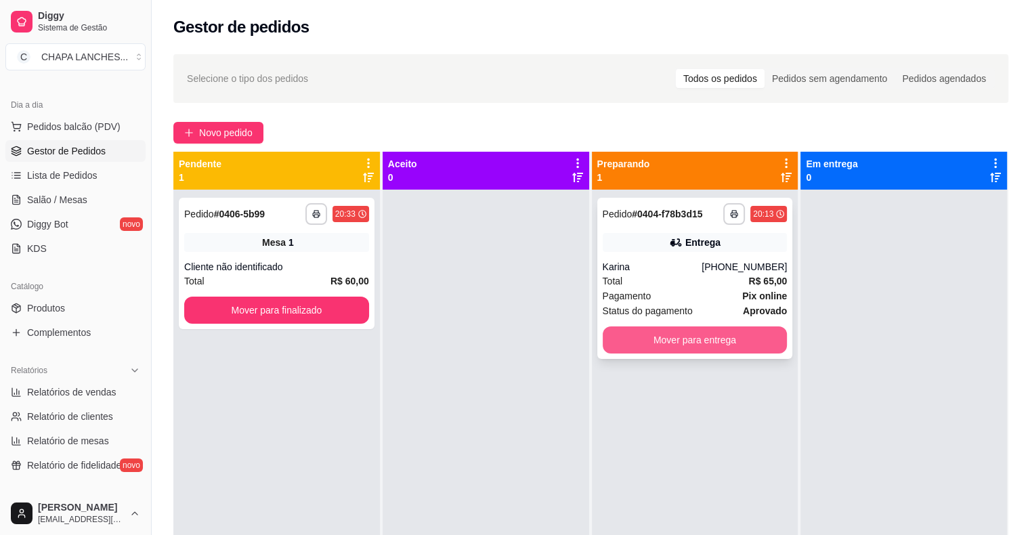
click at [658, 332] on button "Mover para entrega" at bounding box center [695, 339] width 185 height 27
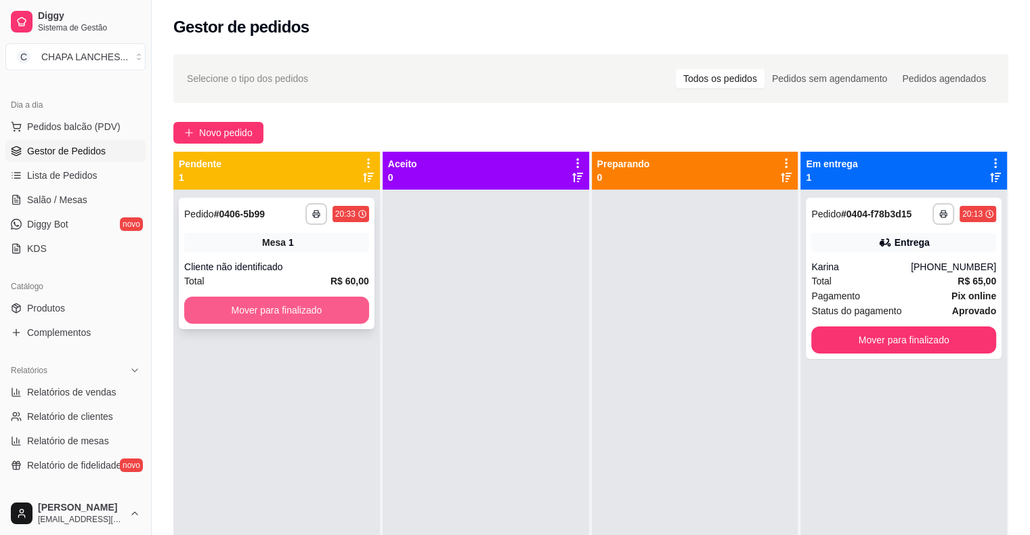
click at [301, 311] on button "Mover para finalizado" at bounding box center [276, 310] width 185 height 27
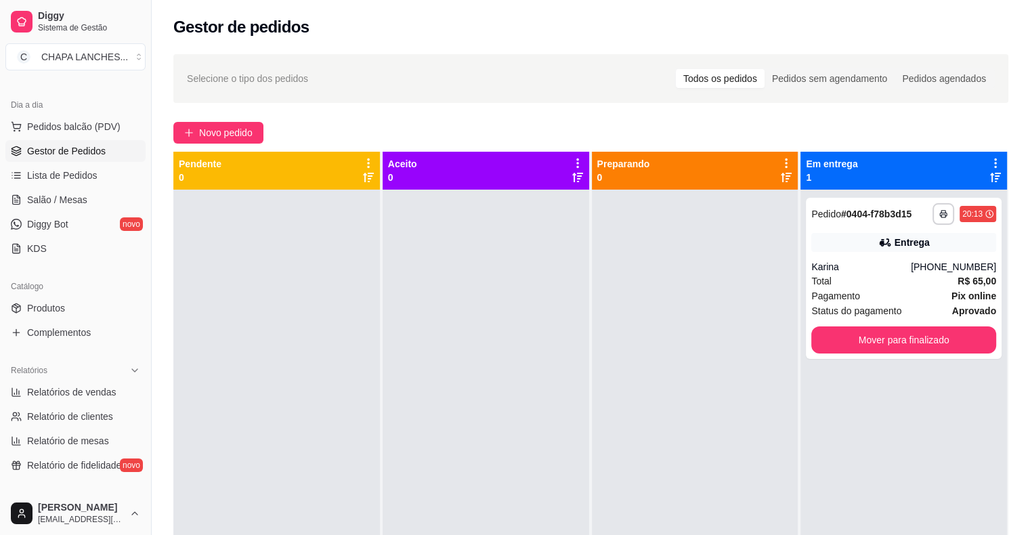
drag, startPoint x: 289, startPoint y: 310, endPoint x: 455, endPoint y: 307, distance: 166.6
click at [318, 307] on div at bounding box center [276, 457] width 207 height 535
click at [845, 335] on button "Mover para finalizado" at bounding box center [903, 340] width 179 height 26
